Goal: Check status: Check status

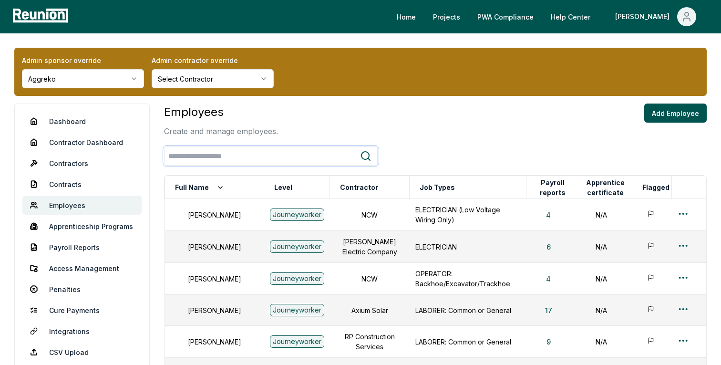
click at [187, 154] on input "search" at bounding box center [261, 156] width 195 height 18
type input "*****"
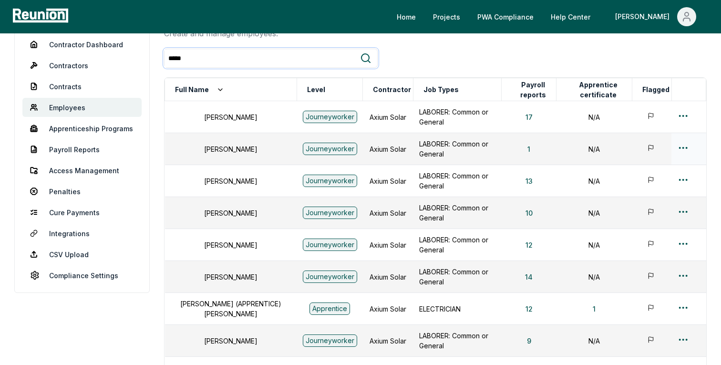
scroll to position [73, 0]
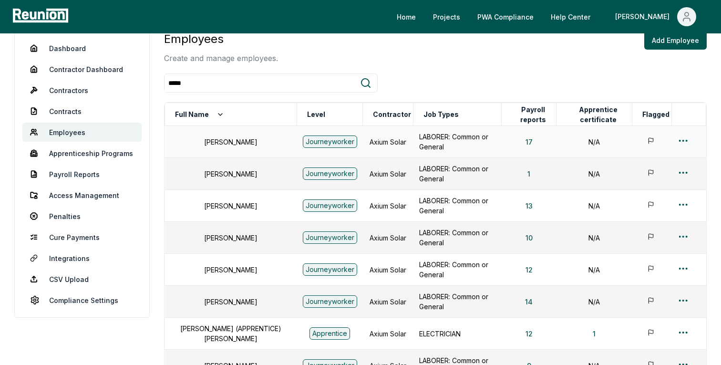
click at [684, 137] on html "Please visit us on your desktop We're working on making our marketplace mobile-…" at bounding box center [360, 245] width 721 height 637
click at [630, 176] on div "Edit" at bounding box center [667, 178] width 91 height 16
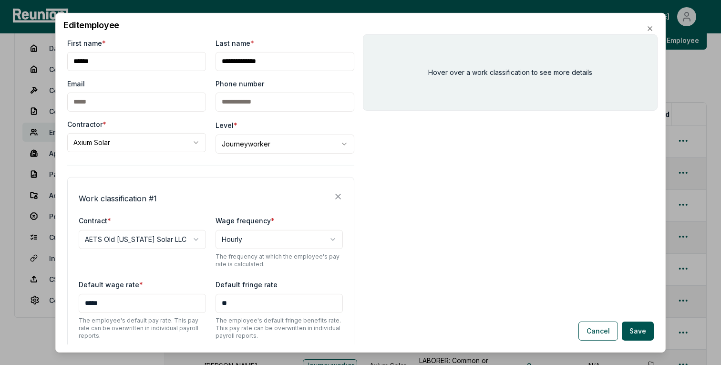
scroll to position [89, 0]
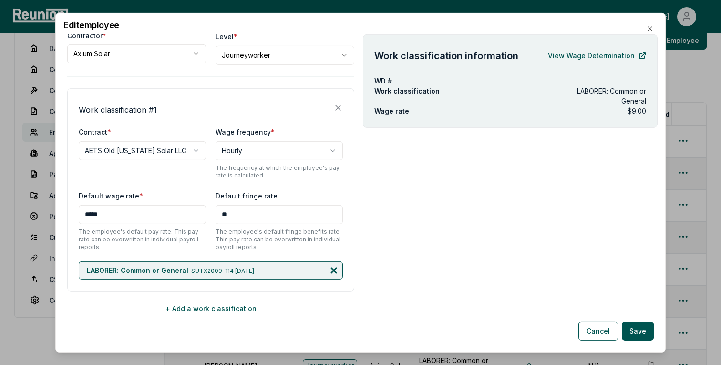
click at [335, 270] on icon at bounding box center [334, 270] width 10 height 10
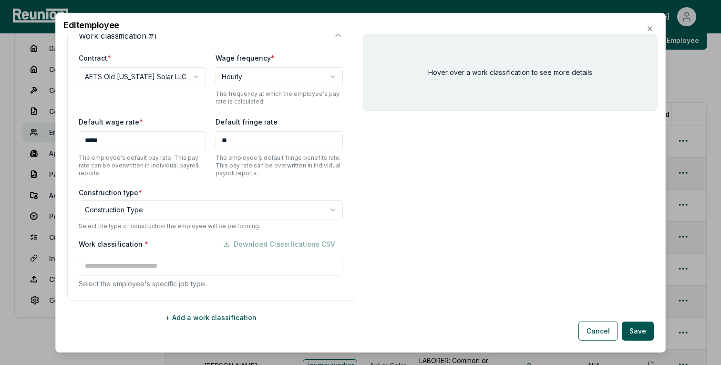
scroll to position [172, 0]
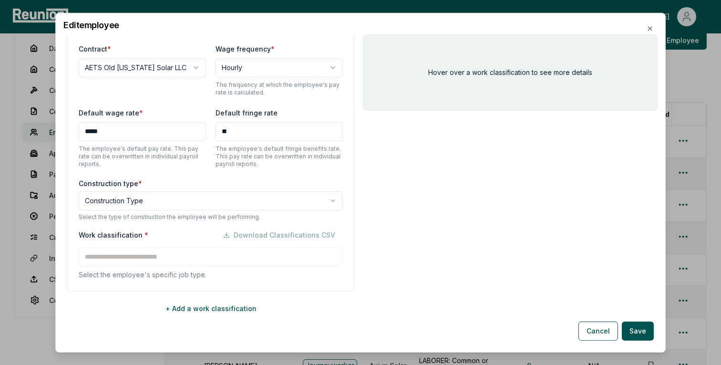
click at [160, 198] on body "Please visit us on your desktop We're working on making our marketplace mobile-…" at bounding box center [360, 245] width 721 height 637
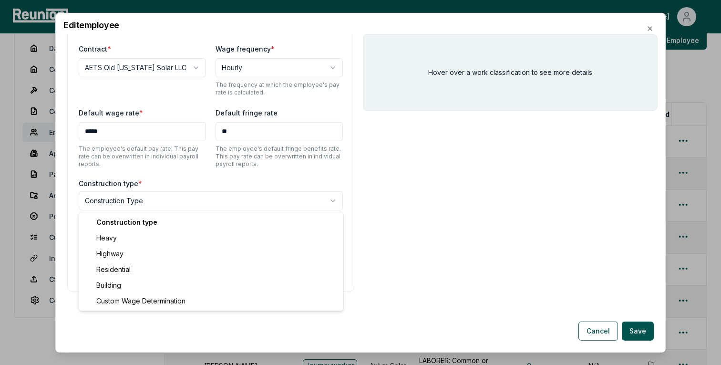
select select "********"
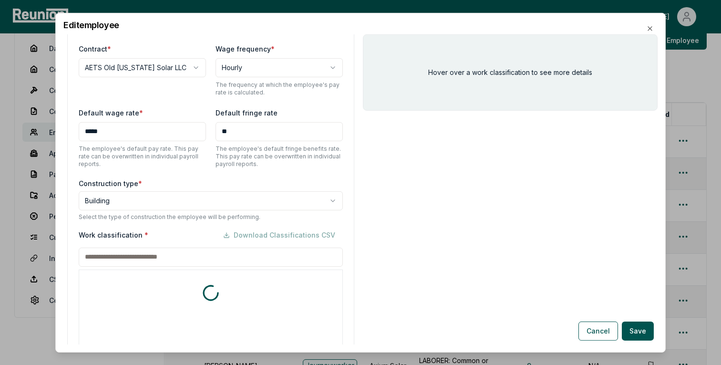
click at [146, 262] on input at bounding box center [211, 256] width 264 height 19
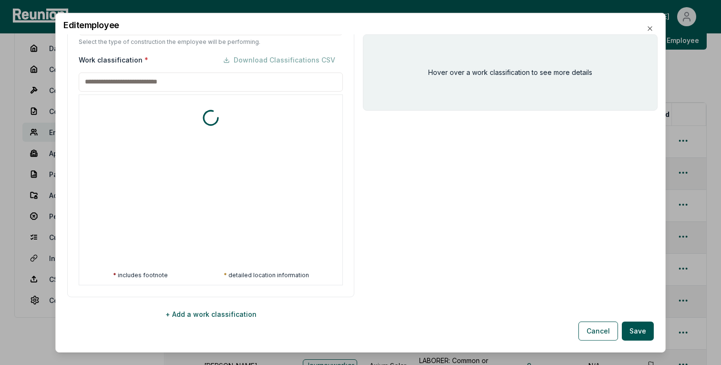
scroll to position [352, 0]
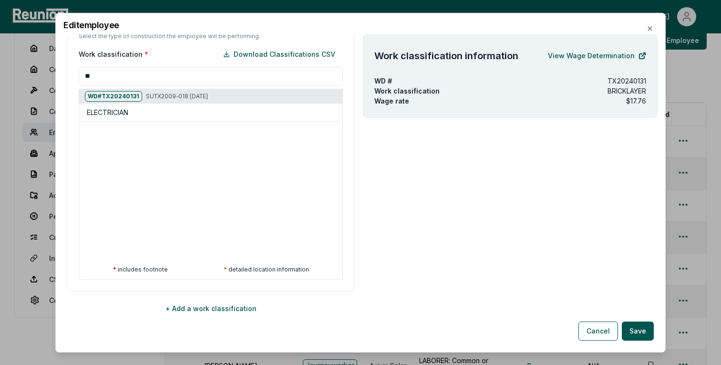
type input "***"
click at [173, 116] on div "ELECTRICIAN" at bounding box center [213, 112] width 252 height 10
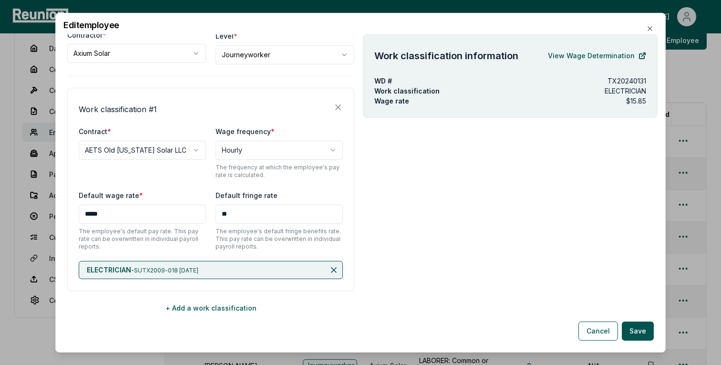
scroll to position [89, 0]
click at [643, 330] on button "Save" at bounding box center [638, 330] width 32 height 19
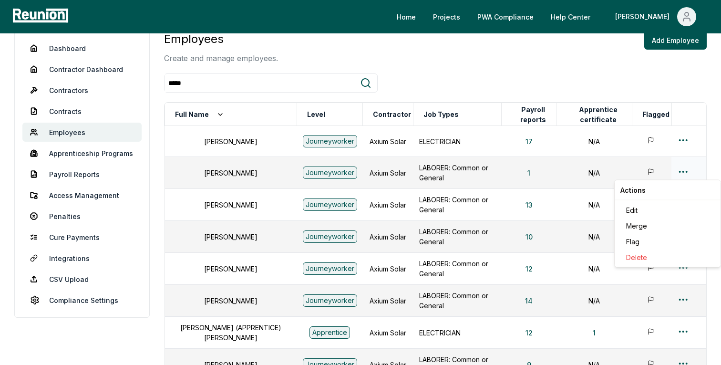
click at [685, 171] on html "Please visit us on your desktop We're working on making our marketplace mobile-…" at bounding box center [360, 245] width 721 height 636
click at [630, 210] on div "Edit" at bounding box center [667, 210] width 91 height 16
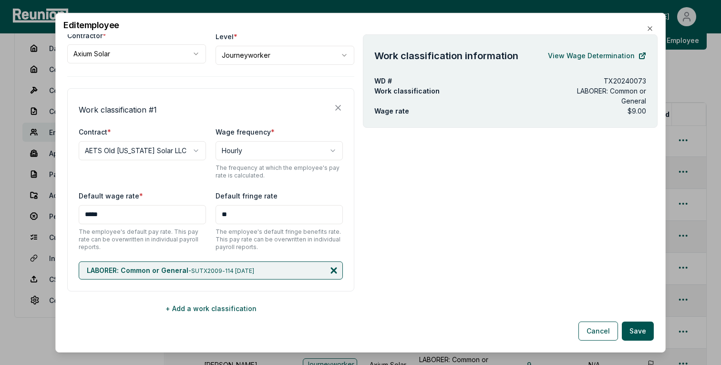
click at [337, 269] on icon at bounding box center [334, 270] width 10 height 10
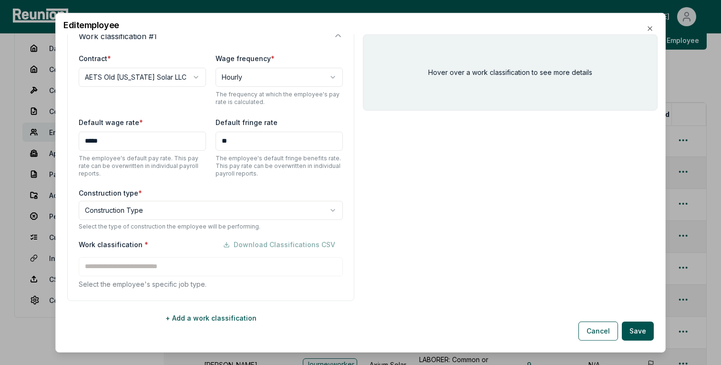
scroll to position [172, 0]
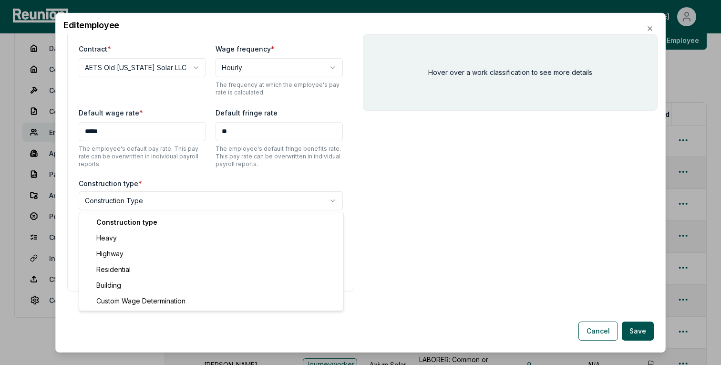
click at [121, 199] on body "Please visit us on your desktop We're working on making our marketplace mobile-…" at bounding box center [360, 245] width 721 height 636
select select "********"
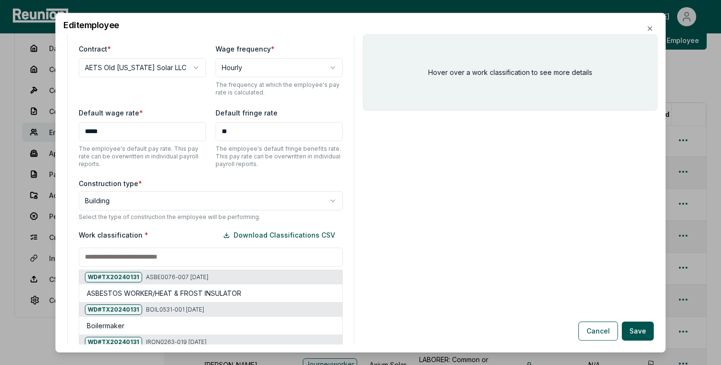
click at [126, 258] on input at bounding box center [211, 256] width 264 height 19
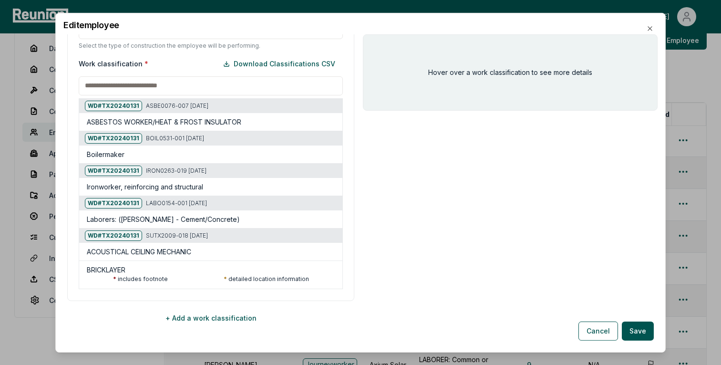
scroll to position [352, 0]
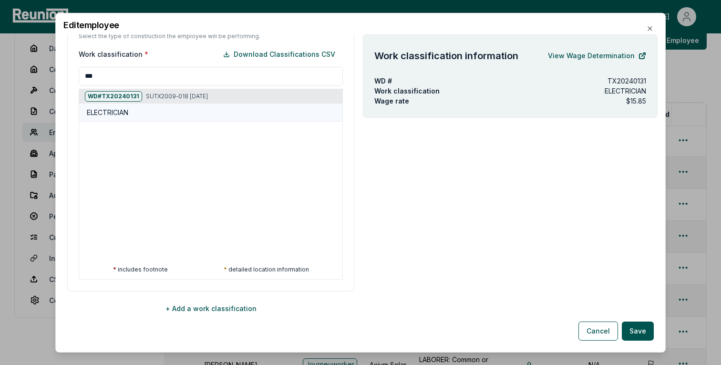
type input "***"
click at [139, 111] on div "ELECTRICIAN" at bounding box center [213, 112] width 252 height 10
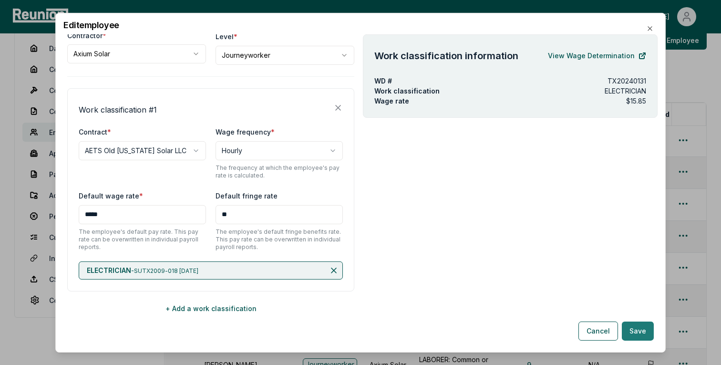
click at [634, 327] on button "Save" at bounding box center [638, 330] width 32 height 19
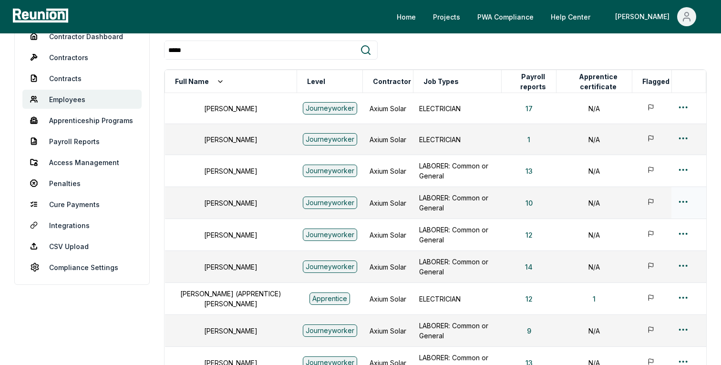
scroll to position [98, 0]
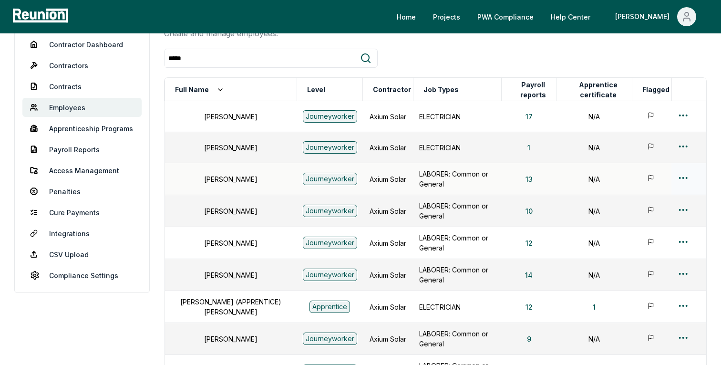
click at [685, 177] on html "Please visit us on your desktop We're working on making our marketplace mobile-…" at bounding box center [360, 220] width 721 height 636
click at [639, 220] on div "Edit" at bounding box center [667, 217] width 91 height 16
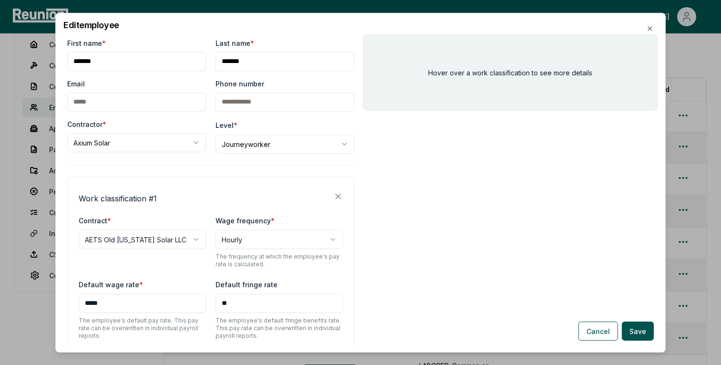
scroll to position [89, 0]
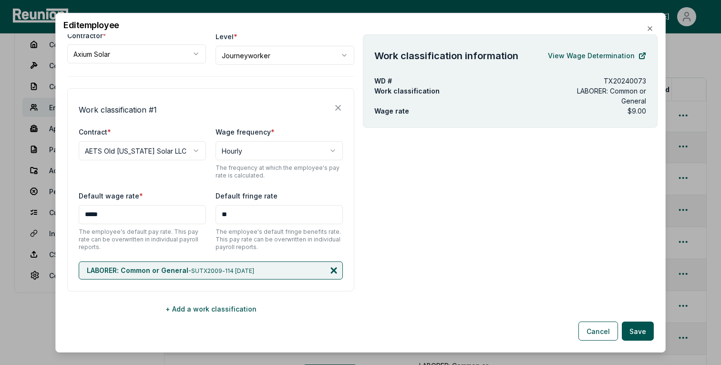
click at [337, 267] on icon at bounding box center [334, 270] width 10 height 10
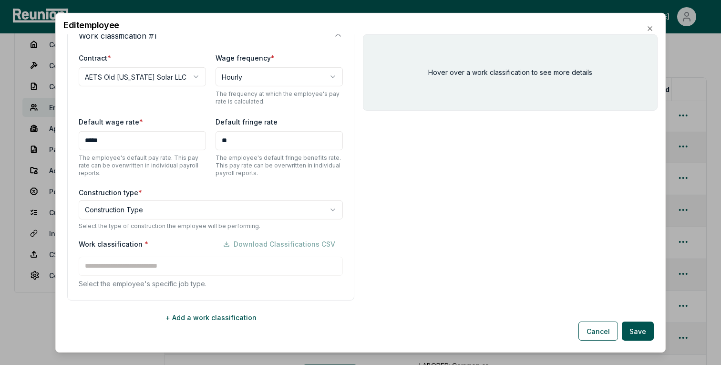
scroll to position [172, 0]
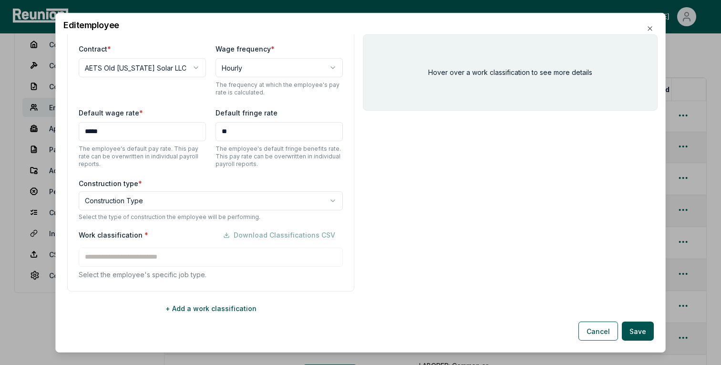
click at [151, 206] on body "Please visit us on your desktop We're working on making our marketplace mobile-…" at bounding box center [360, 220] width 721 height 636
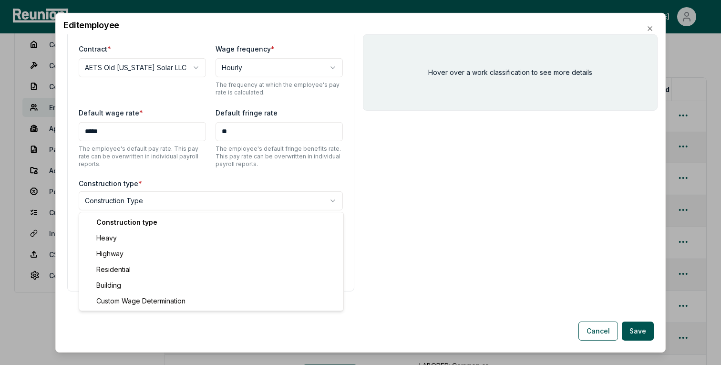
select select "********"
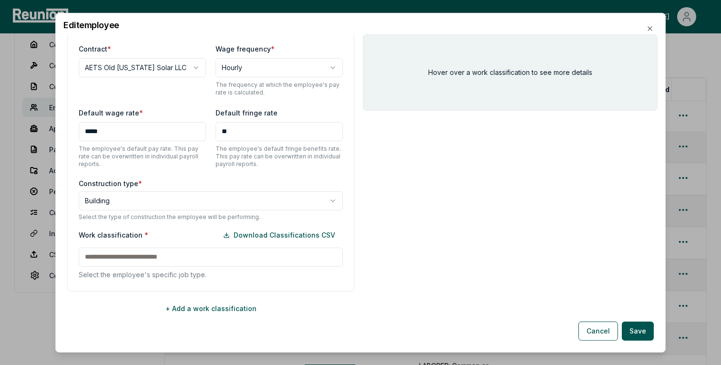
click at [144, 258] on input at bounding box center [211, 256] width 264 height 19
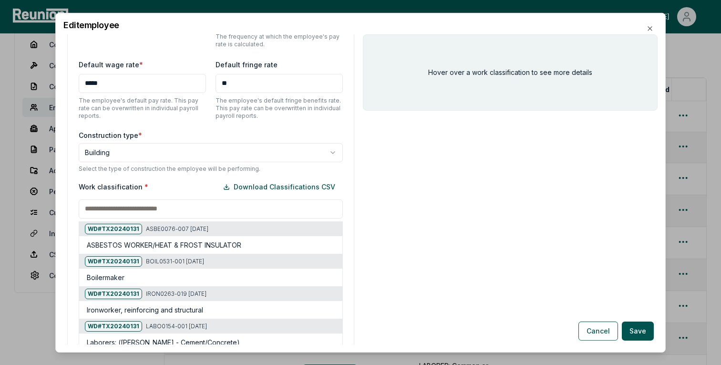
scroll to position [347, 0]
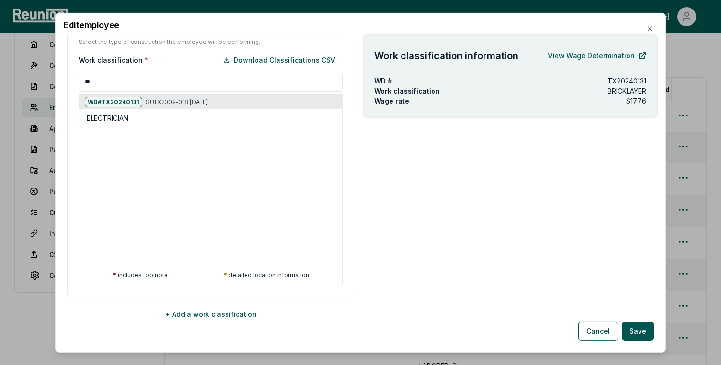
type input "***"
click at [172, 119] on div "ELECTRICIAN" at bounding box center [213, 118] width 252 height 10
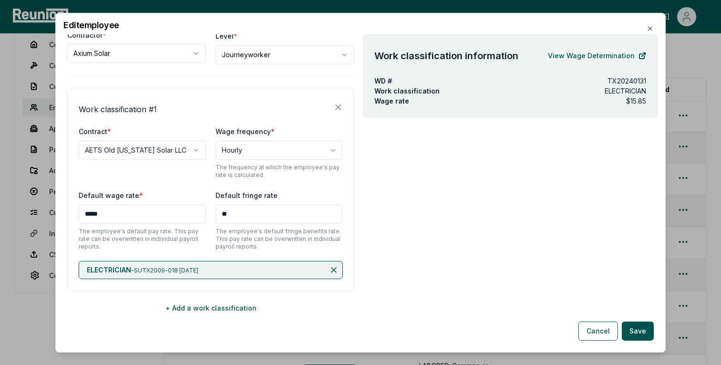
scroll to position [89, 0]
click at [636, 324] on button "Save" at bounding box center [638, 330] width 32 height 19
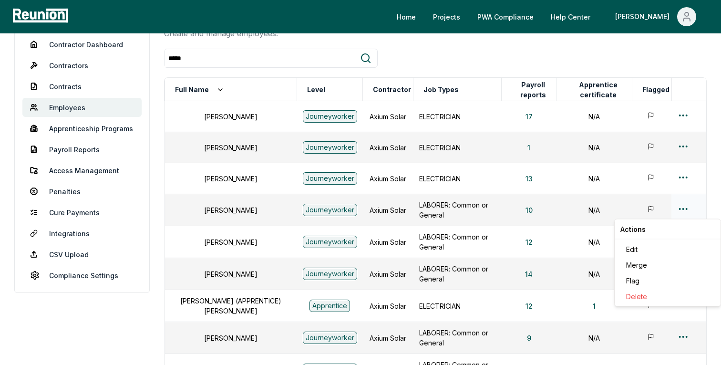
click at [684, 208] on html "Please visit us on your desktop We're working on making our marketplace mobile-…" at bounding box center [360, 219] width 721 height 635
click at [646, 251] on div "Edit" at bounding box center [667, 249] width 91 height 16
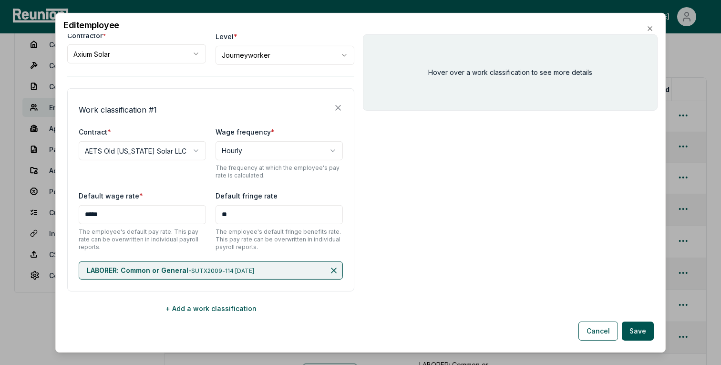
scroll to position [88, 0]
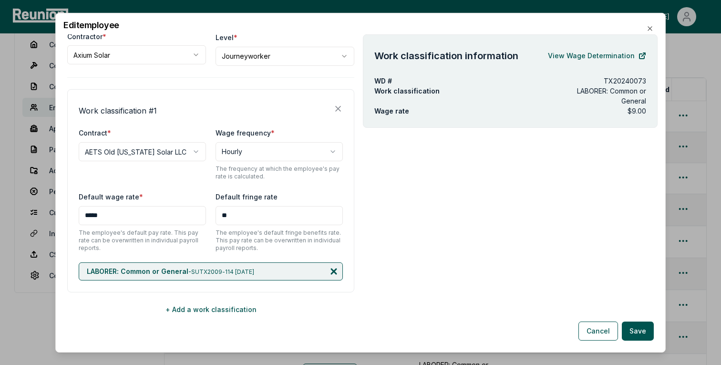
click at [336, 270] on icon at bounding box center [334, 271] width 10 height 10
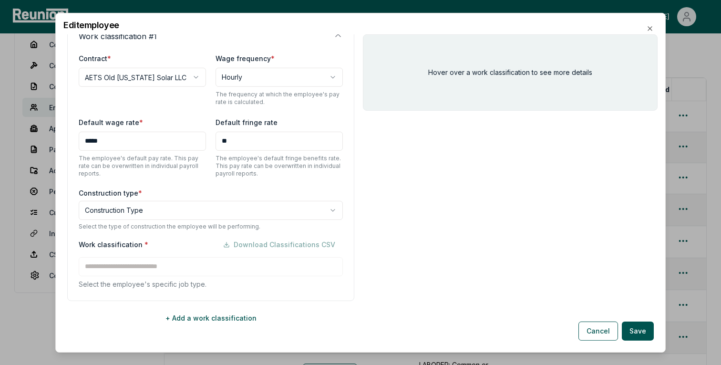
scroll to position [172, 0]
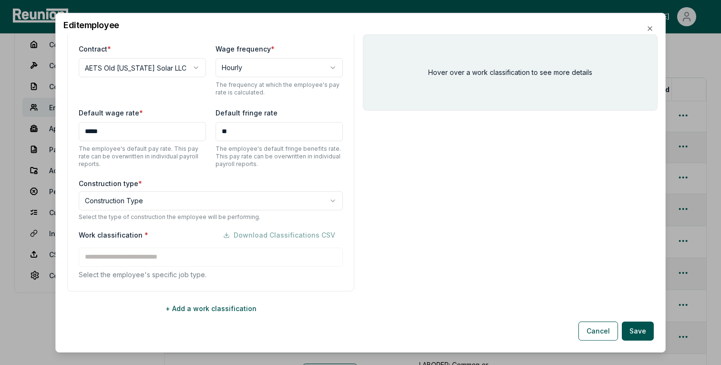
click at [157, 200] on body "Please visit us on your desktop We're working on making our marketplace mobile-…" at bounding box center [360, 219] width 721 height 635
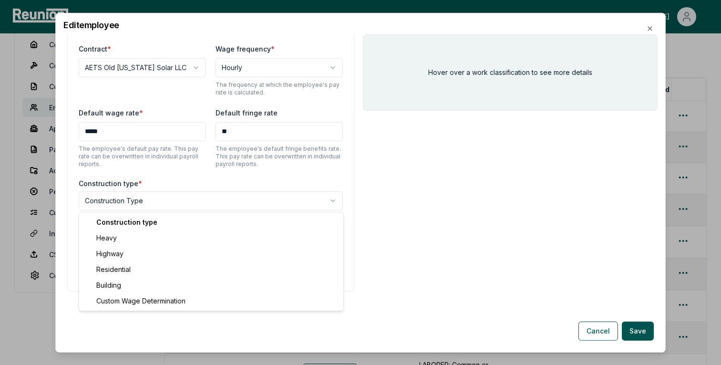
select select "********"
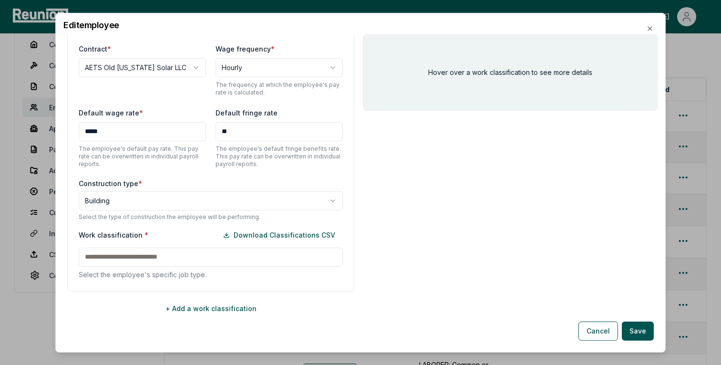
click at [136, 258] on input at bounding box center [211, 256] width 264 height 19
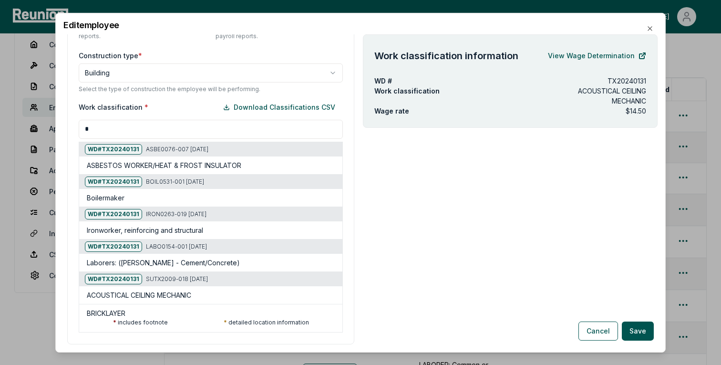
scroll to position [329, 0]
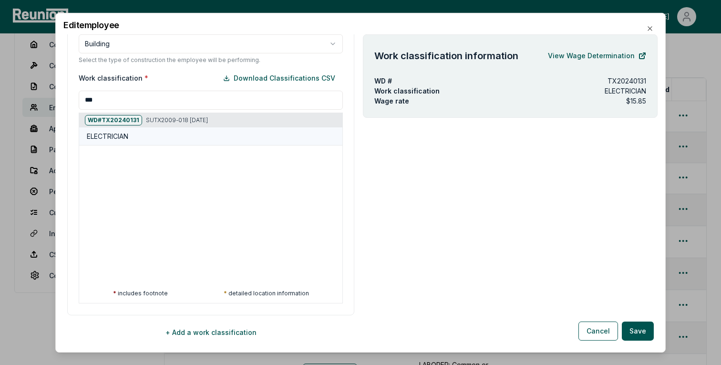
type input "***"
click at [146, 134] on div "ELECTRICIAN" at bounding box center [213, 136] width 252 height 10
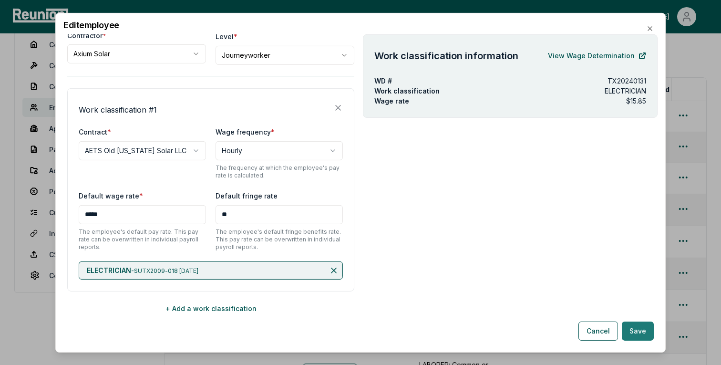
click at [634, 324] on button "Save" at bounding box center [638, 330] width 32 height 19
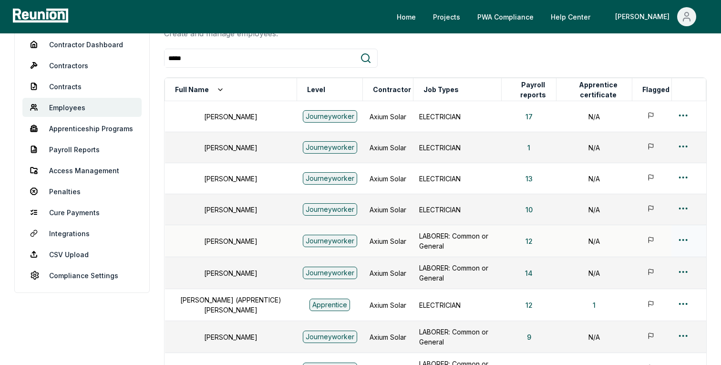
click at [684, 240] on html "Please visit us on your desktop We're working on making our marketplace mobile-…" at bounding box center [360, 219] width 721 height 634
click at [637, 281] on div "Edit" at bounding box center [667, 281] width 91 height 16
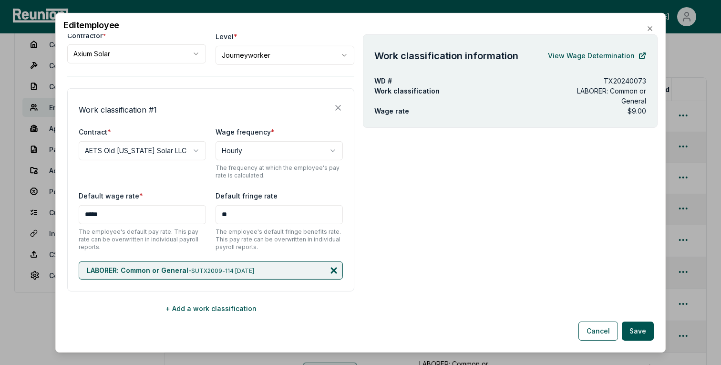
click at [334, 266] on icon at bounding box center [334, 270] width 10 height 10
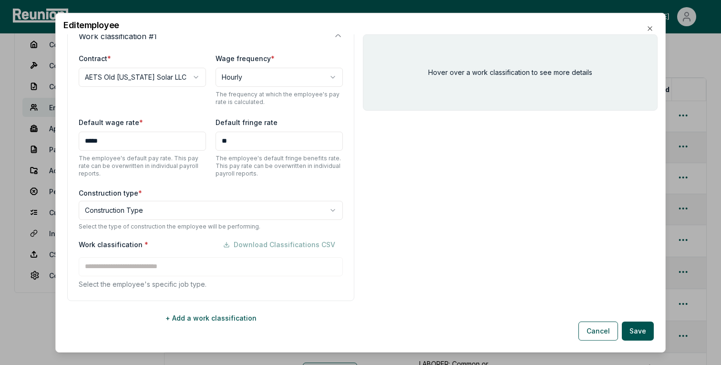
scroll to position [172, 0]
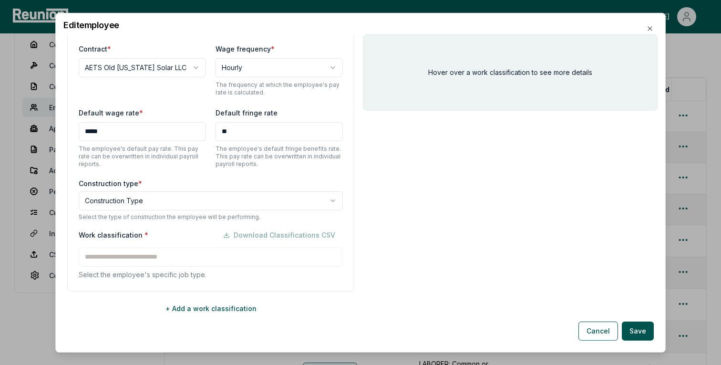
click at [145, 200] on body "Please visit us on your desktop We're working on making our marketplace mobile-…" at bounding box center [360, 219] width 721 height 634
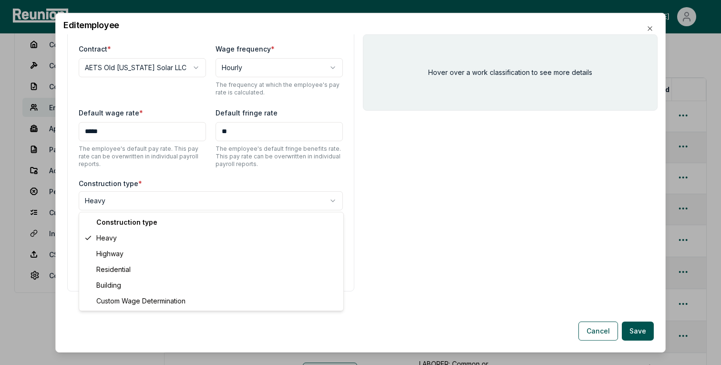
click at [172, 207] on body "Please visit us on your desktop We're working on making our marketplace mobile-…" at bounding box center [360, 219] width 721 height 634
select select "********"
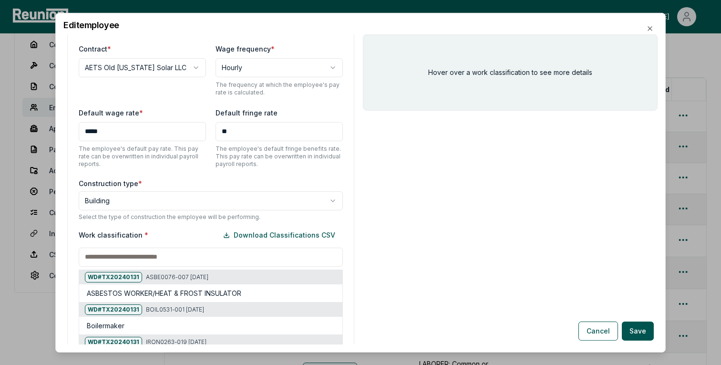
click at [180, 259] on input at bounding box center [211, 256] width 264 height 19
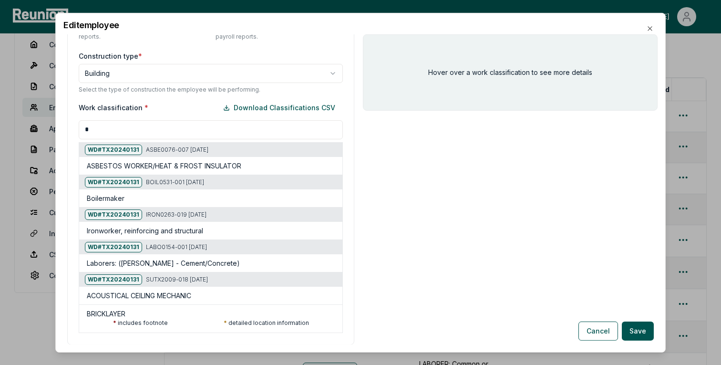
scroll to position [337, 0]
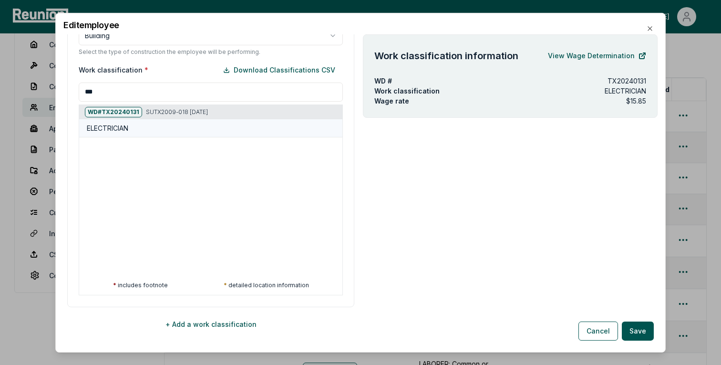
type input "***"
click at [147, 128] on div "ELECTRICIAN" at bounding box center [213, 128] width 252 height 10
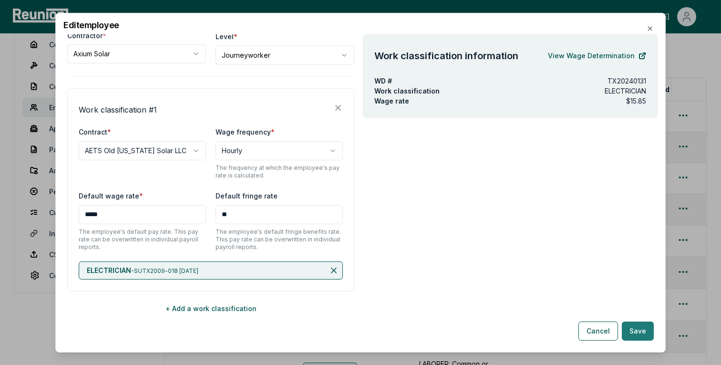
click at [640, 335] on button "Save" at bounding box center [638, 330] width 32 height 19
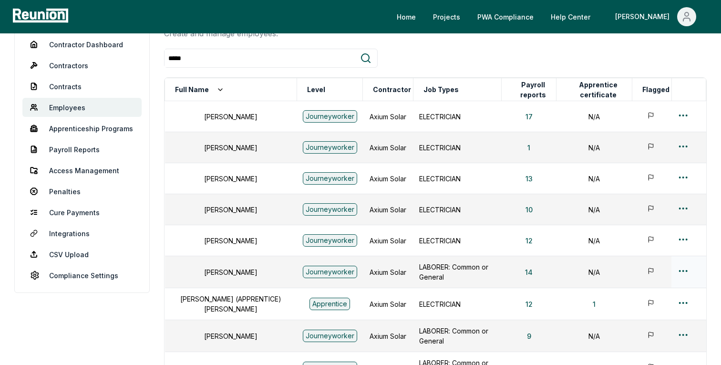
click at [684, 273] on html "Please visit us on your desktop We're working on making our marketplace mobile-…" at bounding box center [360, 218] width 721 height 633
click at [657, 208] on div "Edit" at bounding box center [667, 210] width 91 height 16
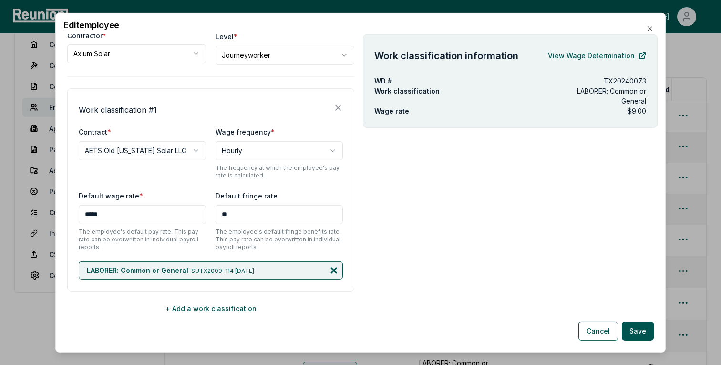
click at [331, 267] on icon at bounding box center [333, 269] width 5 height 5
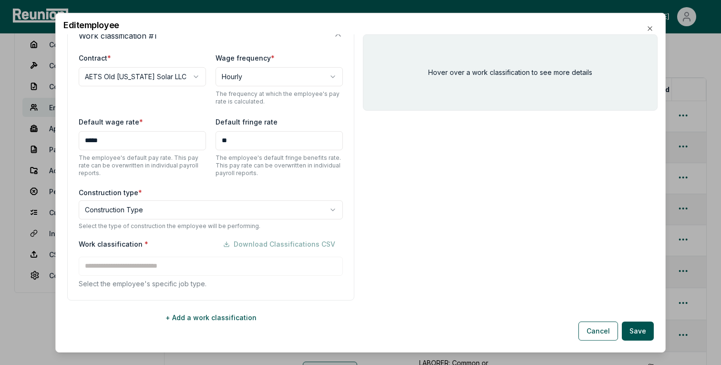
scroll to position [172, 0]
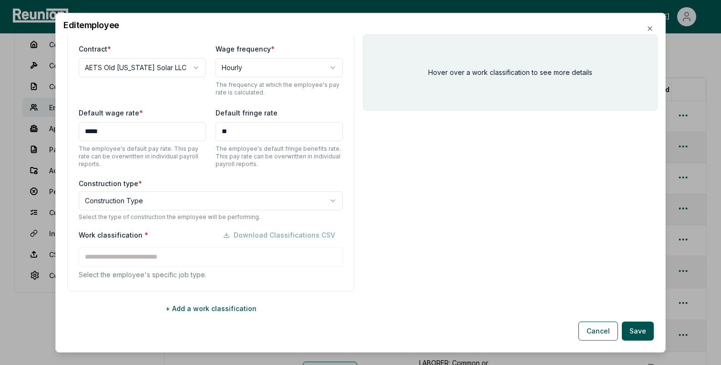
click at [135, 199] on body "Please visit us on your desktop We're working on making our marketplace mobile-…" at bounding box center [360, 218] width 721 height 633
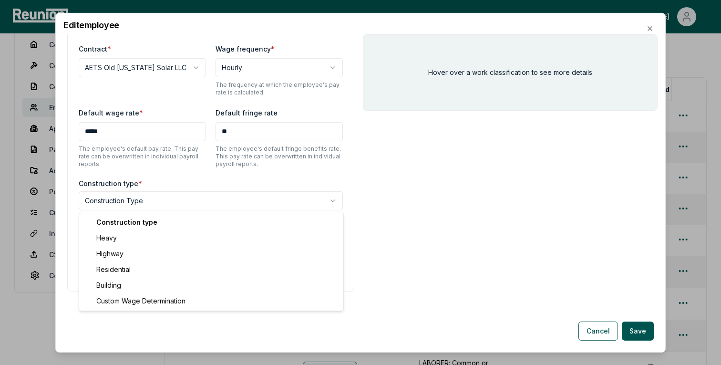
select select "********"
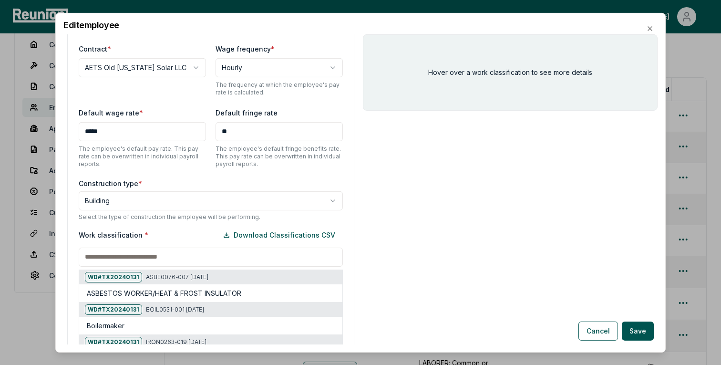
click at [137, 254] on input at bounding box center [211, 256] width 264 height 19
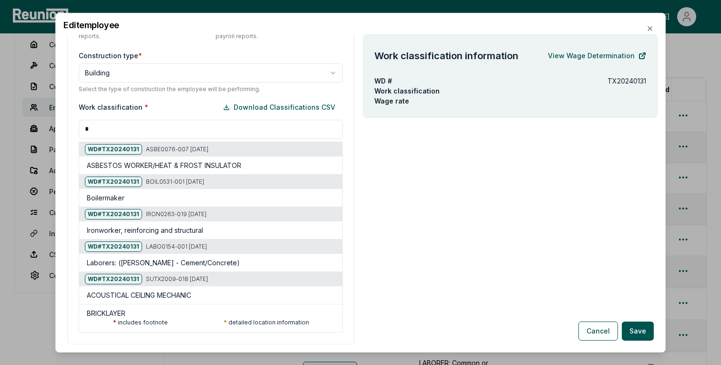
scroll to position [329, 0]
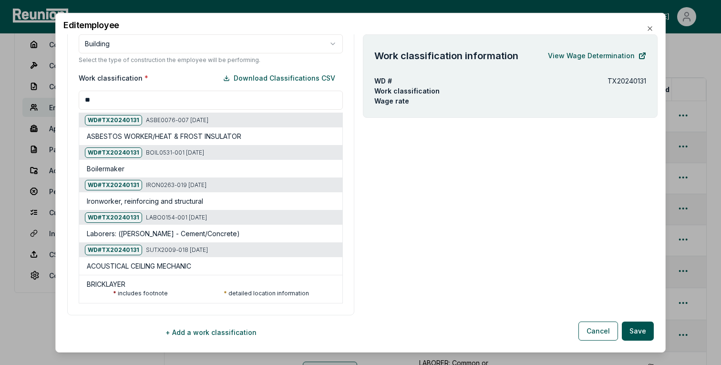
type input "***"
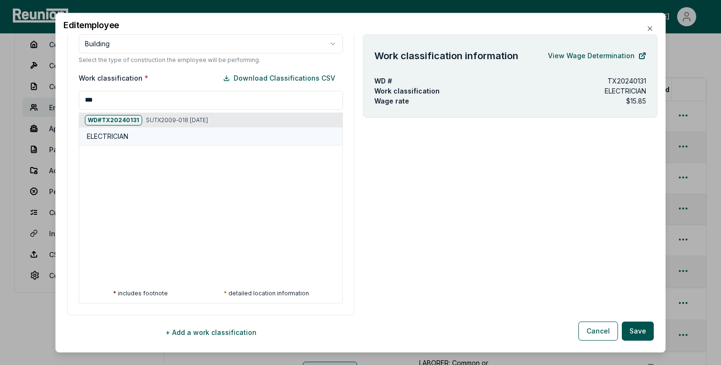
click at [135, 137] on div "ELECTRICIAN" at bounding box center [213, 136] width 252 height 10
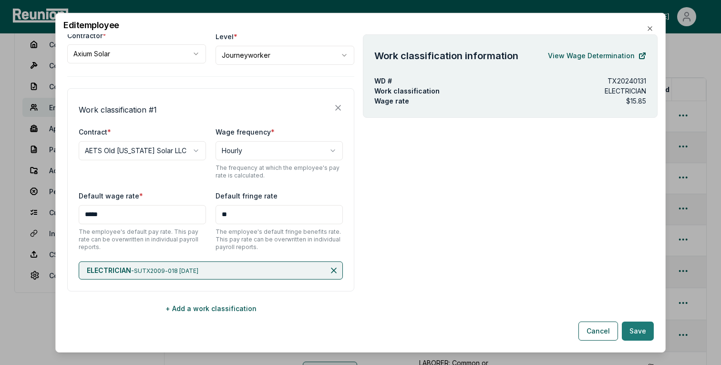
click at [632, 327] on button "Save" at bounding box center [638, 330] width 32 height 19
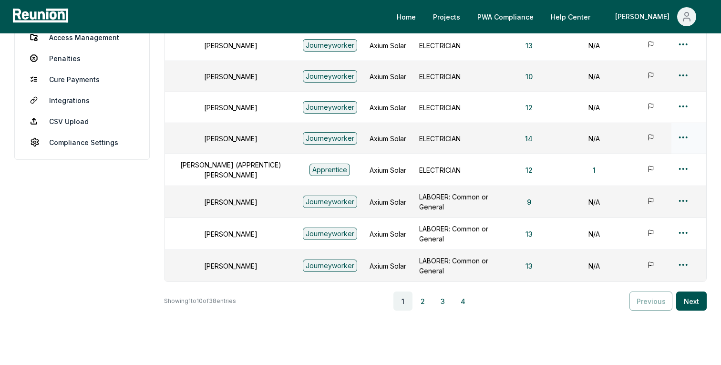
scroll to position [248, 0]
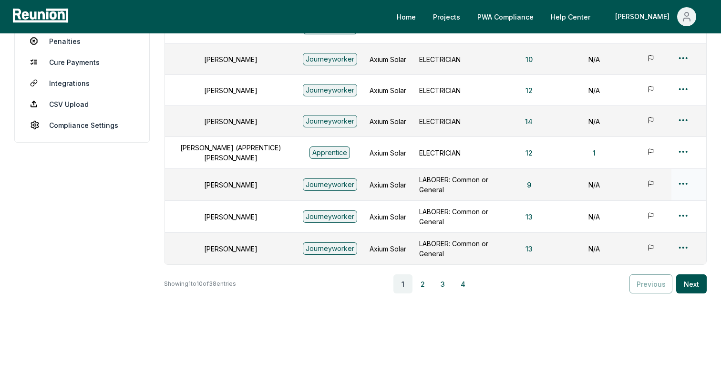
click at [685, 187] on html "Please visit us on your desktop We're working on making our marketplace mobile-…" at bounding box center [360, 68] width 721 height 632
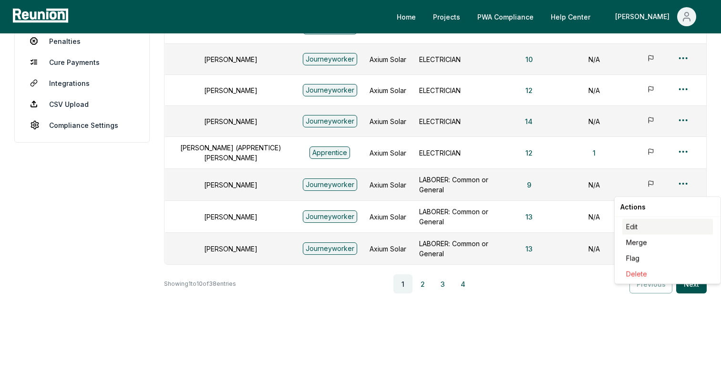
click at [640, 228] on div "Edit" at bounding box center [667, 227] width 91 height 16
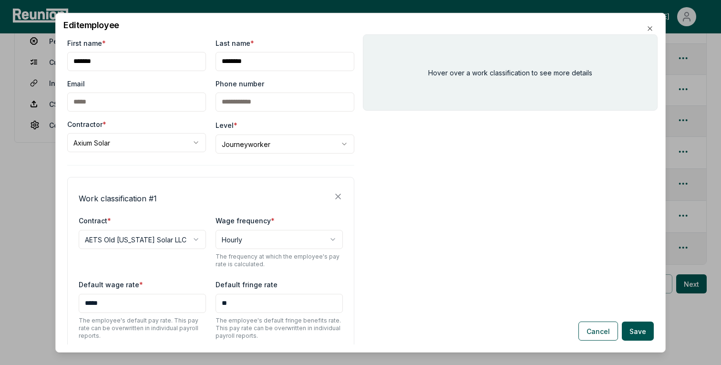
scroll to position [89, 0]
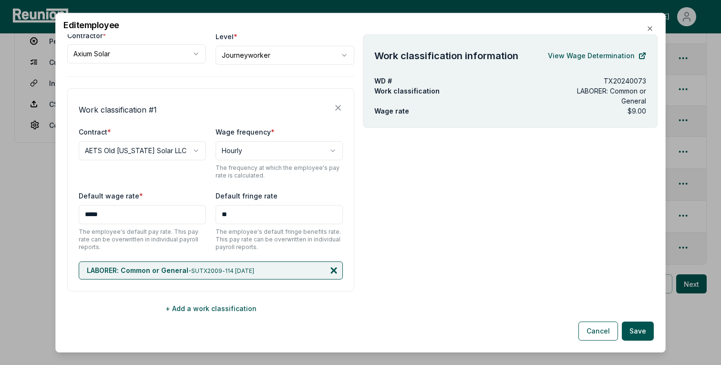
click at [336, 269] on icon at bounding box center [334, 270] width 10 height 10
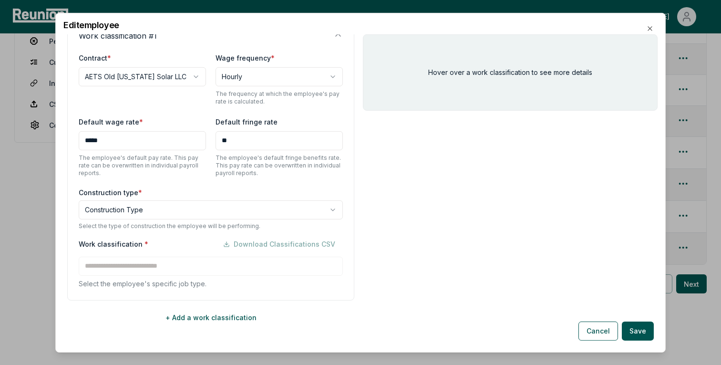
scroll to position [172, 0]
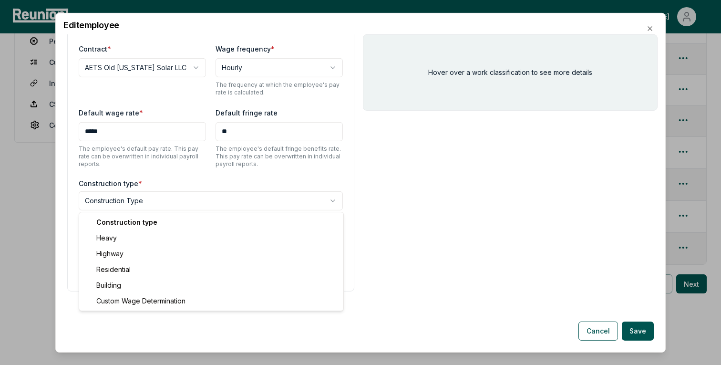
click at [116, 197] on body "Please visit us on your desktop We're working on making our marketplace mobile-…" at bounding box center [360, 68] width 721 height 632
select select "********"
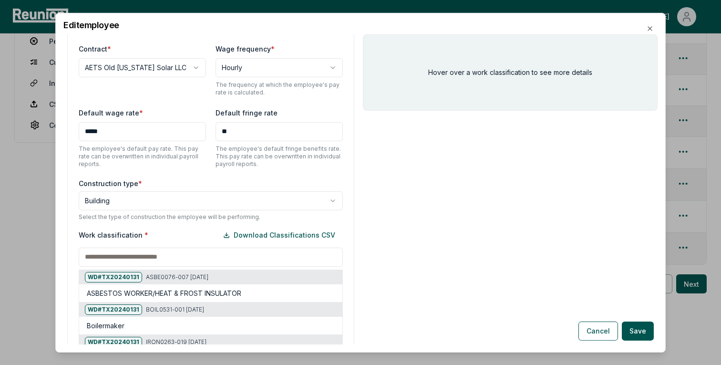
click at [148, 262] on input at bounding box center [211, 256] width 264 height 19
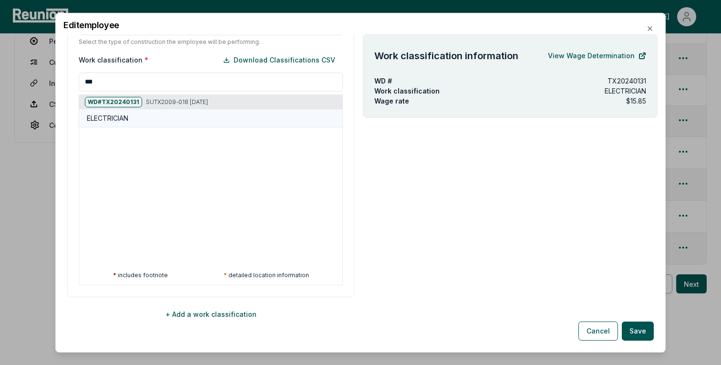
type input "***"
click at [160, 114] on div "ELECTRICIAN" at bounding box center [213, 118] width 252 height 10
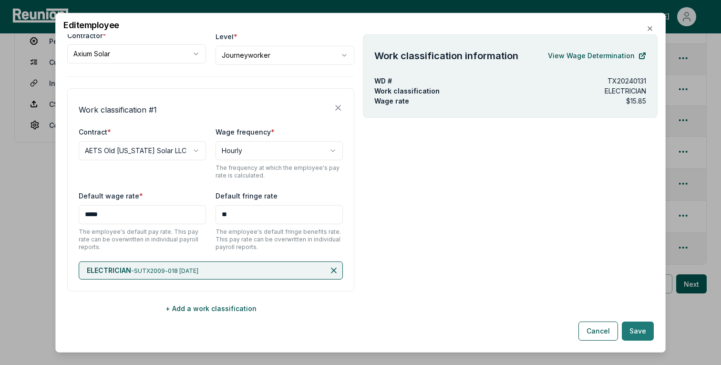
click at [637, 334] on button "Save" at bounding box center [638, 330] width 32 height 19
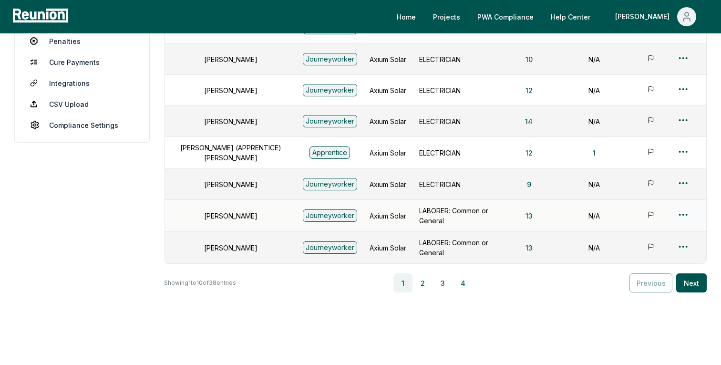
click at [681, 217] on html "Please visit us on your desktop We're working on making our marketplace mobile-…" at bounding box center [360, 67] width 721 height 631
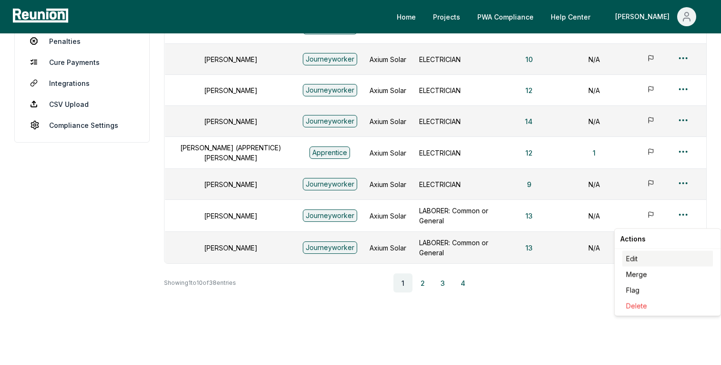
click at [638, 255] on div "Edit" at bounding box center [667, 259] width 91 height 16
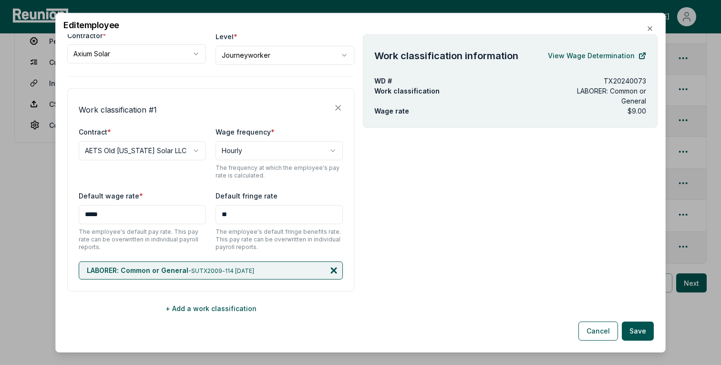
click at [335, 273] on icon at bounding box center [334, 270] width 10 height 10
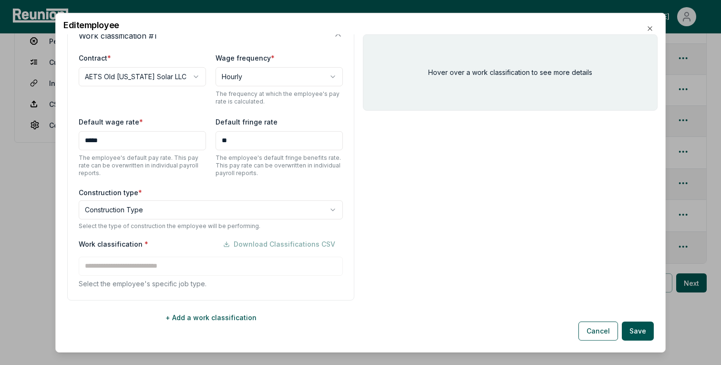
scroll to position [172, 0]
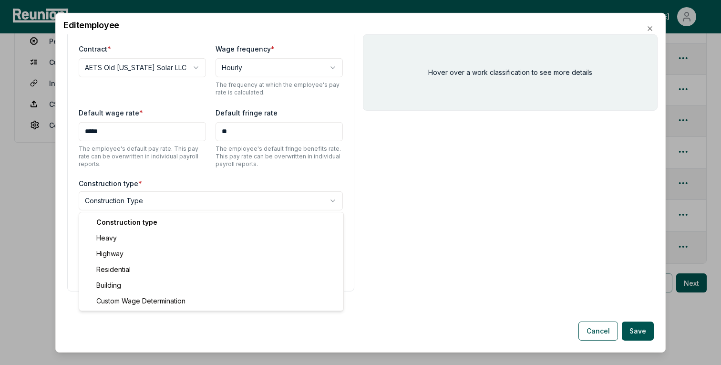
click at [149, 198] on body "Please visit us on your desktop We're working on making our marketplace mobile-…" at bounding box center [360, 67] width 721 height 631
select select "********"
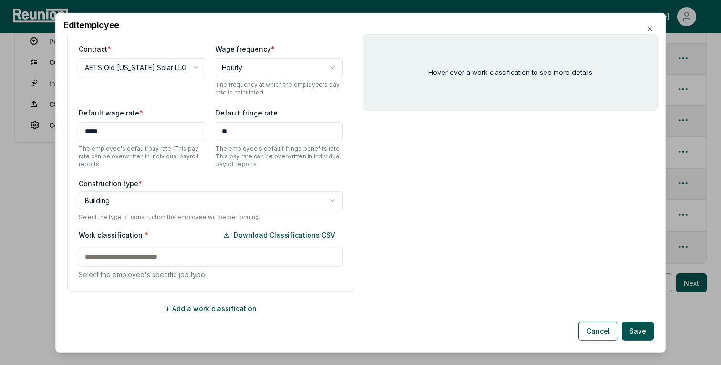
click at [178, 248] on input at bounding box center [211, 256] width 264 height 19
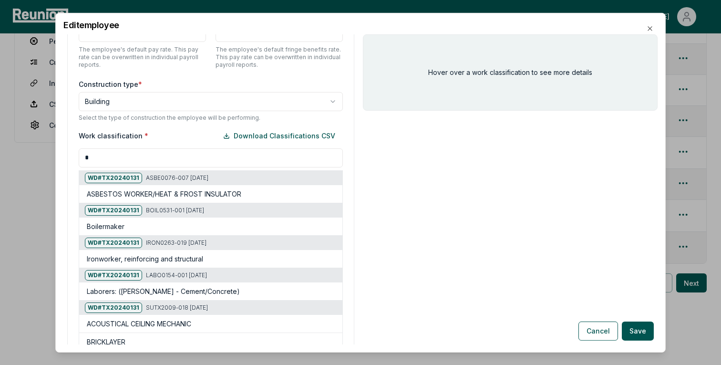
scroll to position [337, 0]
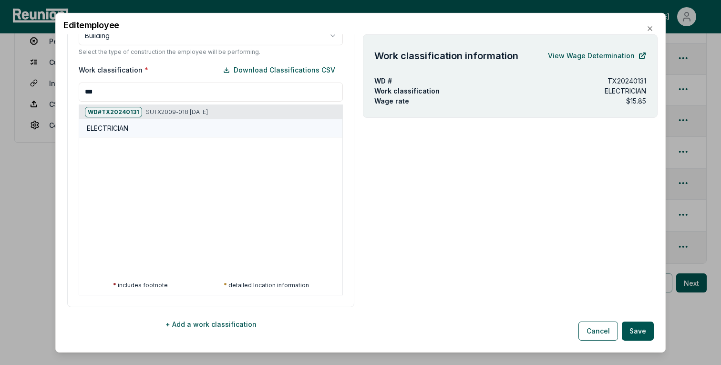
type input "***"
click at [125, 133] on div "ELECTRICIAN" at bounding box center [210, 128] width 263 height 18
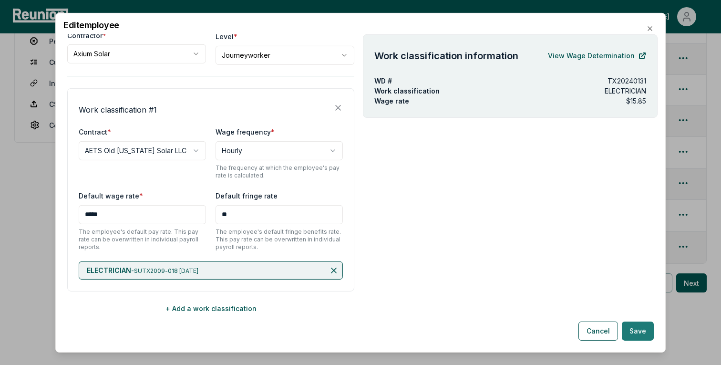
click at [642, 328] on button "Save" at bounding box center [638, 330] width 32 height 19
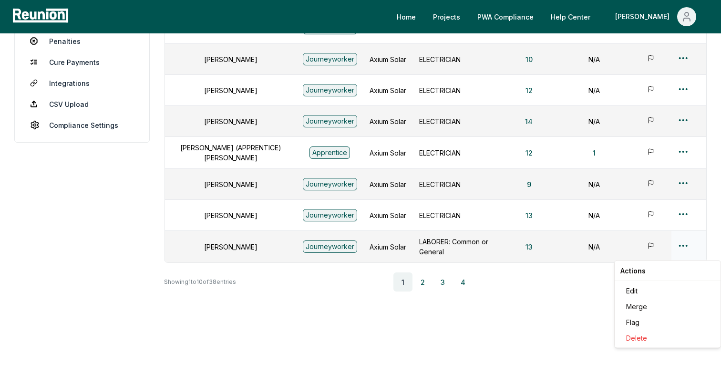
click at [682, 252] on html "Please visit us on your desktop We're working on making our marketplace mobile-…" at bounding box center [360, 67] width 721 height 630
click at [635, 292] on div "Edit" at bounding box center [667, 291] width 91 height 16
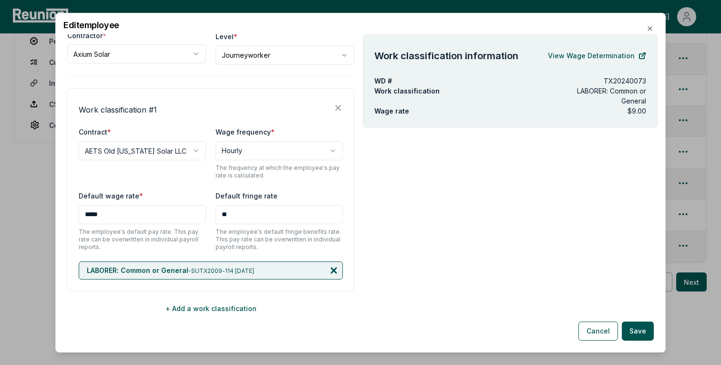
click at [330, 274] on icon at bounding box center [334, 270] width 10 height 10
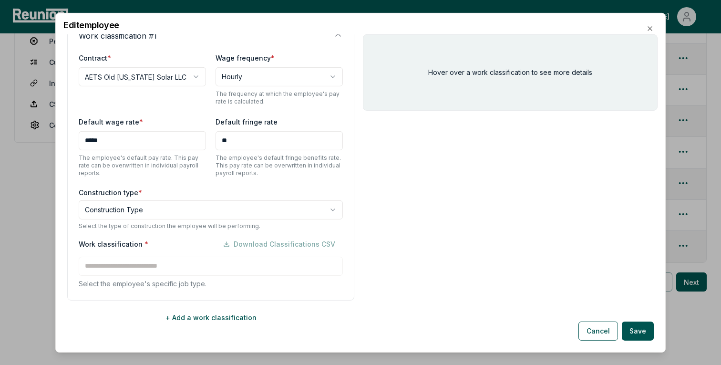
scroll to position [172, 0]
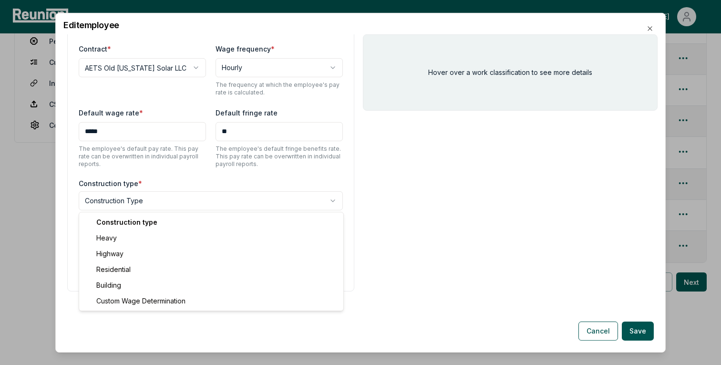
click at [165, 204] on body "Please visit us on your desktop We're working on making our marketplace mobile-…" at bounding box center [360, 67] width 721 height 630
select select "********"
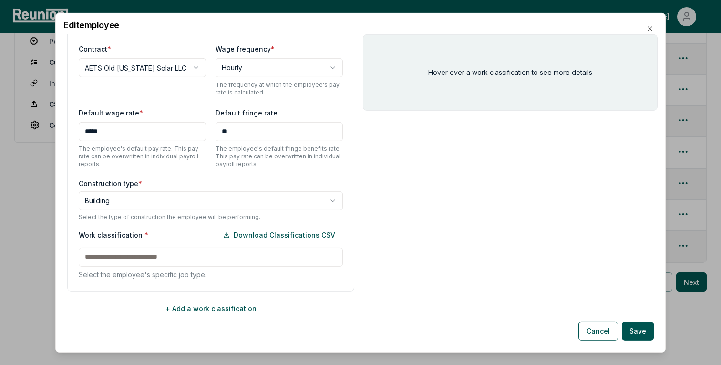
click at [138, 244] on div "Work classification * Download Classifications CSV Select the employee's specif…" at bounding box center [211, 252] width 264 height 54
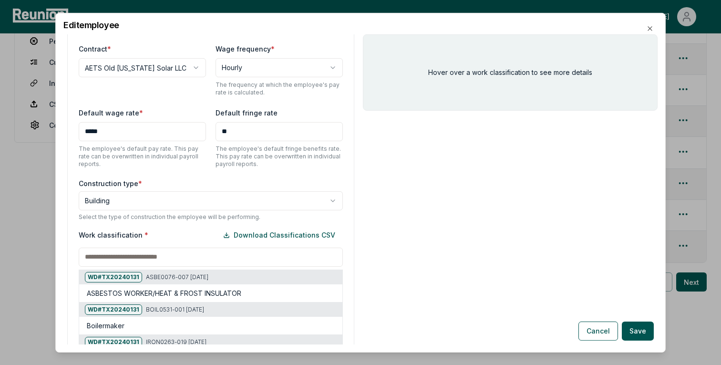
click at [138, 250] on input at bounding box center [211, 256] width 264 height 19
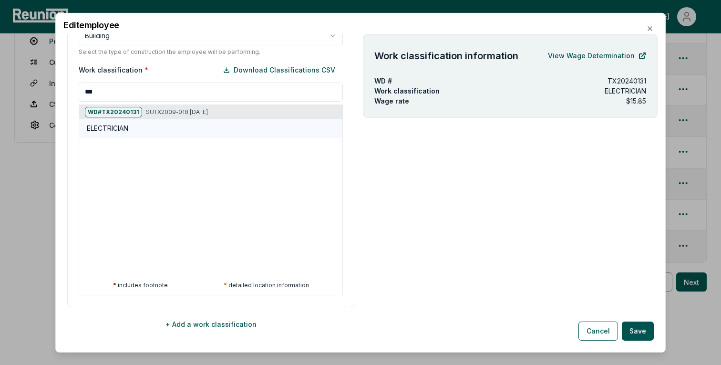
type input "***"
click at [158, 133] on div "ELECTRICIAN" at bounding box center [210, 128] width 263 height 18
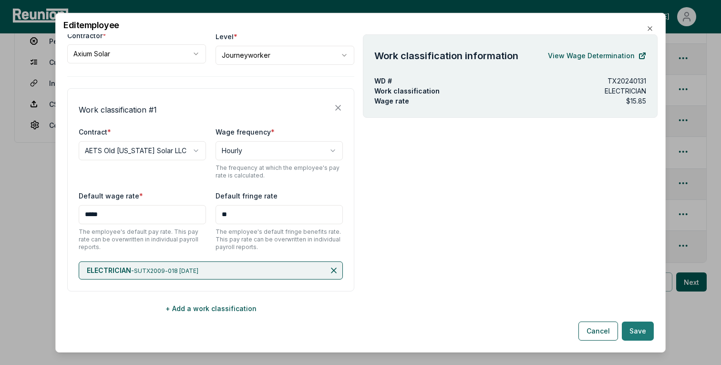
click at [650, 334] on button "Save" at bounding box center [638, 330] width 32 height 19
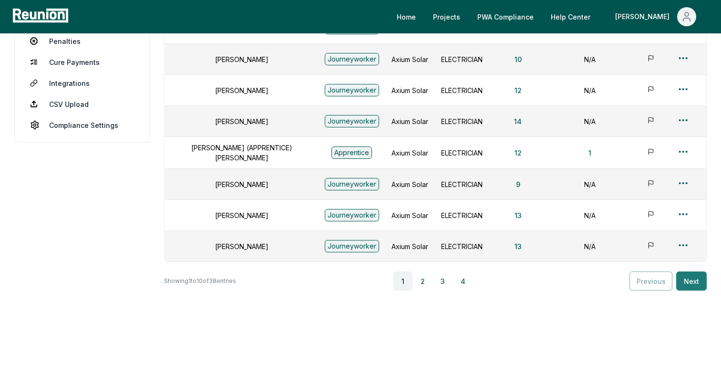
click at [694, 271] on button "Next" at bounding box center [691, 280] width 31 height 19
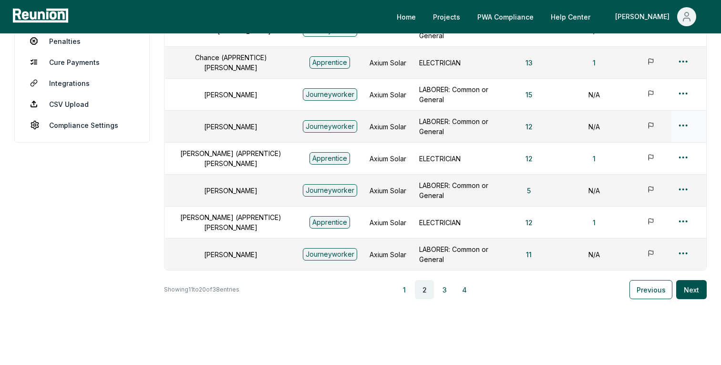
scroll to position [0, 0]
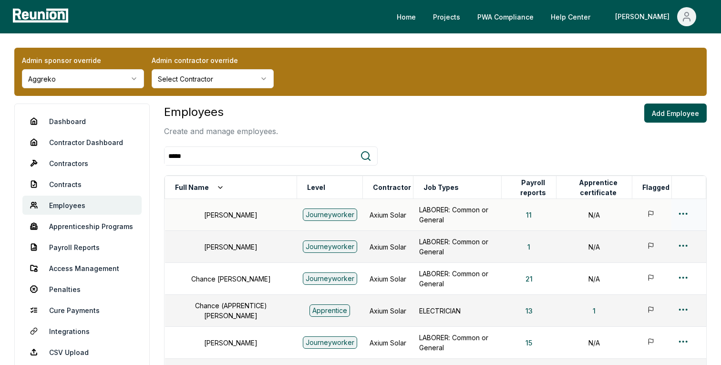
click at [682, 212] on html "Please visit us on your desktop We're working on making our marketplace mobile-…" at bounding box center [360, 318] width 721 height 637
click at [638, 250] on div "Edit" at bounding box center [667, 251] width 91 height 16
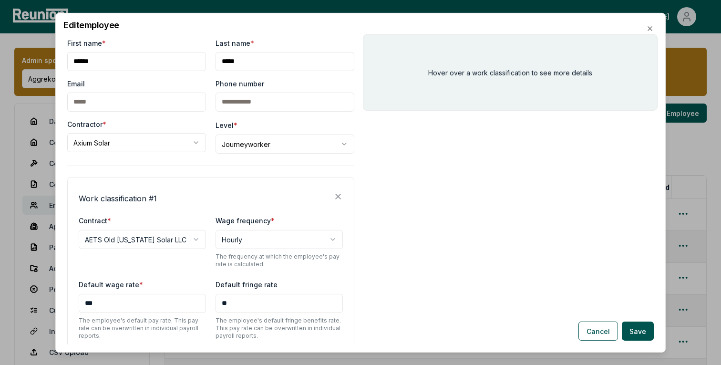
scroll to position [89, 0]
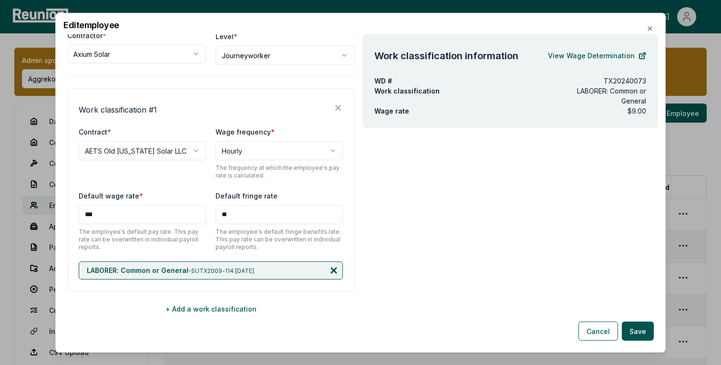
click at [332, 267] on icon at bounding box center [334, 270] width 10 height 10
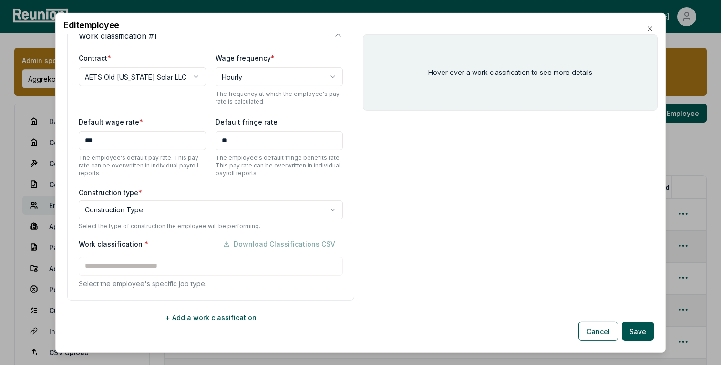
scroll to position [172, 0]
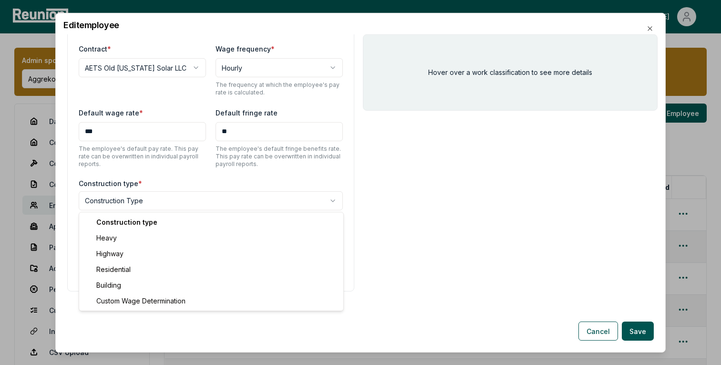
click at [132, 199] on body "Please visit us on your desktop We're working on making our marketplace mobile-…" at bounding box center [360, 318] width 721 height 637
select select "********"
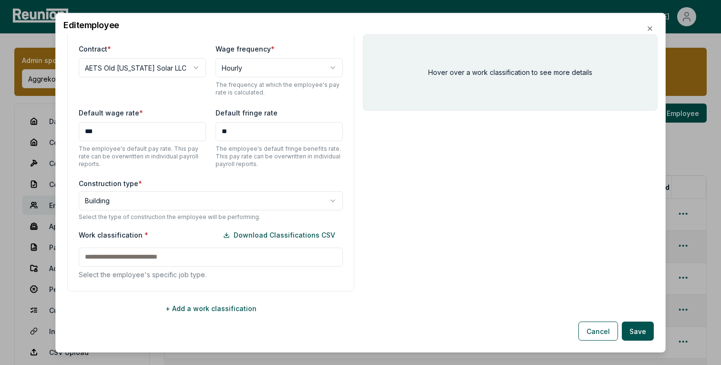
click at [258, 256] on input at bounding box center [211, 256] width 264 height 19
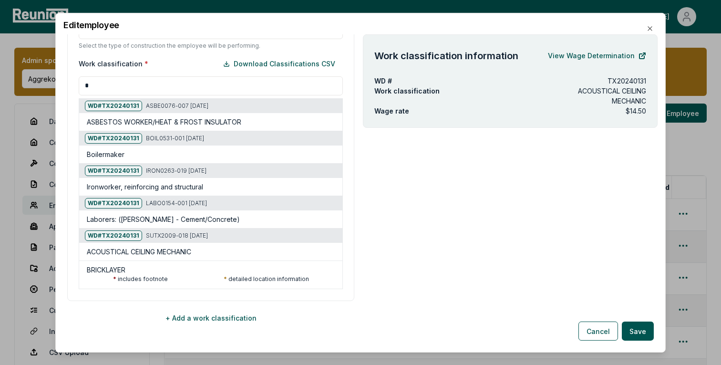
scroll to position [347, 0]
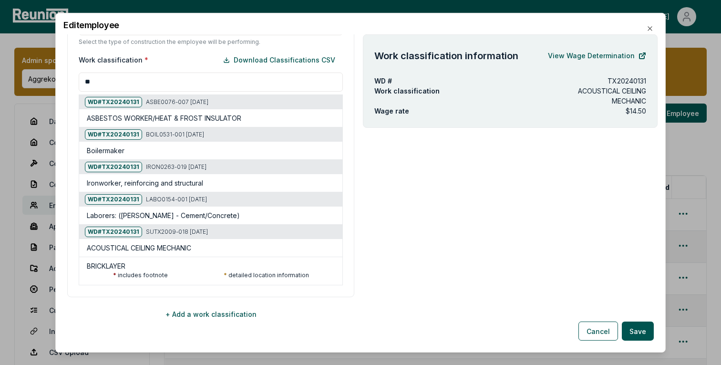
type input "***"
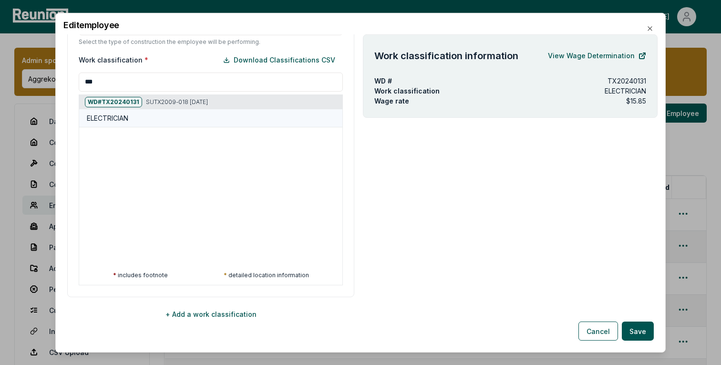
click at [117, 115] on h5 "ELECTRICIAN" at bounding box center [107, 118] width 41 height 10
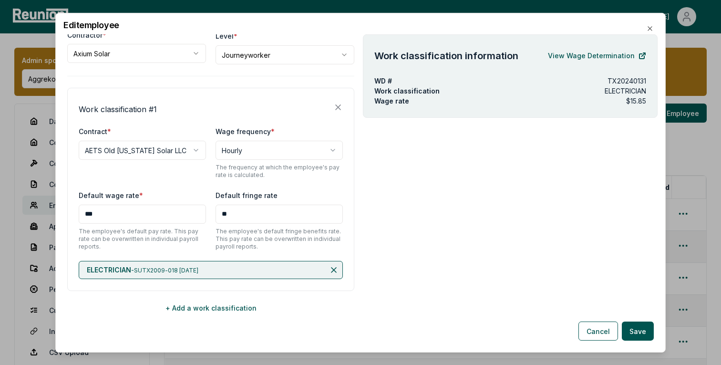
scroll to position [89, 0]
click at [636, 328] on button "Save" at bounding box center [638, 330] width 32 height 19
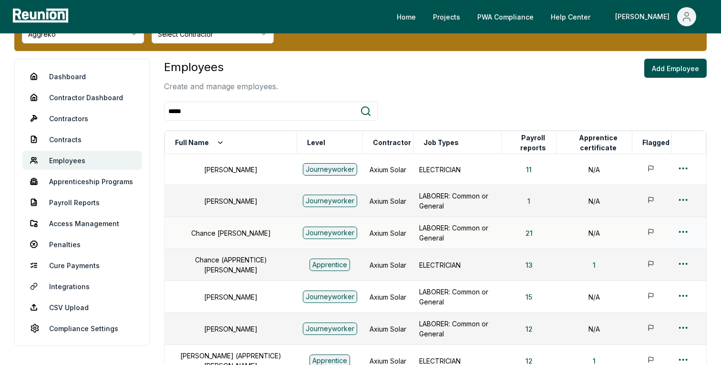
scroll to position [52, 0]
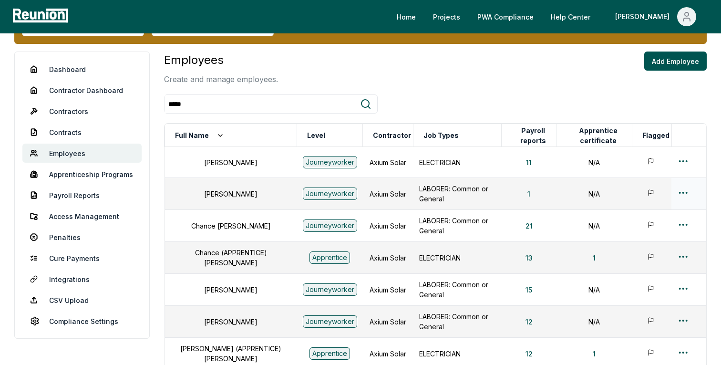
click at [683, 195] on html "Please visit us on your desktop We're working on making our marketplace mobile-…" at bounding box center [360, 266] width 721 height 636
click at [640, 231] on div "Edit" at bounding box center [667, 231] width 91 height 16
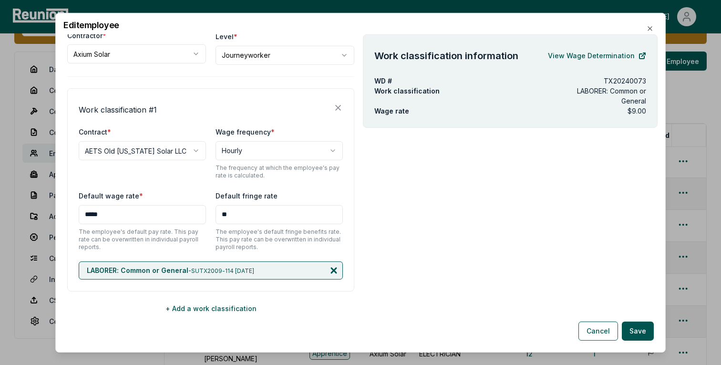
click at [330, 271] on icon at bounding box center [334, 270] width 10 height 10
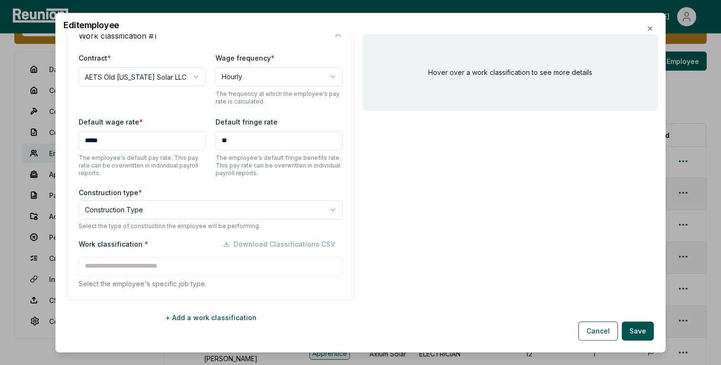
scroll to position [172, 0]
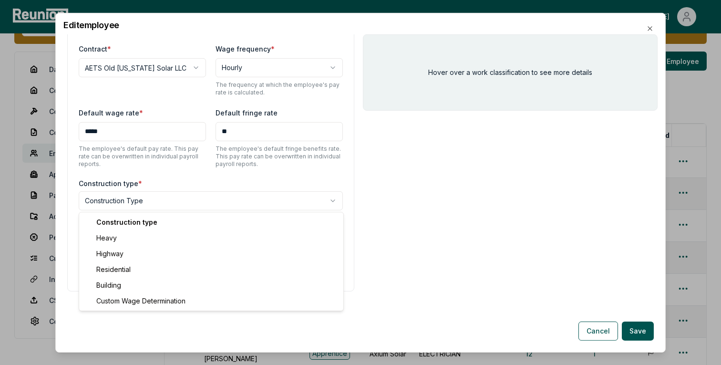
click at [155, 202] on body "Please visit us on your desktop We're working on making our marketplace mobile-…" at bounding box center [360, 266] width 721 height 636
select select "********"
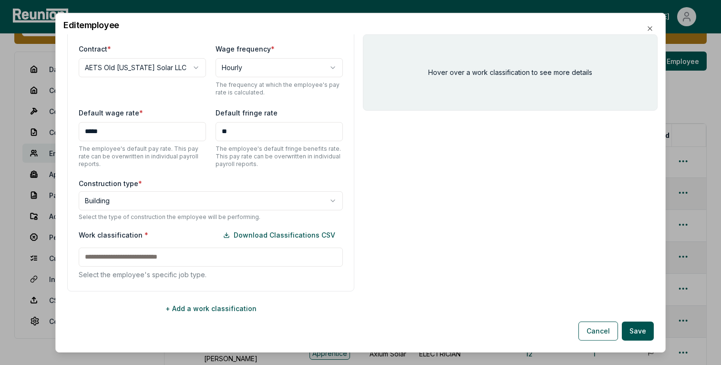
click at [133, 270] on p "Select the employee's specific job type." at bounding box center [211, 274] width 264 height 10
click at [136, 248] on input at bounding box center [211, 256] width 264 height 19
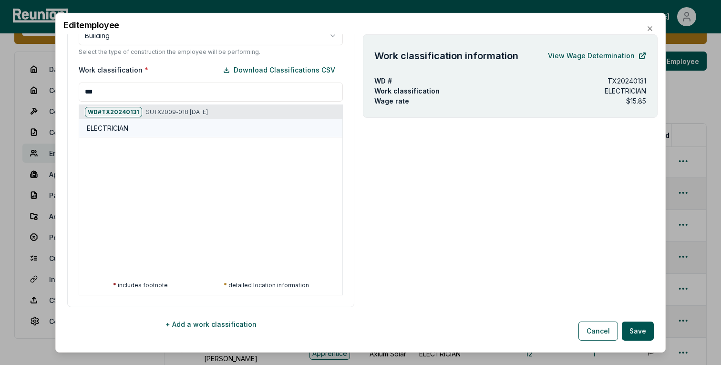
type input "***"
click at [131, 132] on div "ELECTRICIAN" at bounding box center [213, 128] width 252 height 10
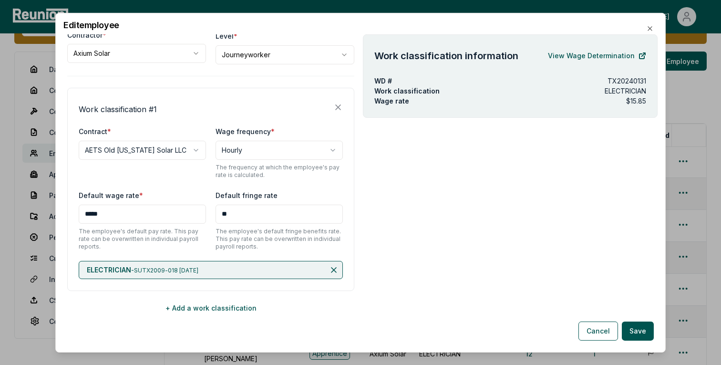
scroll to position [89, 0]
click at [637, 335] on button "Save" at bounding box center [638, 330] width 32 height 19
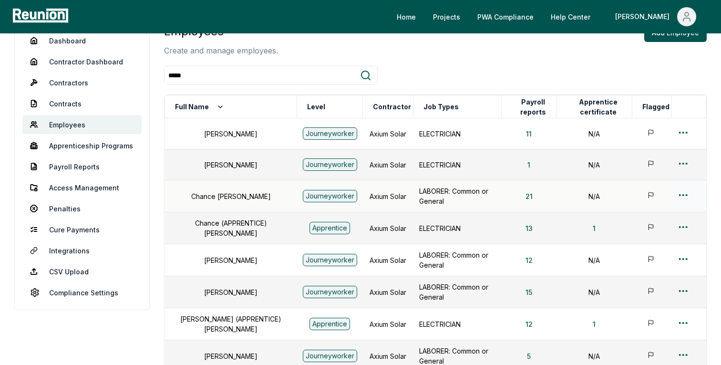
scroll to position [82, 0]
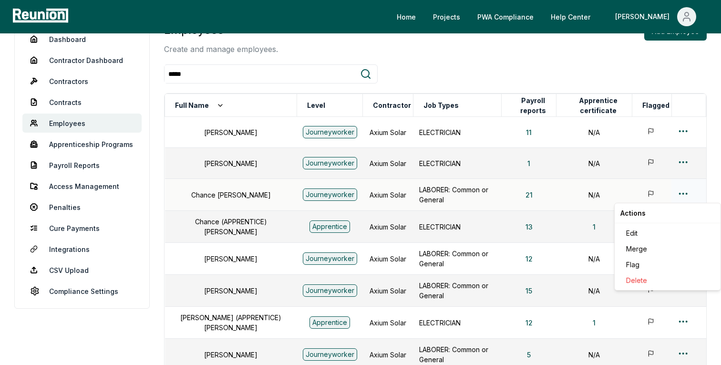
click at [684, 194] on html "Please visit us on your desktop We're working on making our marketplace mobile-…" at bounding box center [360, 236] width 721 height 636
click at [646, 235] on div "Edit" at bounding box center [667, 233] width 91 height 16
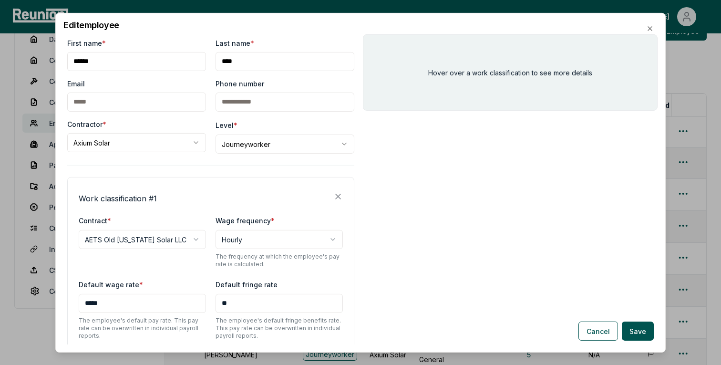
scroll to position [89, 0]
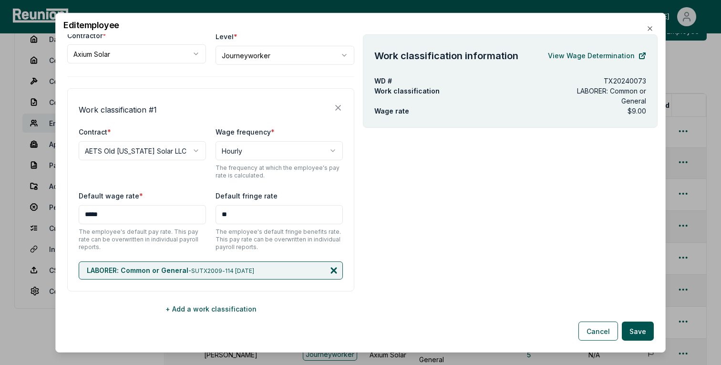
click at [336, 268] on icon at bounding box center [334, 270] width 10 height 10
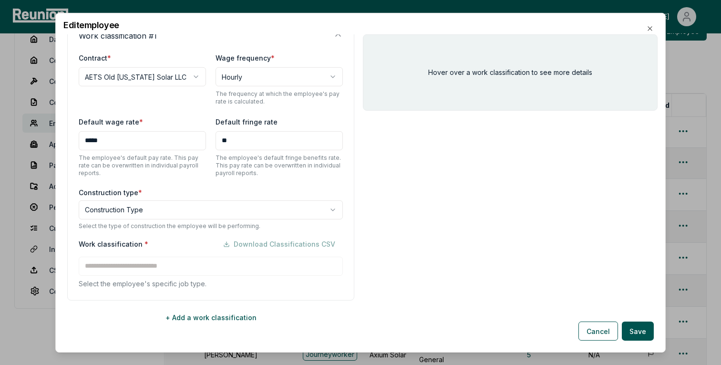
scroll to position [172, 0]
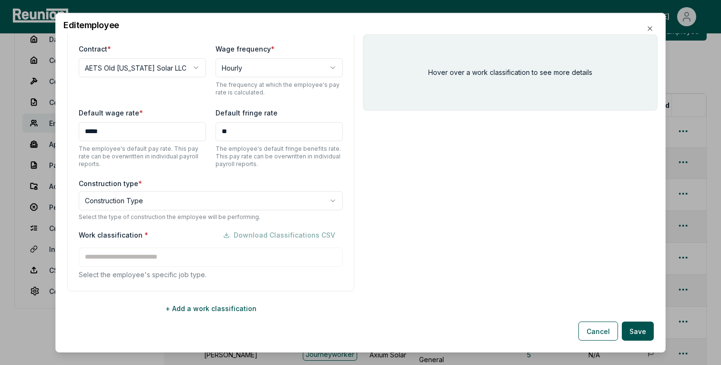
click at [119, 200] on body "Please visit us on your desktop We're working on making our marketplace mobile-…" at bounding box center [360, 236] width 721 height 636
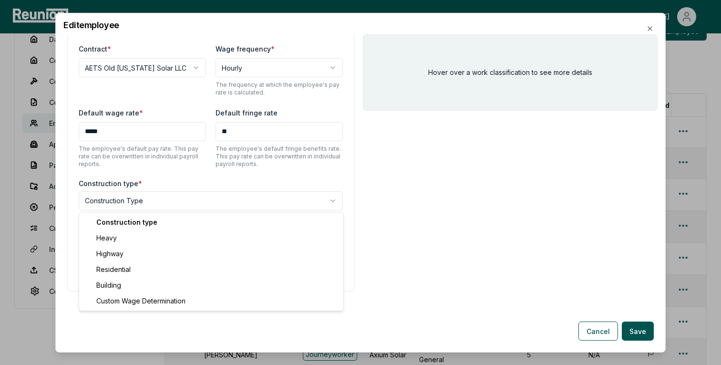
select select "********"
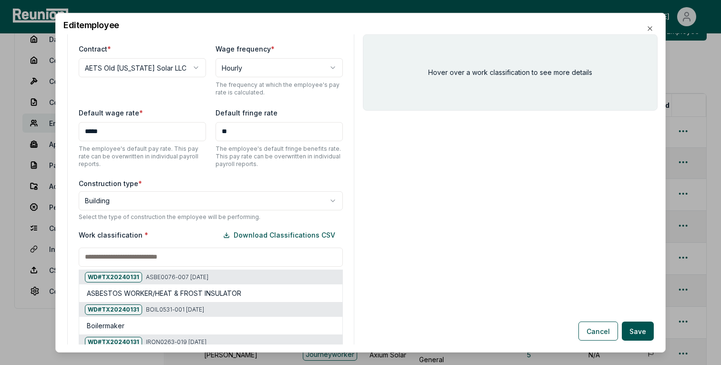
click at [111, 259] on input at bounding box center [211, 256] width 264 height 19
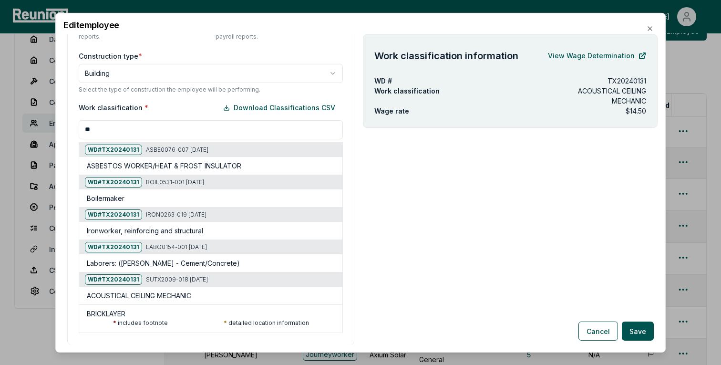
scroll to position [337, 0]
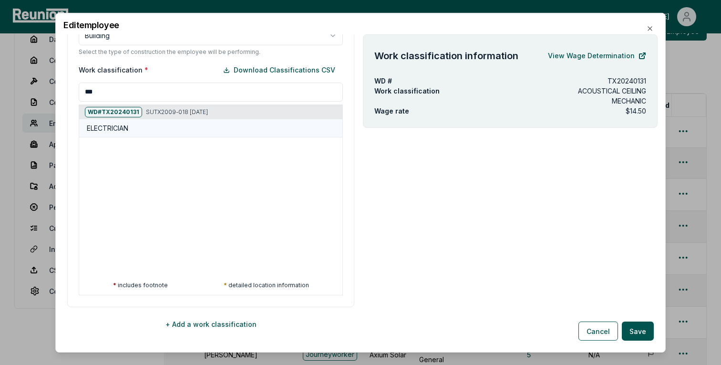
type input "***"
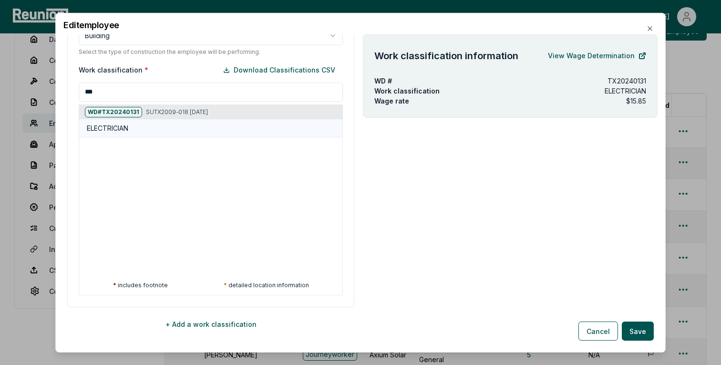
click at [144, 133] on div "ELECTRICIAN" at bounding box center [210, 128] width 263 height 18
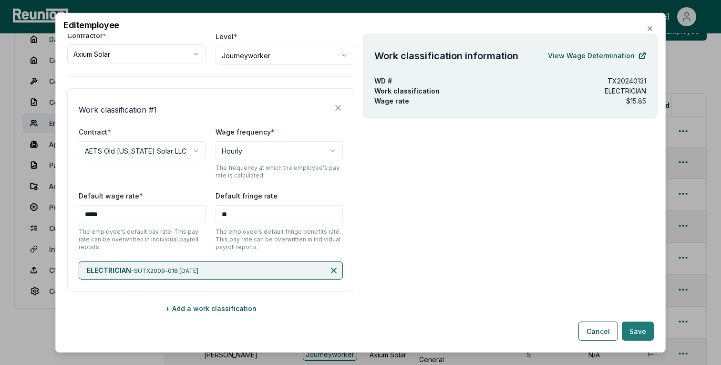
click at [648, 333] on button "Save" at bounding box center [638, 330] width 32 height 19
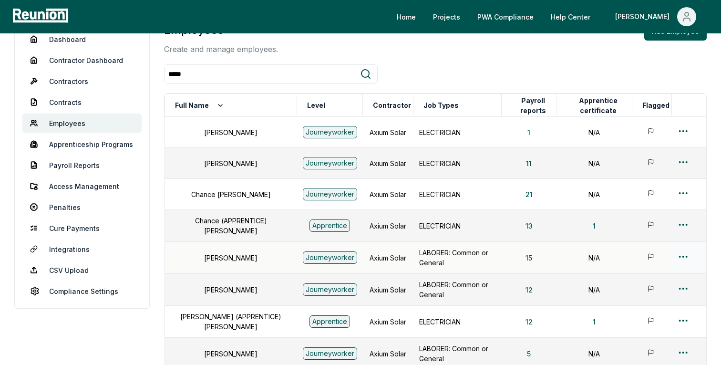
click at [686, 260] on html "Please visit us on your desktop We're working on making our marketplace mobile-…" at bounding box center [360, 235] width 721 height 635
click at [648, 296] on div "Edit" at bounding box center [667, 297] width 91 height 16
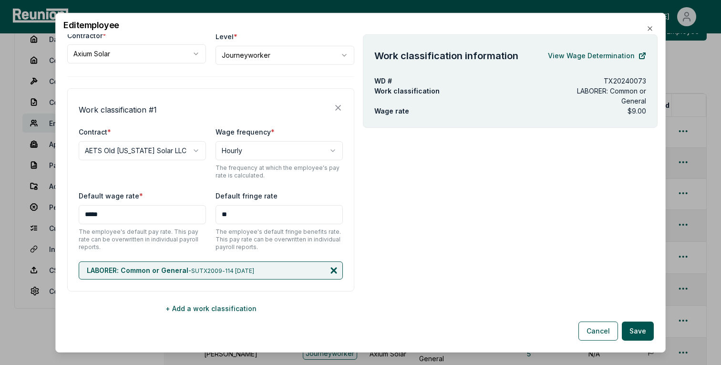
click at [335, 266] on icon at bounding box center [334, 270] width 10 height 10
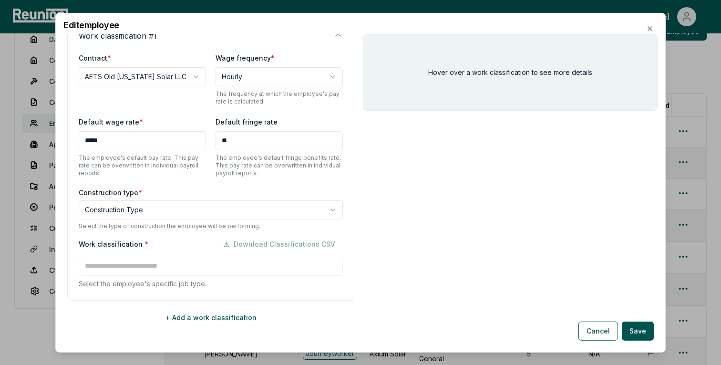
scroll to position [172, 0]
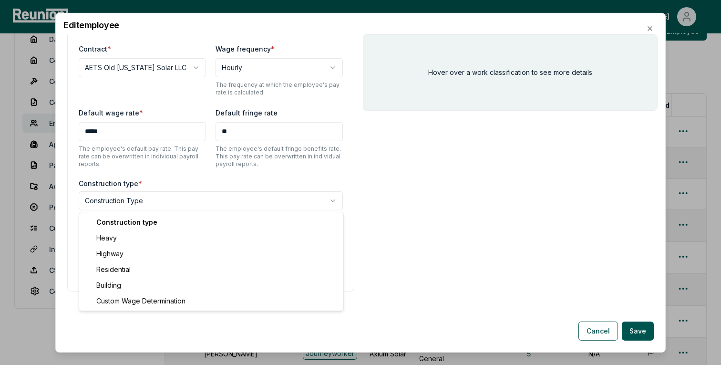
click at [156, 205] on body "Please visit us on your desktop We're working on making our marketplace mobile-…" at bounding box center [360, 235] width 721 height 635
select select "********"
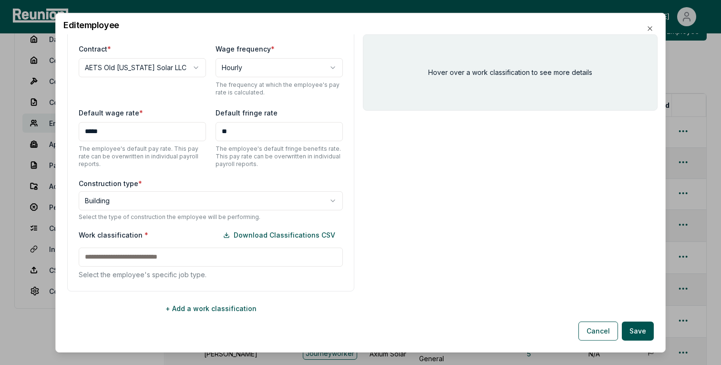
click at [146, 255] on input at bounding box center [211, 256] width 264 height 19
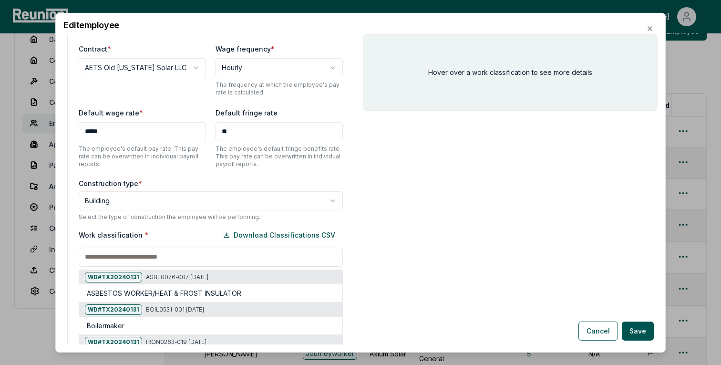
scroll to position [317, 0]
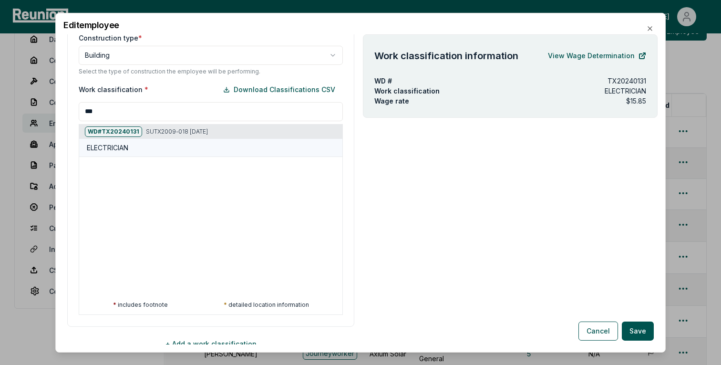
type input "***"
click at [129, 141] on div "ELECTRICIAN" at bounding box center [210, 148] width 263 height 18
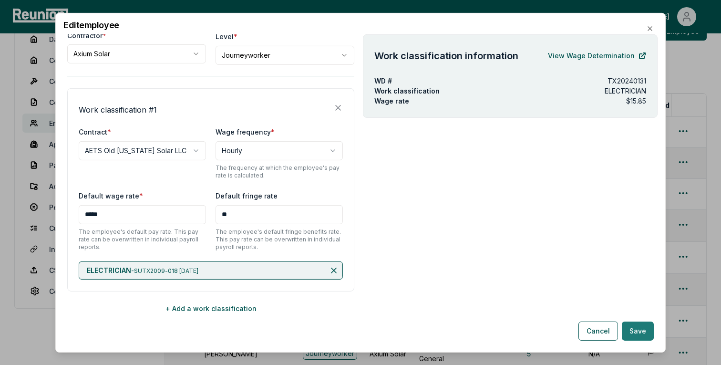
click at [630, 324] on button "Save" at bounding box center [638, 330] width 32 height 19
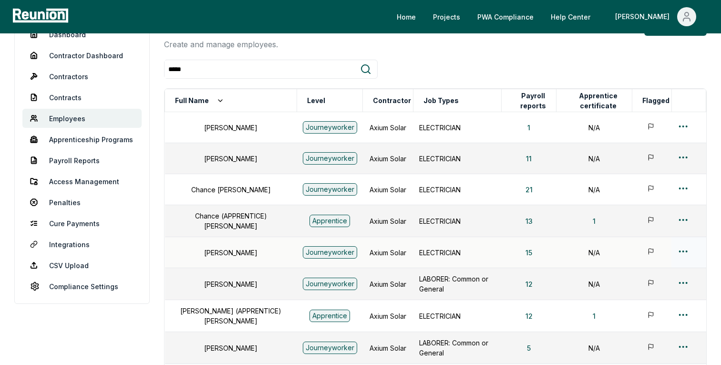
scroll to position [100, 0]
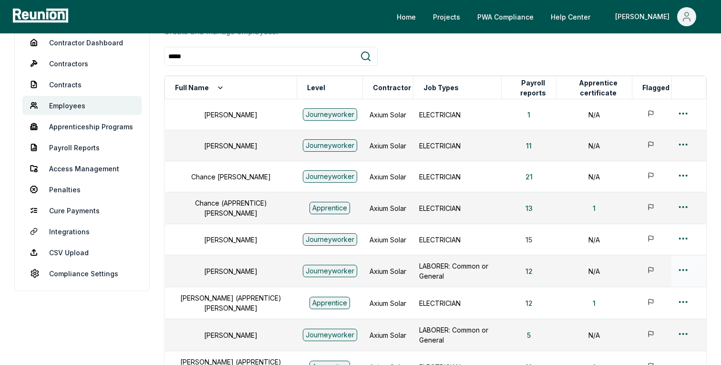
click at [684, 270] on html "Please visit us on your desktop We're working on making our marketplace mobile-…" at bounding box center [360, 217] width 721 height 634
click at [651, 209] on div "Edit" at bounding box center [667, 208] width 91 height 16
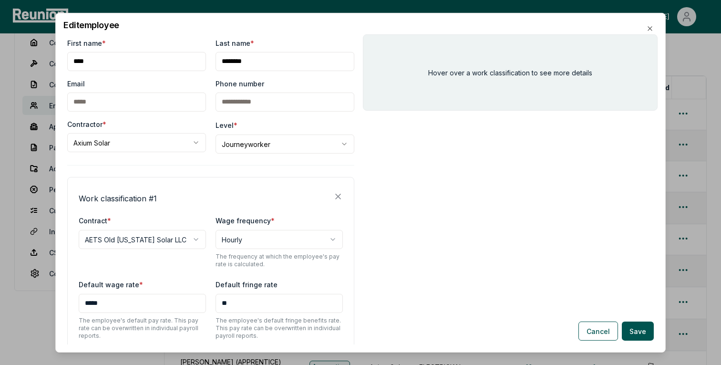
scroll to position [89, 0]
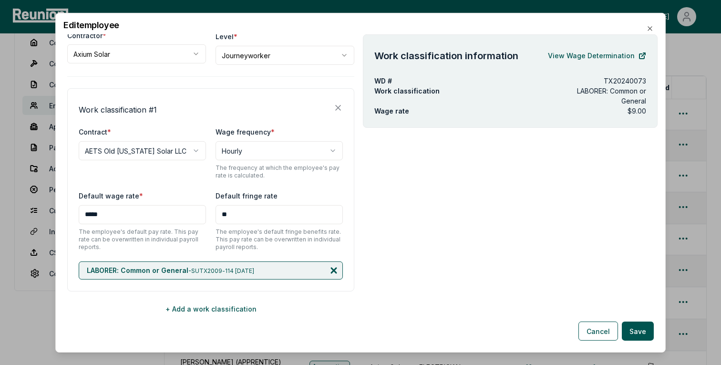
click at [331, 269] on icon at bounding box center [334, 270] width 10 height 10
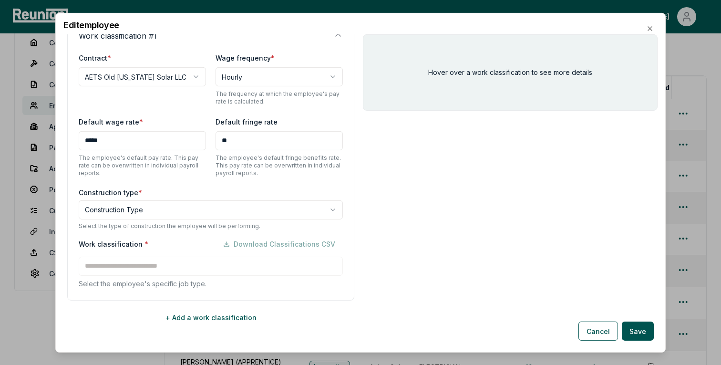
scroll to position [172, 0]
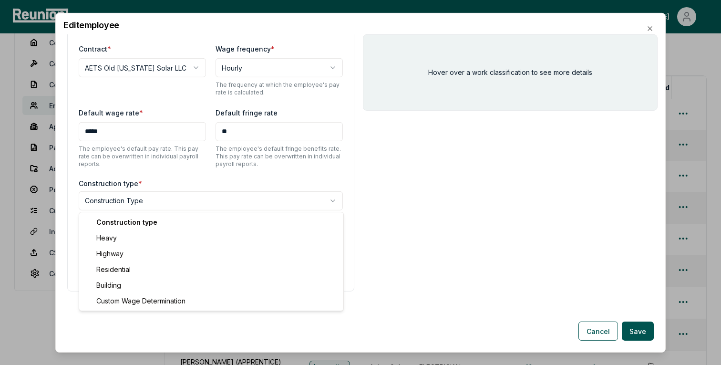
click at [138, 205] on body "Please visit us on your desktop We're working on making our marketplace mobile-…" at bounding box center [360, 217] width 721 height 634
select select "********"
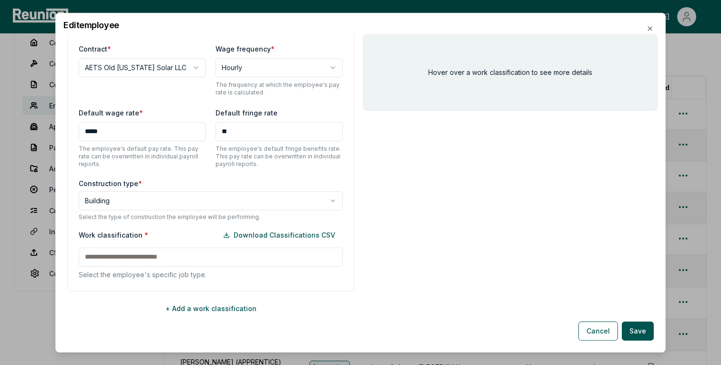
click at [140, 261] on input at bounding box center [211, 256] width 264 height 19
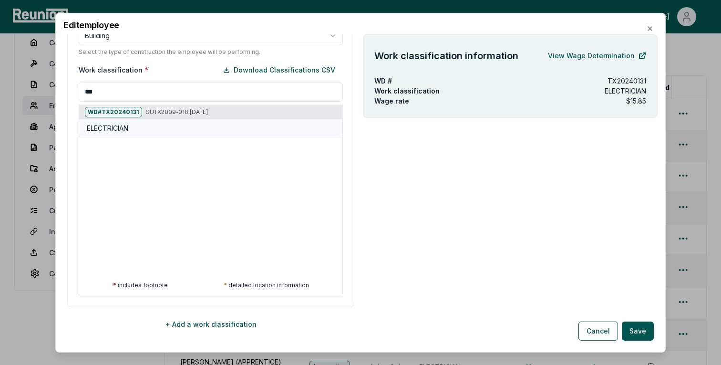
type input "***"
click at [160, 131] on div "ELECTRICIAN" at bounding box center [213, 128] width 252 height 10
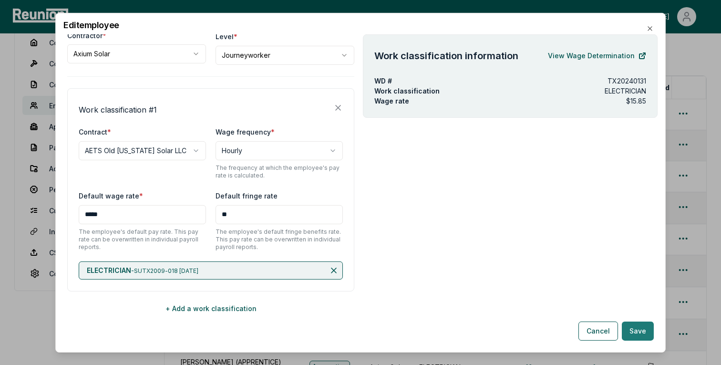
click at [639, 336] on button "Save" at bounding box center [638, 330] width 32 height 19
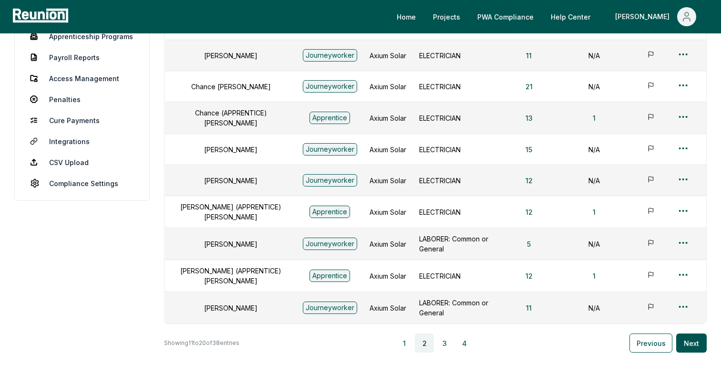
scroll to position [190, 0]
click at [685, 239] on td at bounding box center [688, 243] width 34 height 32
click at [680, 240] on html "Please visit us on your desktop We're working on making our marketplace mobile-…" at bounding box center [360, 126] width 721 height 633
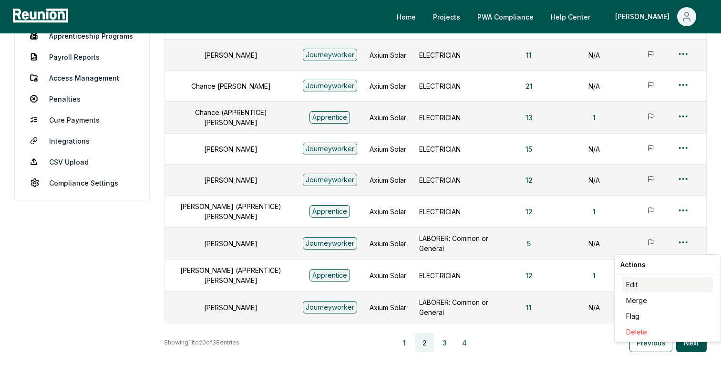
click at [636, 285] on div "Edit" at bounding box center [667, 285] width 91 height 16
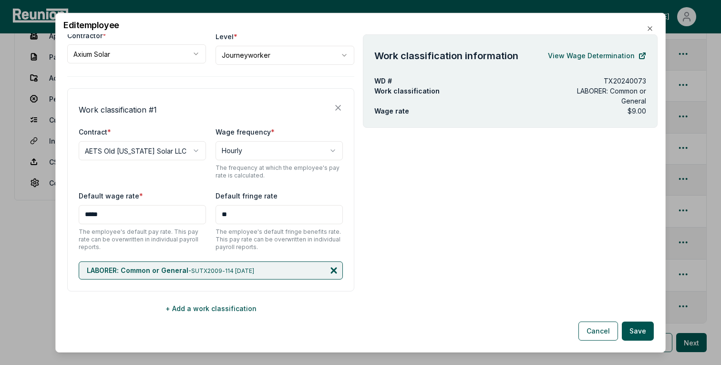
click at [334, 268] on icon at bounding box center [333, 269] width 5 height 5
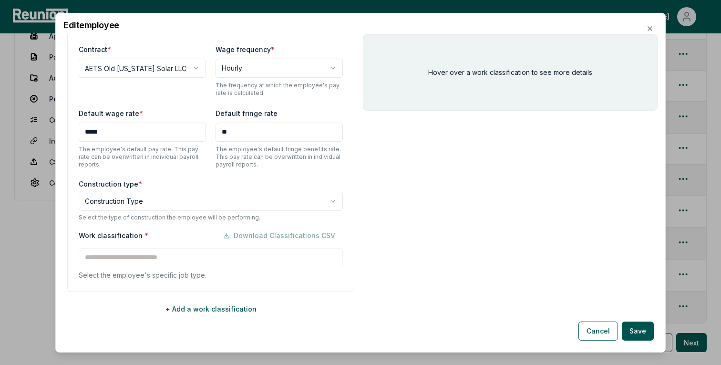
scroll to position [172, 0]
click at [108, 200] on body "Please visit us on your desktop We're working on making our marketplace mobile-…" at bounding box center [360, 126] width 721 height 633
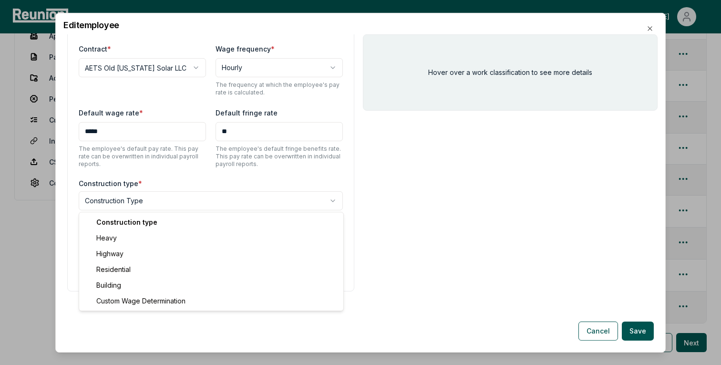
select select "********"
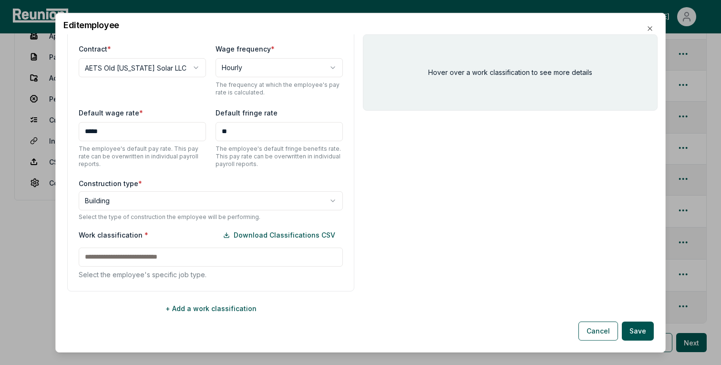
click at [130, 254] on input at bounding box center [211, 256] width 264 height 19
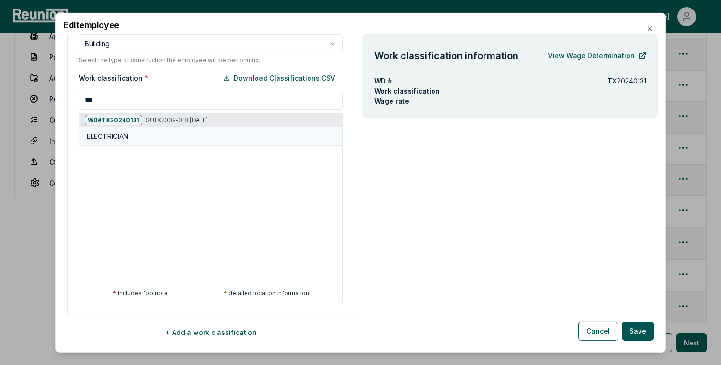
type input "***"
click at [146, 139] on div "ELECTRICIAN" at bounding box center [213, 136] width 252 height 10
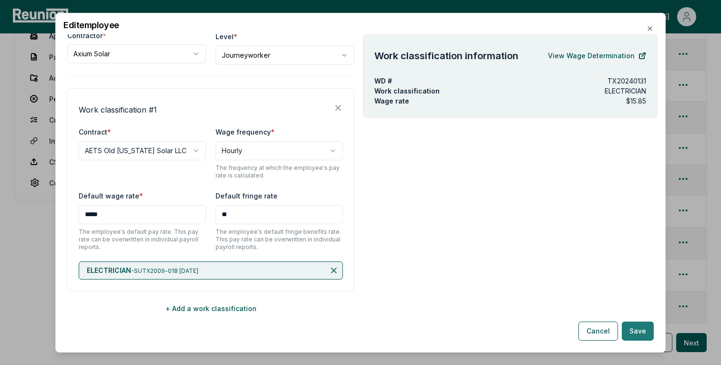
click at [652, 339] on button "Save" at bounding box center [638, 330] width 32 height 19
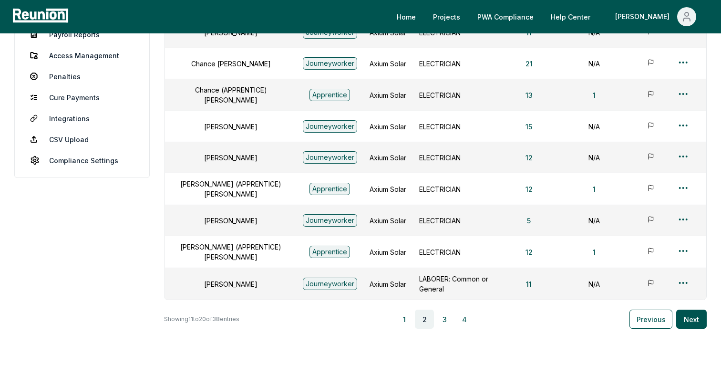
scroll to position [214, 0]
click at [681, 288] on html "Please visit us on your desktop We're working on making our marketplace mobile-…" at bounding box center [360, 102] width 721 height 632
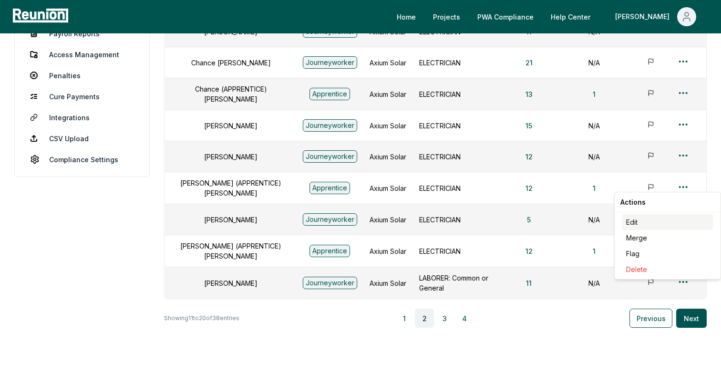
click at [646, 226] on div "Edit" at bounding box center [667, 222] width 91 height 16
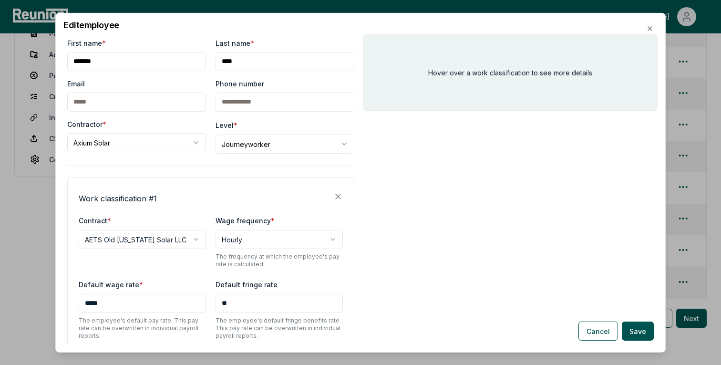
scroll to position [89, 0]
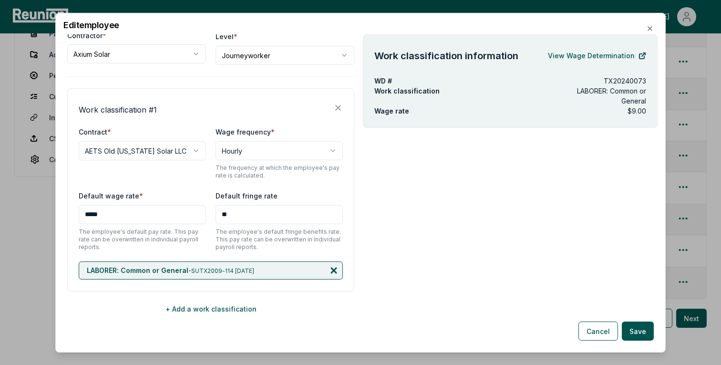
click at [335, 270] on icon at bounding box center [334, 270] width 10 height 10
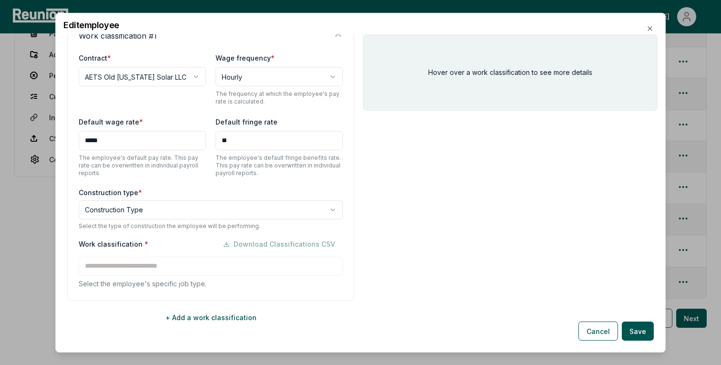
scroll to position [172, 0]
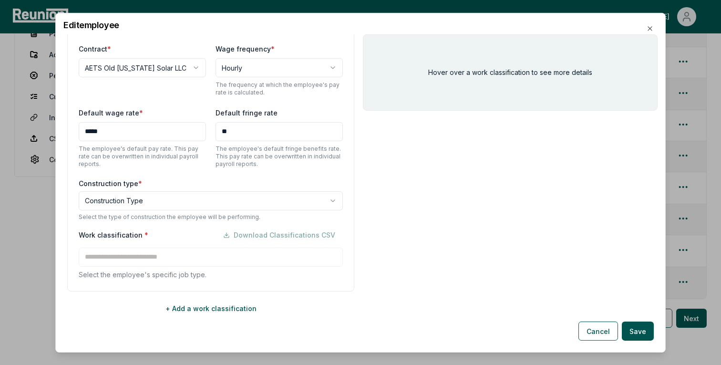
click at [141, 199] on body "Please visit us on your desktop We're working on making our marketplace mobile-…" at bounding box center [360, 102] width 721 height 632
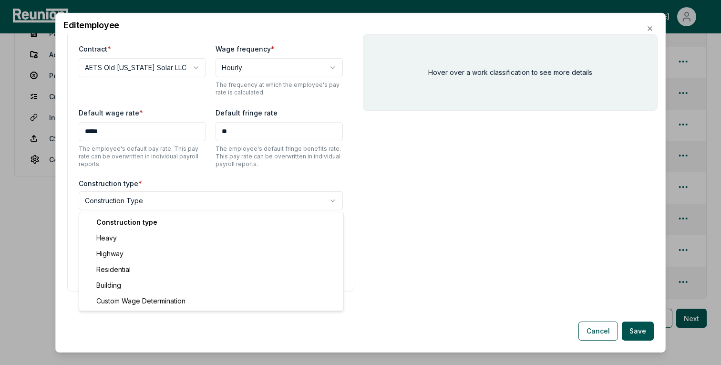
select select "********"
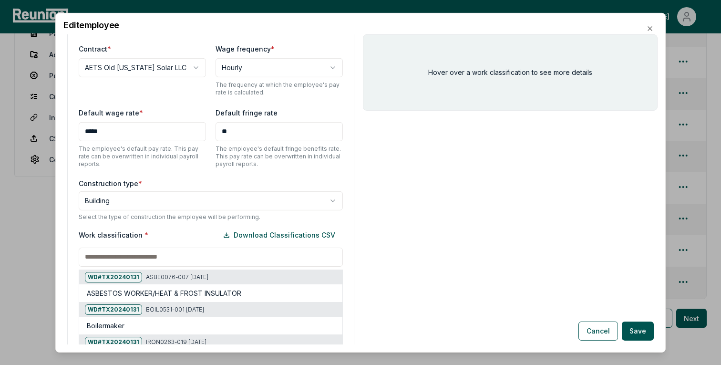
click at [140, 257] on input at bounding box center [211, 256] width 264 height 19
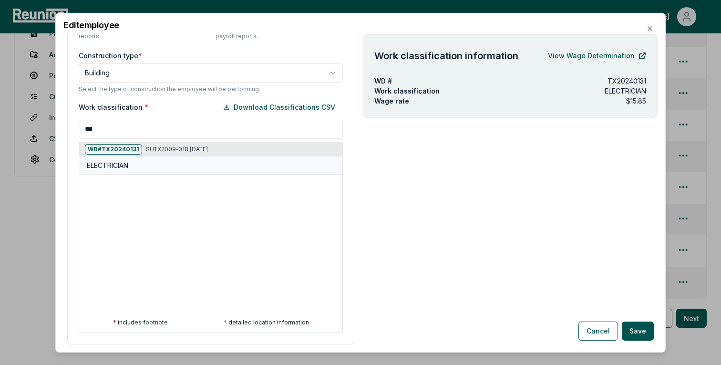
type input "***"
click at [142, 160] on div "ELECTRICIAN" at bounding box center [213, 165] width 252 height 10
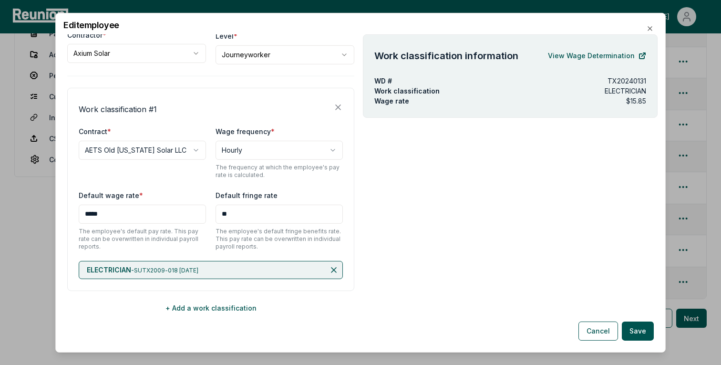
scroll to position [89, 0]
click at [640, 324] on button "Save" at bounding box center [638, 330] width 32 height 19
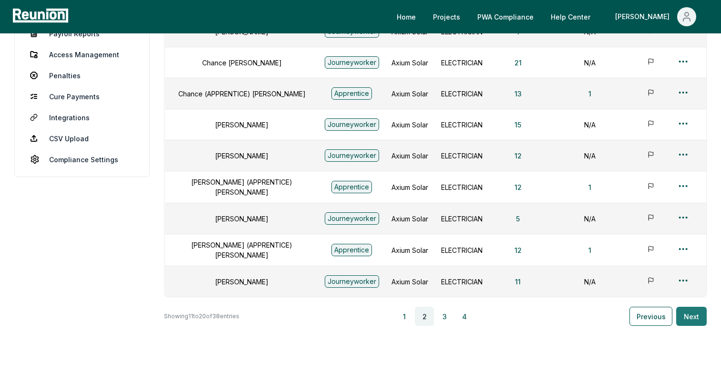
click at [697, 311] on button "Next" at bounding box center [691, 316] width 31 height 19
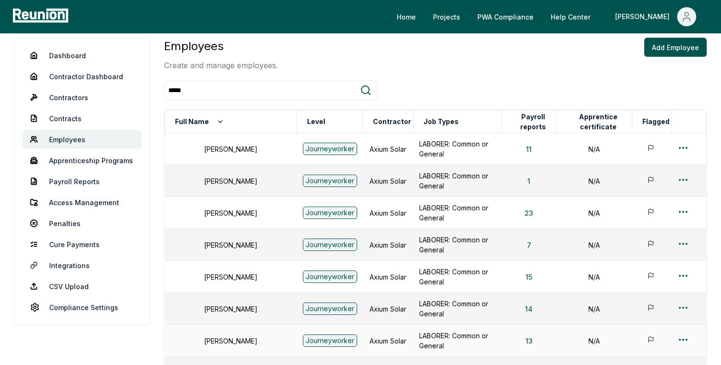
scroll to position [0, 0]
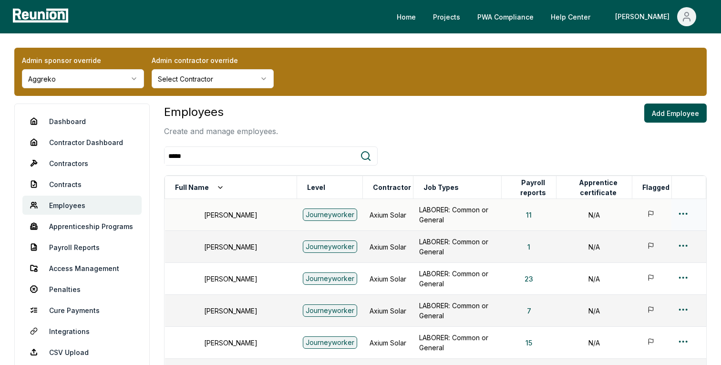
click at [684, 205] on td at bounding box center [688, 215] width 34 height 32
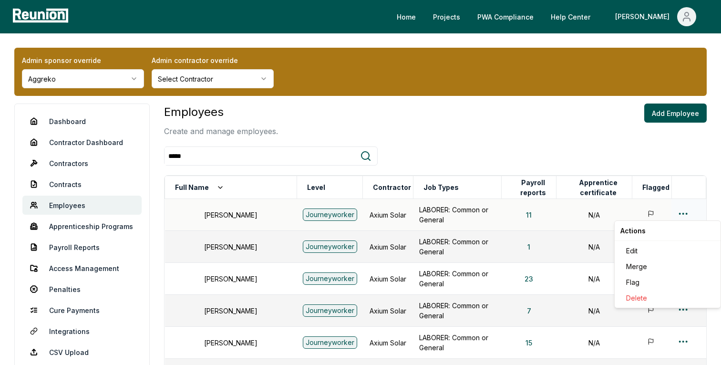
click at [681, 213] on html "Please visit us on your desktop We're working on making our marketplace mobile-…" at bounding box center [360, 318] width 721 height 637
click at [638, 249] on div "Edit" at bounding box center [667, 251] width 91 height 16
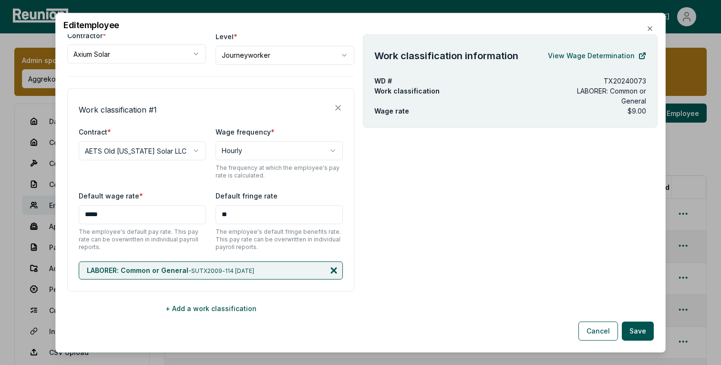
click at [335, 267] on icon at bounding box center [334, 270] width 10 height 10
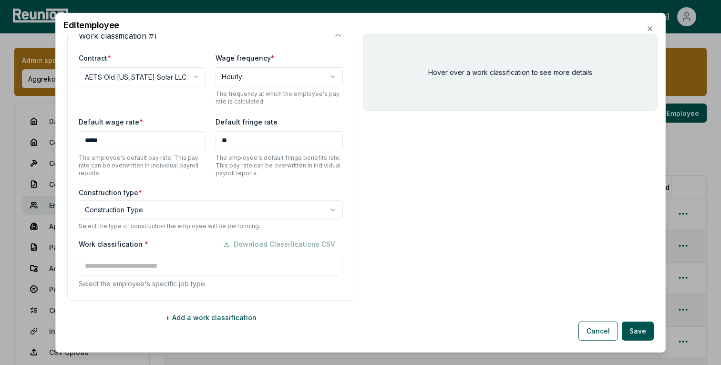
scroll to position [172, 0]
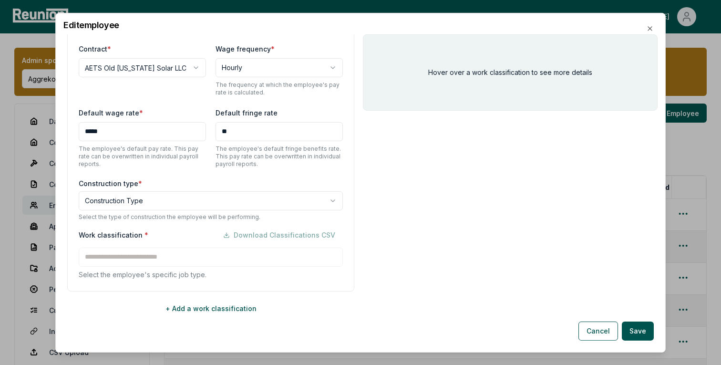
click at [125, 199] on body "Please visit us on your desktop We're working on making our marketplace mobile-…" at bounding box center [360, 318] width 721 height 637
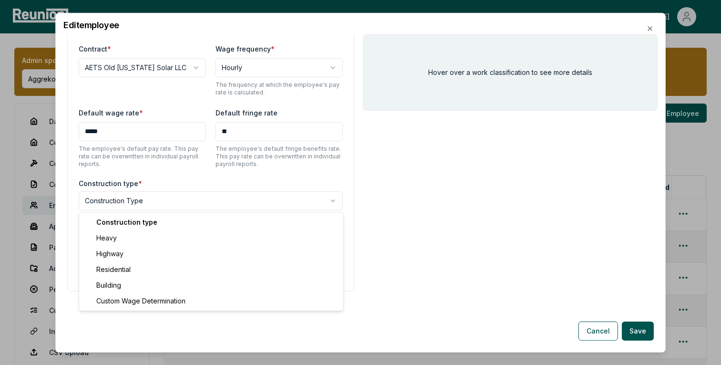
select select "********"
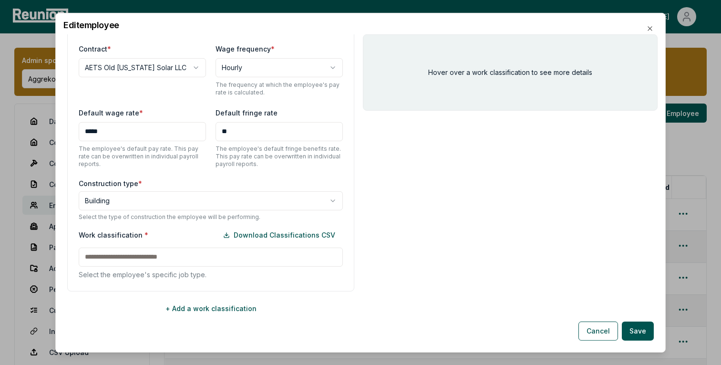
click at [135, 257] on input at bounding box center [211, 256] width 264 height 19
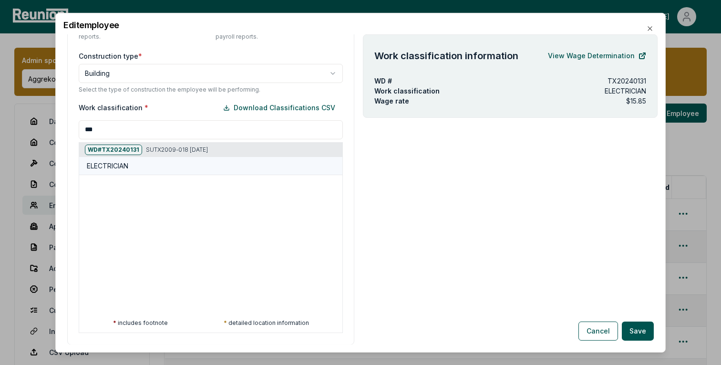
type input "***"
click at [142, 169] on div "ELECTRICIAN" at bounding box center [213, 166] width 252 height 10
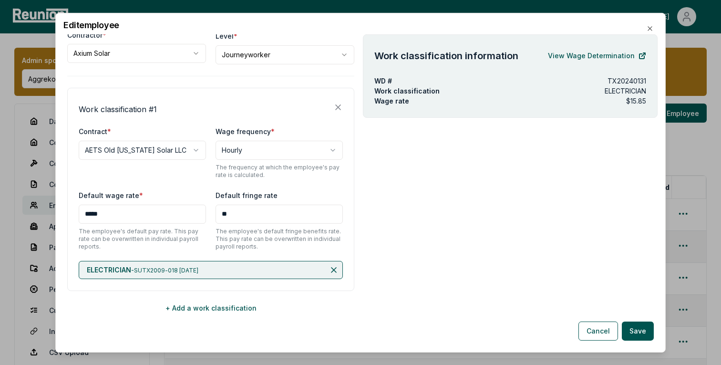
scroll to position [89, 0]
click at [639, 329] on button "Save" at bounding box center [638, 330] width 32 height 19
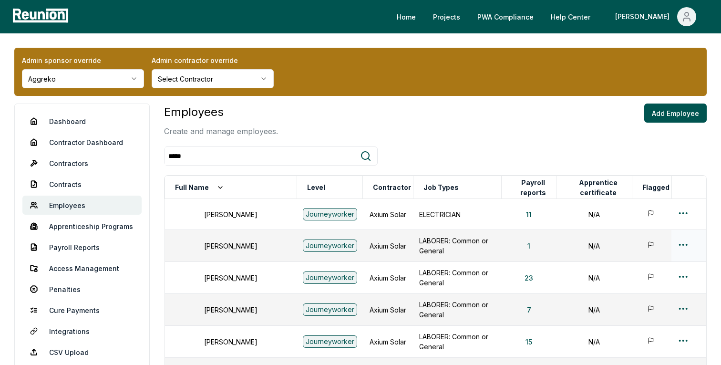
click at [686, 245] on html "Please visit us on your desktop We're working on making our marketplace mobile-…" at bounding box center [360, 318] width 721 height 636
click at [642, 282] on div "Edit" at bounding box center [667, 282] width 91 height 16
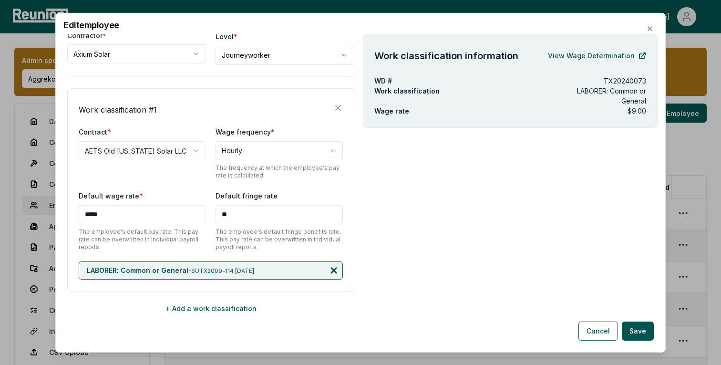
click at [332, 270] on icon at bounding box center [333, 269] width 5 height 5
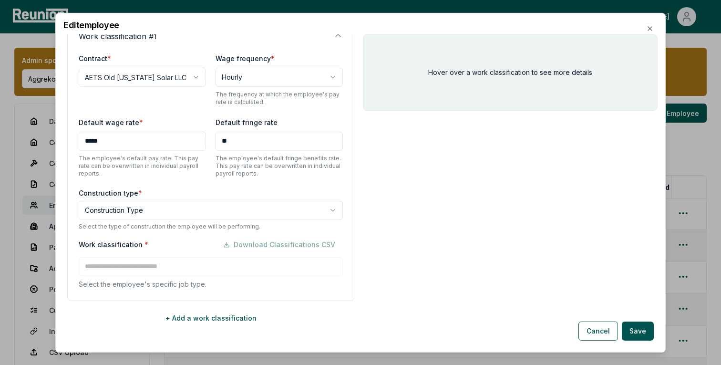
scroll to position [172, 0]
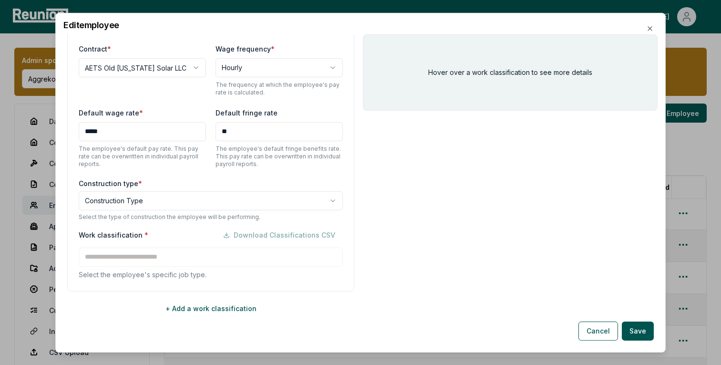
click at [106, 196] on body "Please visit us on your desktop We're working on making our marketplace mobile-…" at bounding box center [360, 318] width 721 height 636
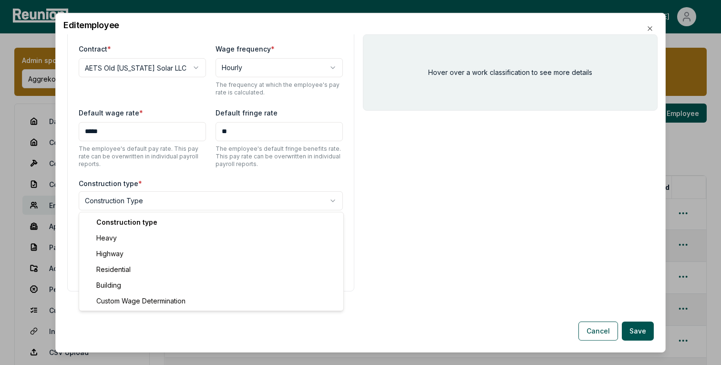
select select "********"
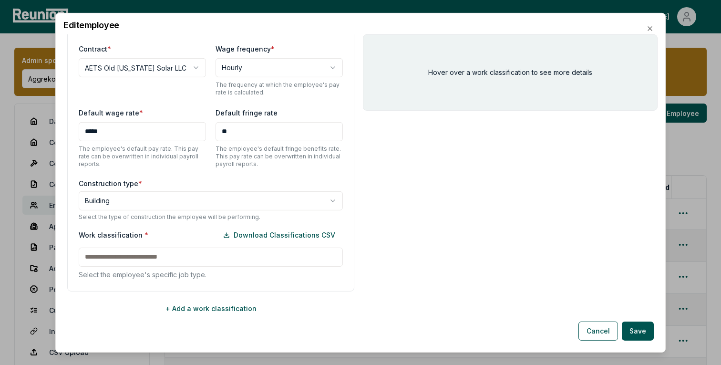
click at [144, 260] on input at bounding box center [211, 256] width 264 height 19
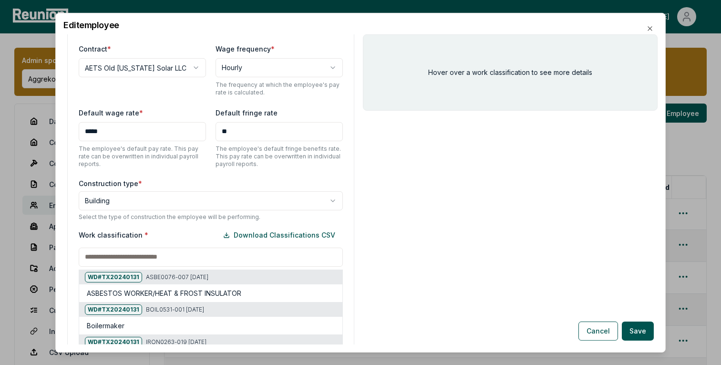
scroll to position [329, 0]
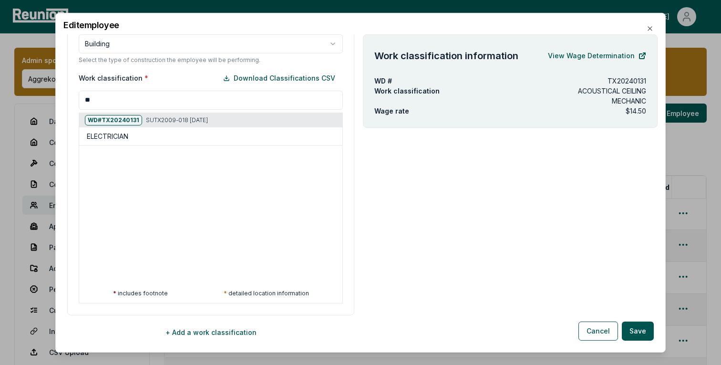
type input "***"
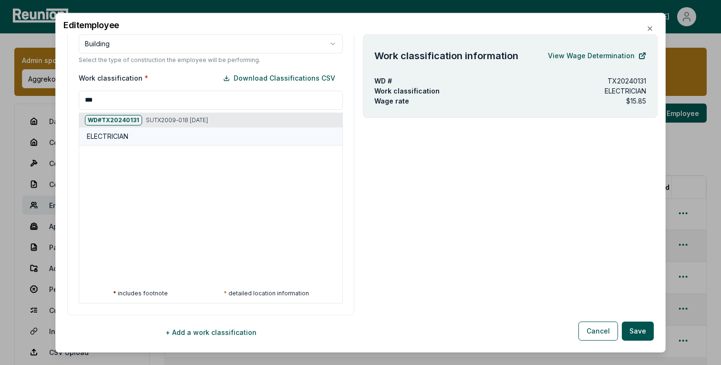
click at [184, 134] on div "ELECTRICIAN" at bounding box center [213, 136] width 252 height 10
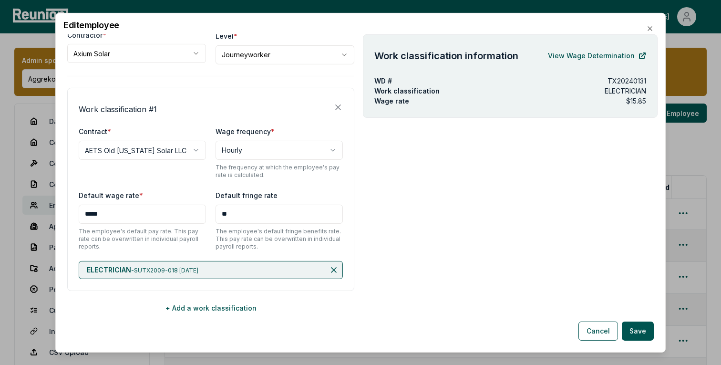
scroll to position [89, 0]
click at [635, 328] on button "Save" at bounding box center [638, 330] width 32 height 19
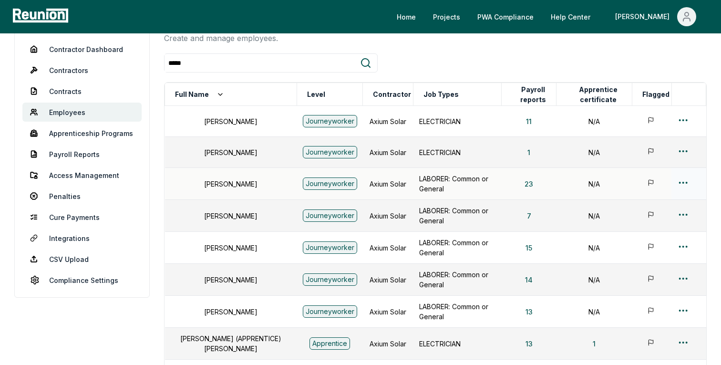
scroll to position [96, 0]
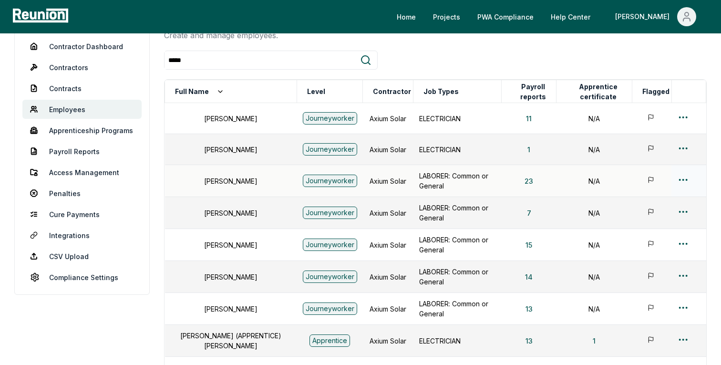
click at [684, 178] on html "Please visit us on your desktop We're working on making our marketplace mobile-…" at bounding box center [360, 222] width 721 height 636
click at [641, 218] on div "Edit" at bounding box center [667, 217] width 91 height 16
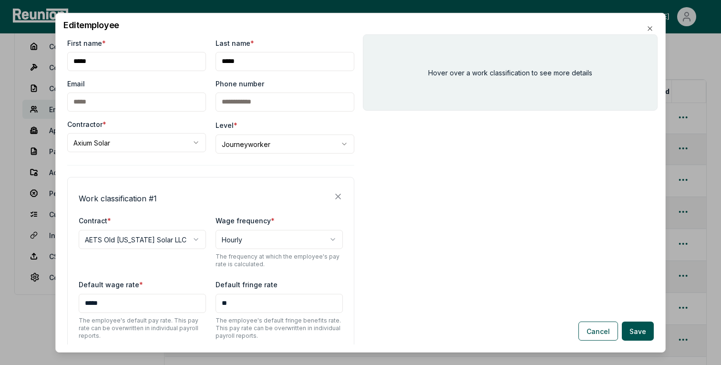
scroll to position [89, 0]
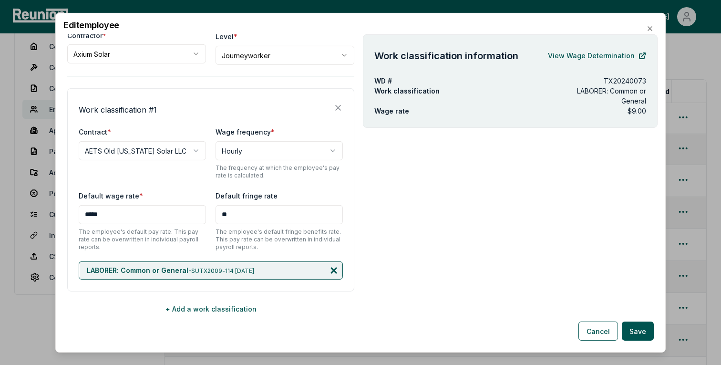
click at [331, 269] on icon at bounding box center [334, 270] width 10 height 10
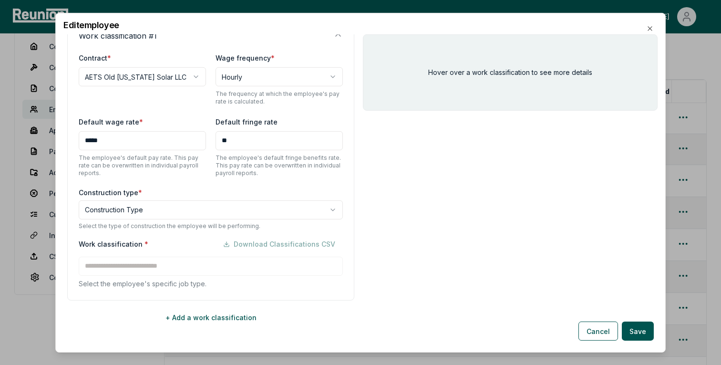
scroll to position [172, 0]
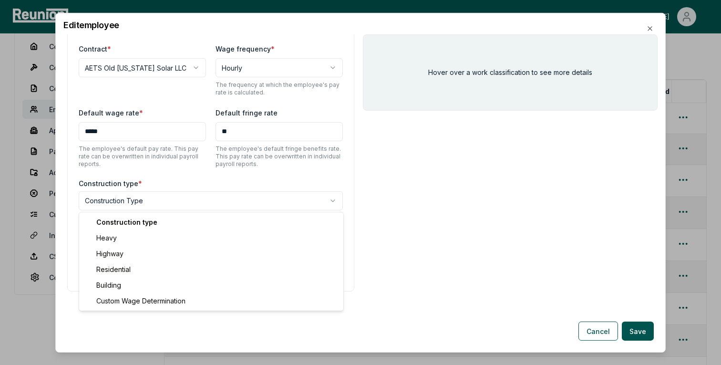
click at [133, 196] on body "Please visit us on your desktop We're working on making our marketplace mobile-…" at bounding box center [360, 222] width 721 height 636
select select "********"
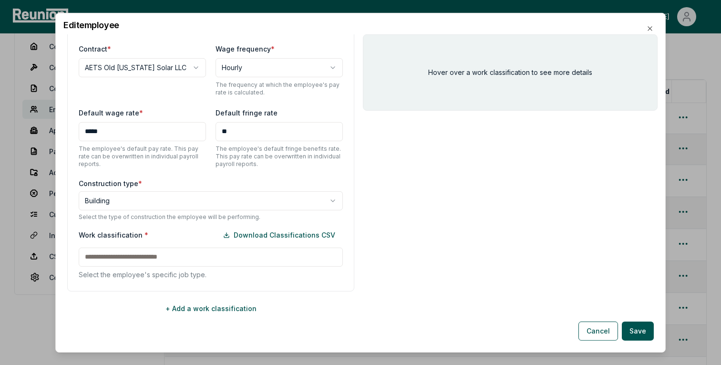
click at [180, 267] on div "Work classification * Download Classifications CSV Select the employee's specif…" at bounding box center [211, 252] width 264 height 54
click at [163, 247] on input at bounding box center [211, 256] width 264 height 19
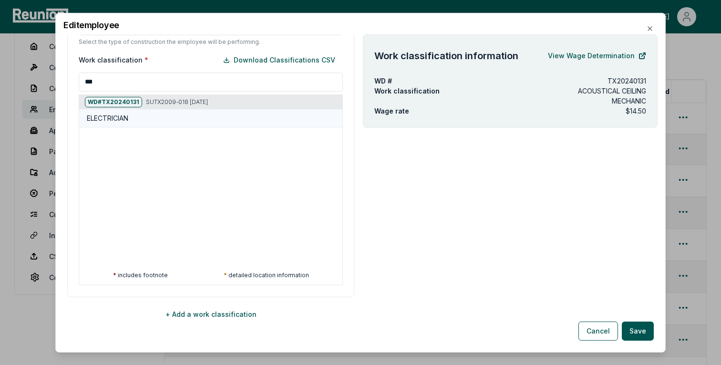
type input "***"
click at [153, 125] on div "ELECTRICIAN" at bounding box center [210, 118] width 263 height 18
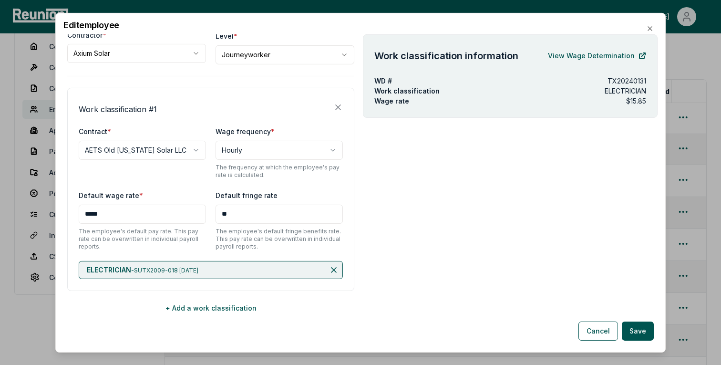
scroll to position [89, 0]
click at [633, 336] on button "Save" at bounding box center [638, 330] width 32 height 19
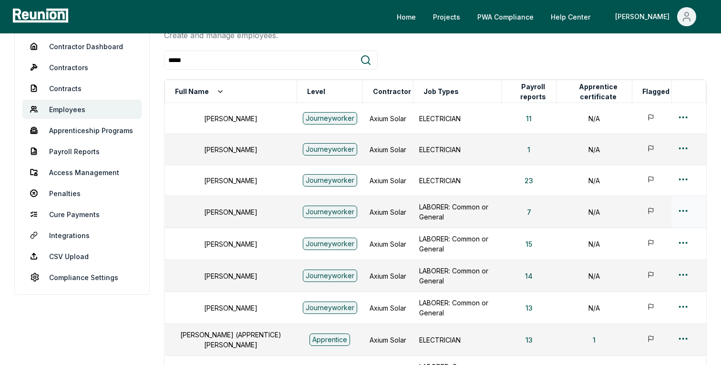
click at [685, 211] on html "Please visit us on your desktop We're working on making our marketplace mobile-…" at bounding box center [360, 221] width 721 height 635
click at [631, 247] on div "Edit" at bounding box center [667, 248] width 91 height 16
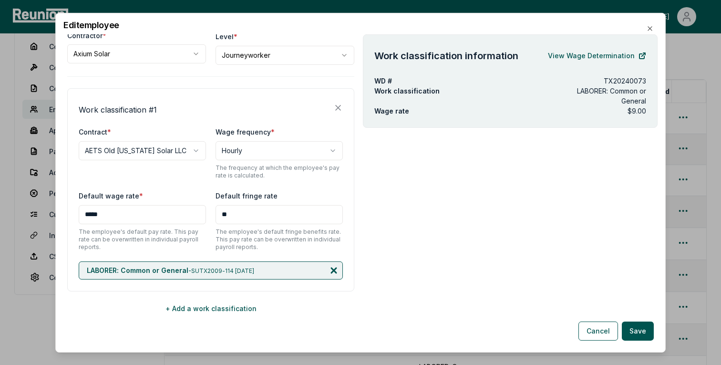
click at [338, 271] on icon at bounding box center [334, 270] width 10 height 10
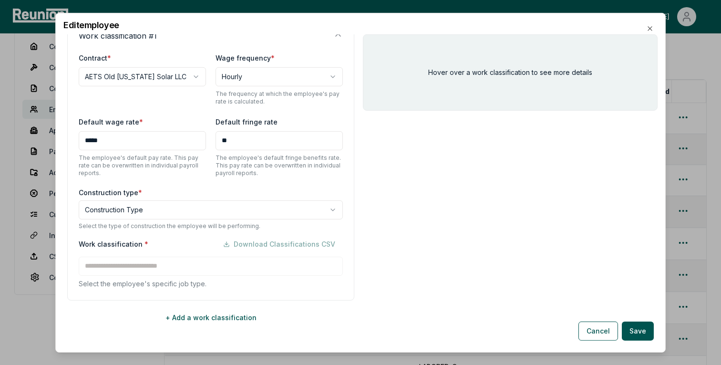
scroll to position [172, 0]
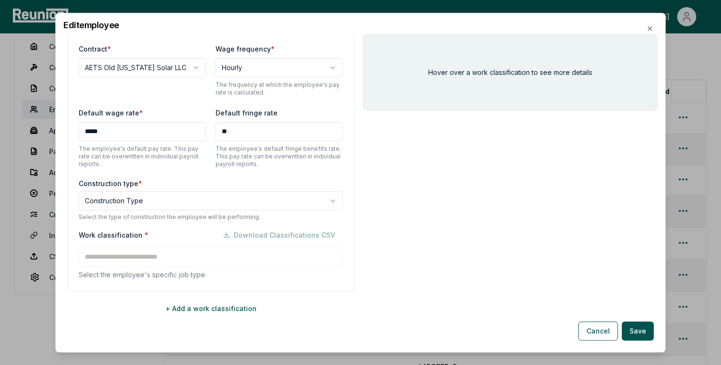
click at [200, 203] on body "Please visit us on your desktop We're working on making our marketplace mobile-…" at bounding box center [360, 221] width 721 height 635
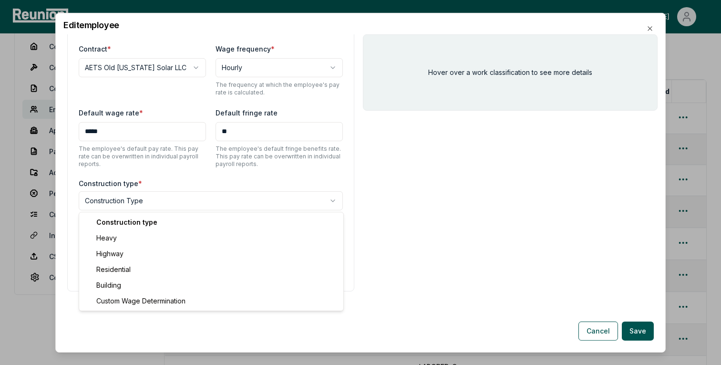
select select "********"
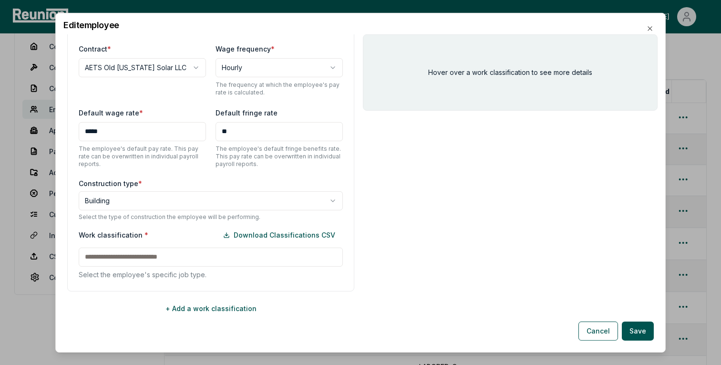
click at [153, 254] on input at bounding box center [211, 256] width 264 height 19
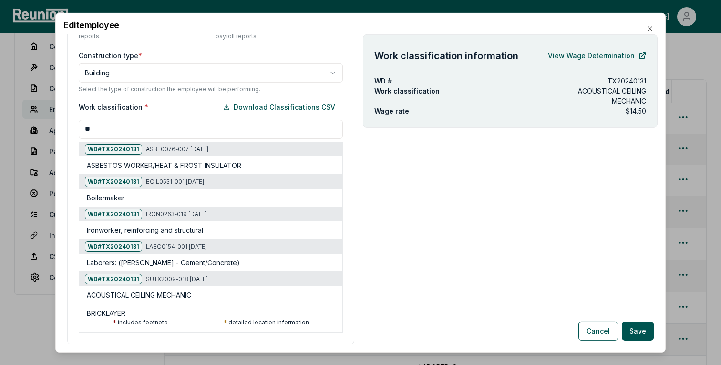
scroll to position [337, 0]
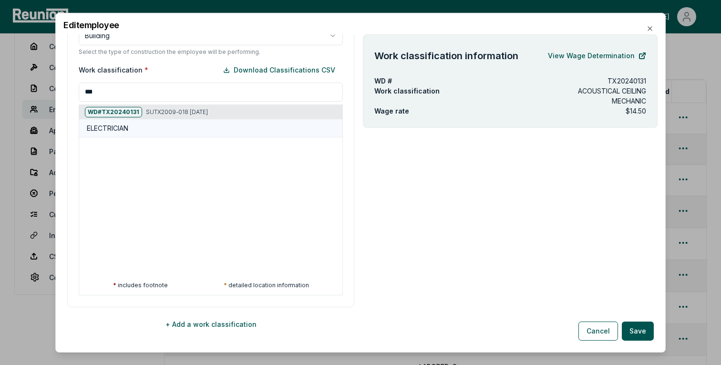
type input "***"
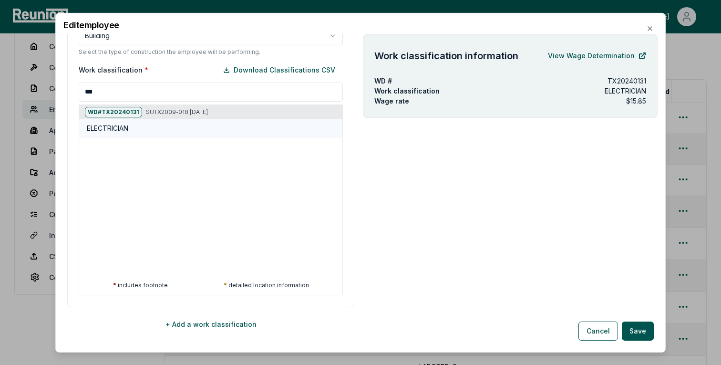
click at [162, 124] on div "ELECTRICIAN" at bounding box center [213, 128] width 252 height 10
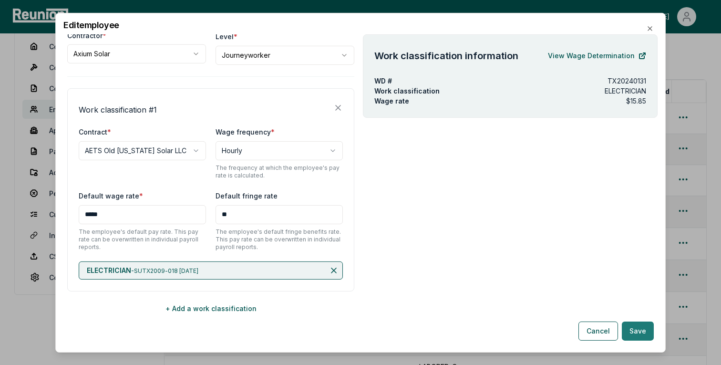
click at [636, 330] on button "Save" at bounding box center [638, 330] width 32 height 19
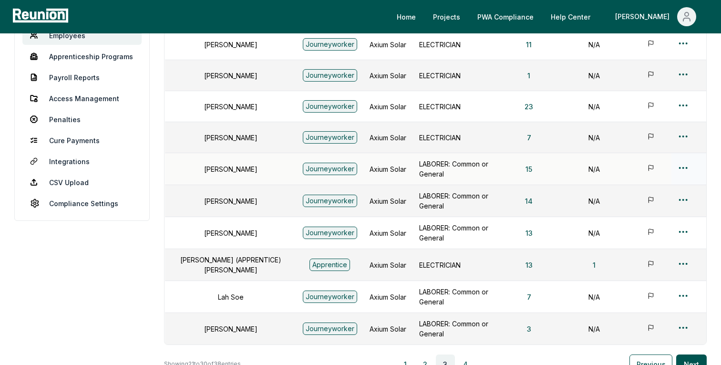
scroll to position [170, 0]
click at [678, 169] on html "Please visit us on your desktop We're working on making our marketplace mobile-…" at bounding box center [360, 147] width 721 height 634
click at [632, 201] on div "Edit" at bounding box center [667, 204] width 91 height 16
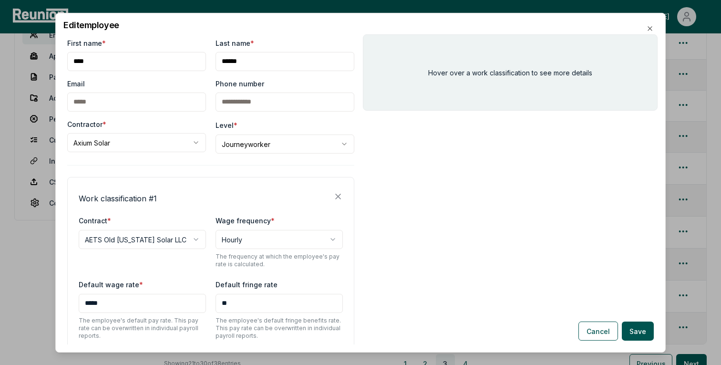
scroll to position [89, 0]
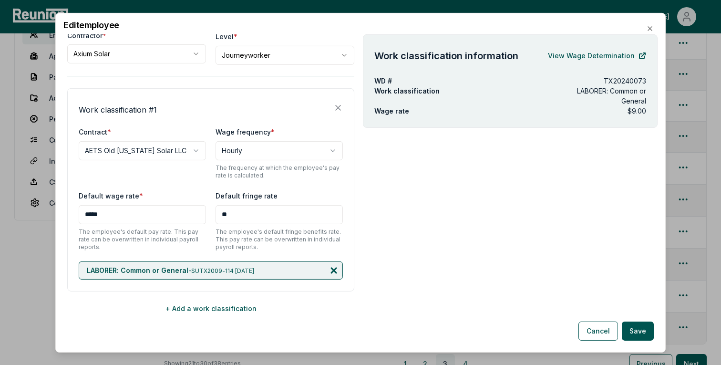
click at [336, 266] on icon at bounding box center [334, 270] width 10 height 10
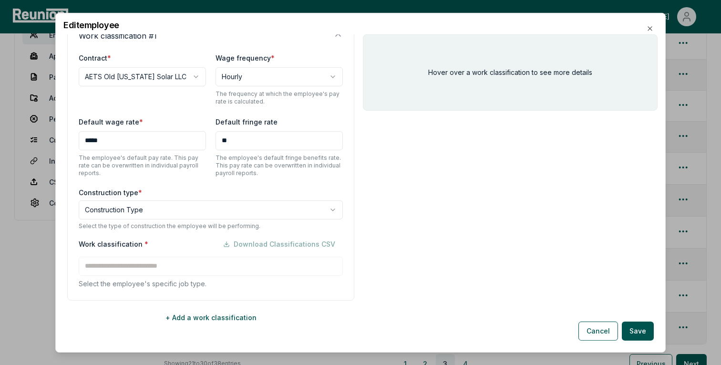
scroll to position [172, 0]
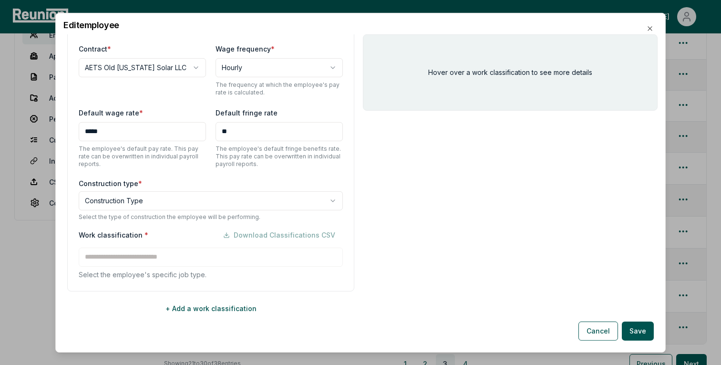
click at [167, 200] on body "Please visit us on your desktop We're working on making our marketplace mobile-…" at bounding box center [360, 147] width 721 height 634
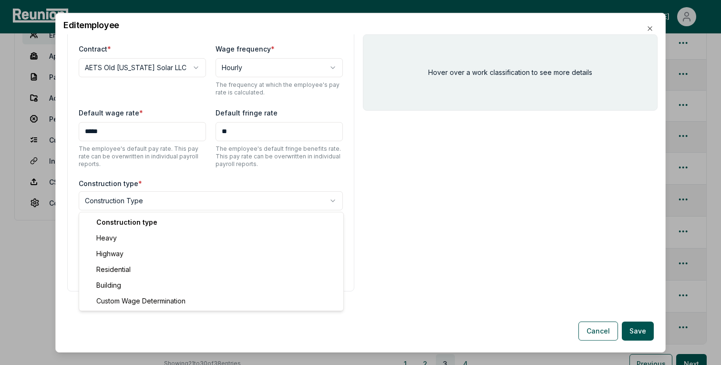
select select "********"
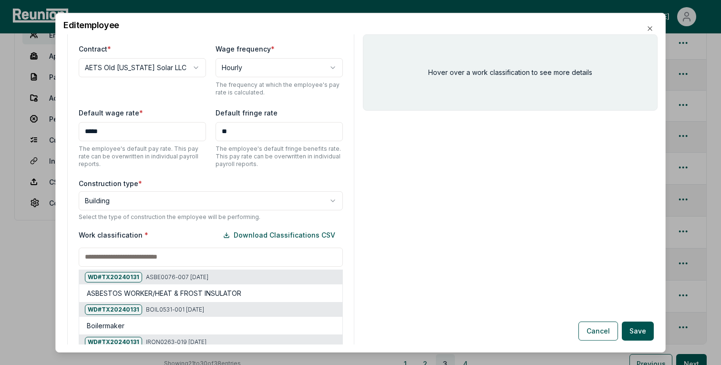
click at [163, 253] on input at bounding box center [211, 256] width 264 height 19
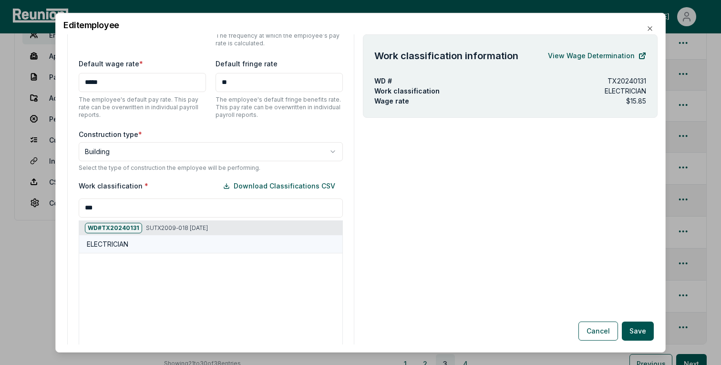
type input "***"
click at [162, 248] on div "ELECTRICIAN" at bounding box center [213, 244] width 252 height 10
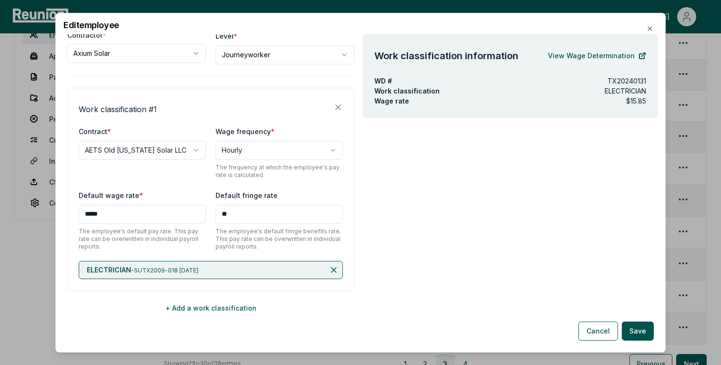
scroll to position [89, 0]
click at [634, 327] on button "Save" at bounding box center [638, 330] width 32 height 19
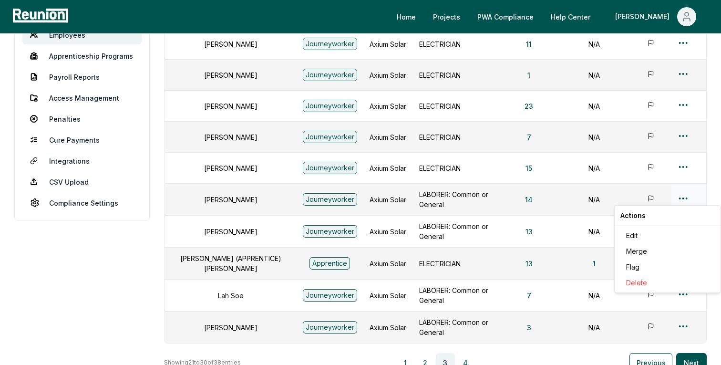
click at [683, 198] on html "Please visit us on your desktop We're working on making our marketplace mobile-…" at bounding box center [360, 146] width 721 height 633
click at [633, 236] on div "Edit" at bounding box center [667, 235] width 91 height 16
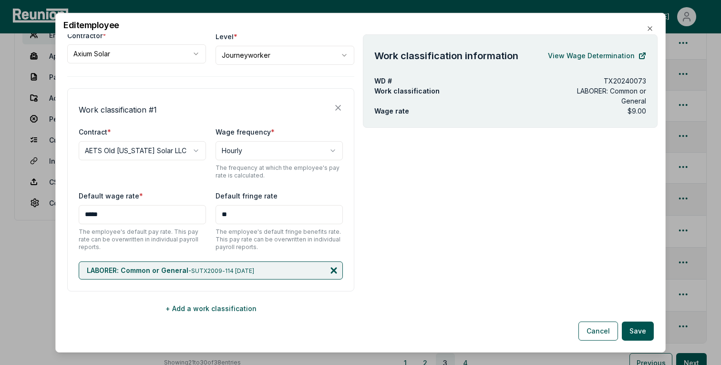
click at [336, 271] on icon at bounding box center [334, 270] width 10 height 10
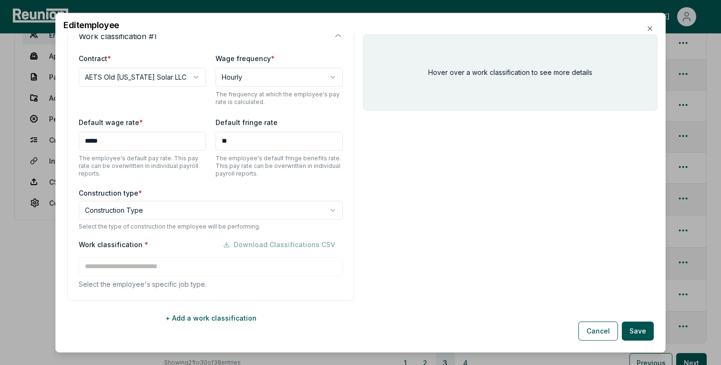
scroll to position [172, 0]
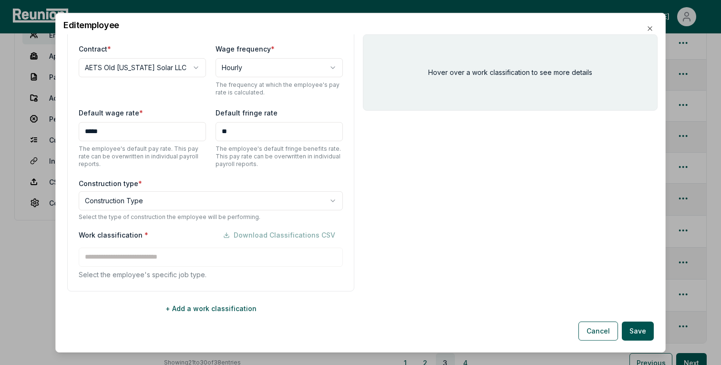
click at [143, 201] on body "Please visit us on your desktop We're working on making our marketplace mobile-…" at bounding box center [360, 146] width 721 height 633
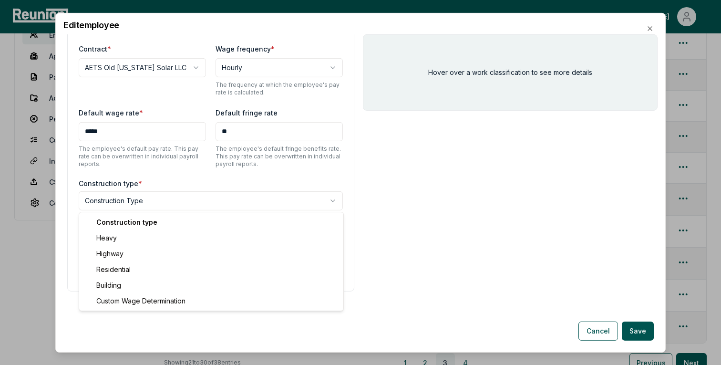
select select "********"
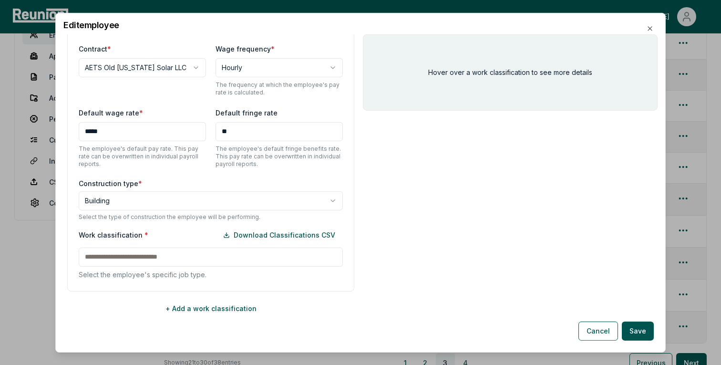
click at [190, 253] on input at bounding box center [211, 256] width 264 height 19
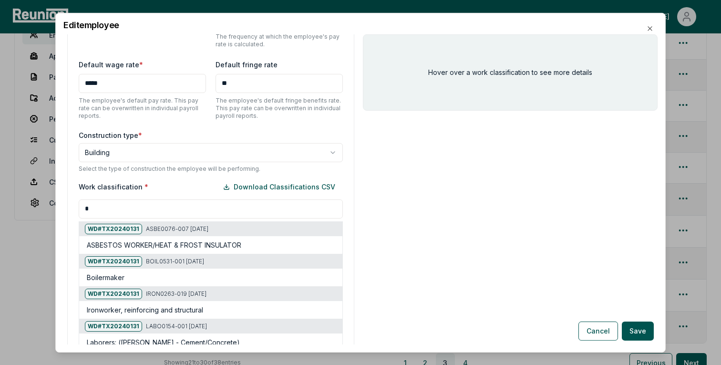
scroll to position [317, 0]
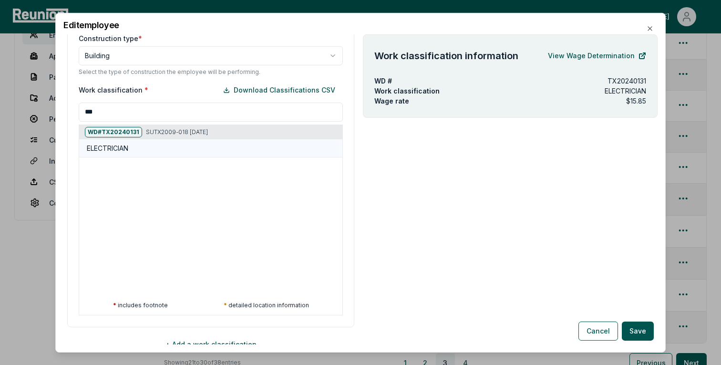
type input "***"
click at [140, 151] on div "ELECTRICIAN" at bounding box center [213, 148] width 252 height 10
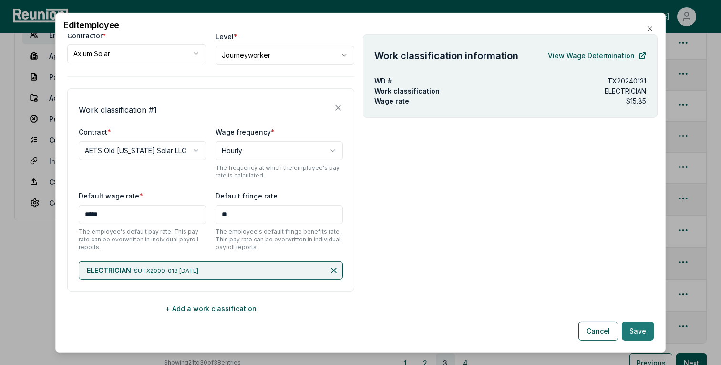
click at [640, 329] on button "Save" at bounding box center [638, 330] width 32 height 19
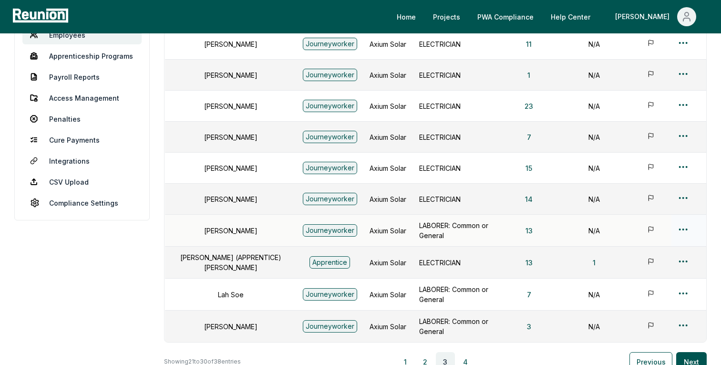
click at [683, 222] on td at bounding box center [688, 231] width 34 height 32
click at [683, 228] on html "Please visit us on your desktop We're working on making our marketplace mobile-…" at bounding box center [360, 146] width 721 height 632
click at [641, 266] on div "Edit" at bounding box center [667, 266] width 91 height 16
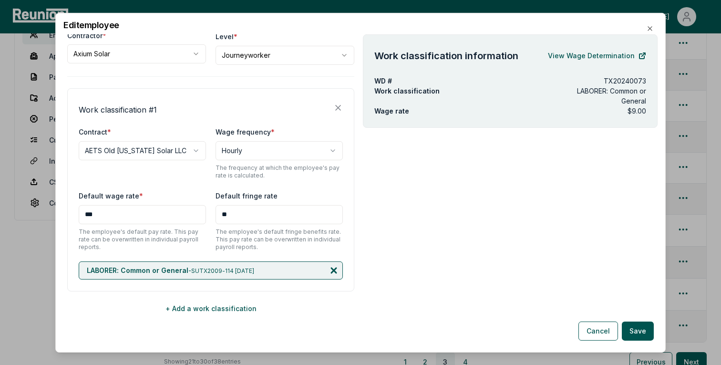
click at [333, 269] on icon at bounding box center [333, 269] width 5 height 5
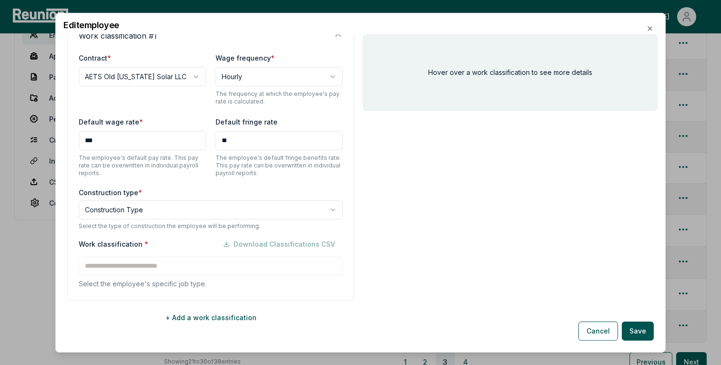
scroll to position [172, 0]
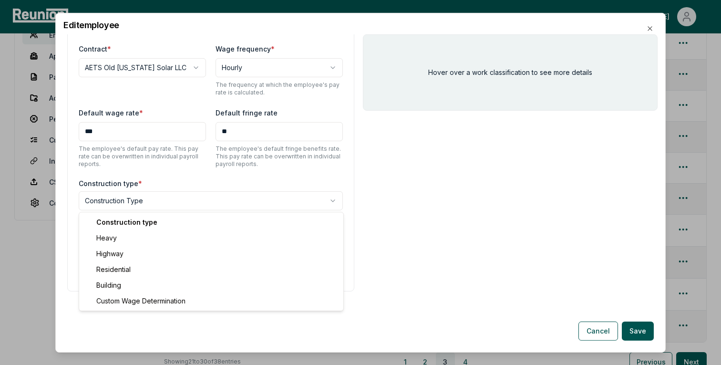
click at [123, 196] on body "Please visit us on your desktop We're working on making our marketplace mobile-…" at bounding box center [360, 146] width 721 height 632
select select "********"
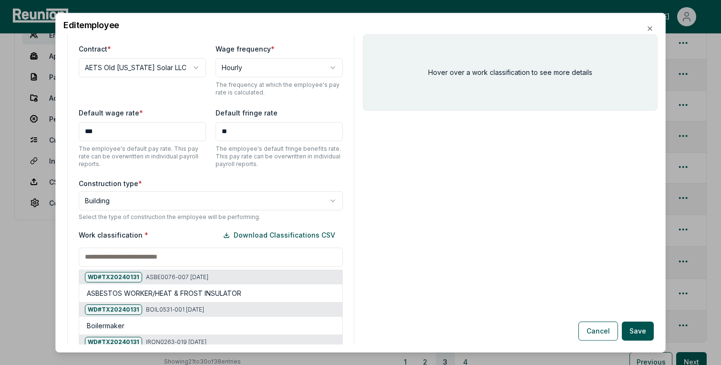
click at [155, 256] on input at bounding box center [211, 256] width 264 height 19
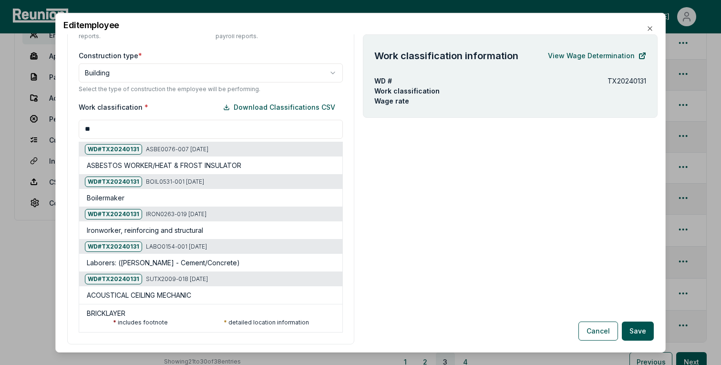
scroll to position [317, 0]
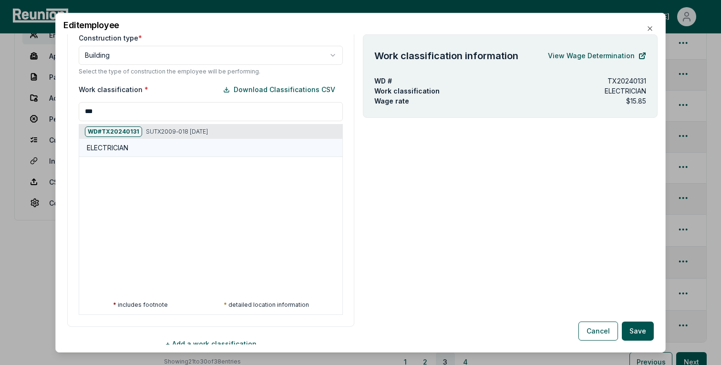
type input "***"
click at [149, 149] on div "ELECTRICIAN" at bounding box center [213, 148] width 252 height 10
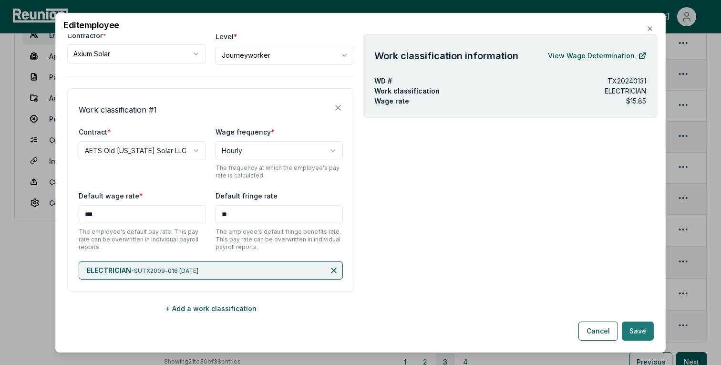
click at [639, 329] on button "Save" at bounding box center [638, 330] width 32 height 19
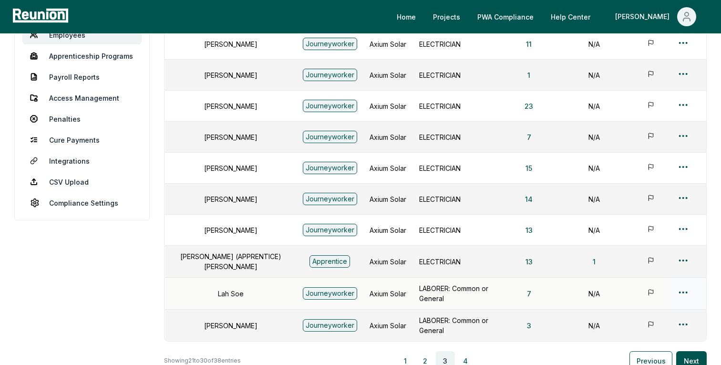
click at [682, 292] on html "Please visit us on your desktop We're working on making our marketplace mobile-…" at bounding box center [360, 145] width 721 height 631
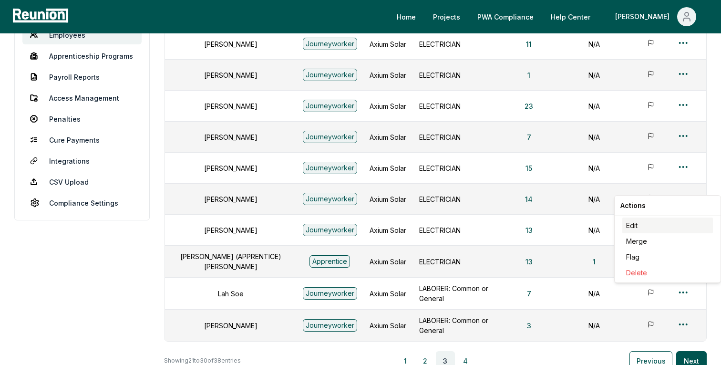
click at [640, 224] on div "Edit" at bounding box center [667, 225] width 91 height 16
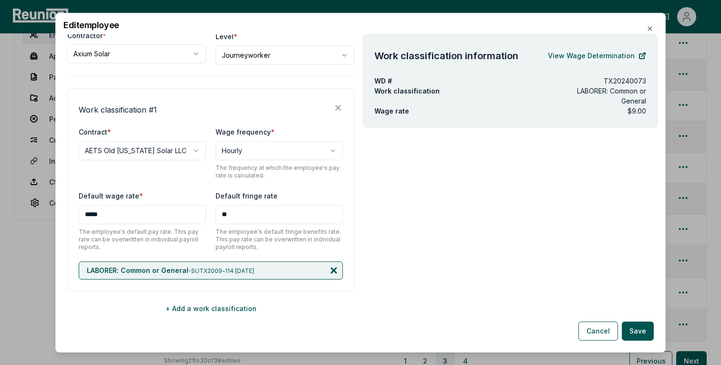
click at [337, 269] on icon at bounding box center [334, 270] width 10 height 10
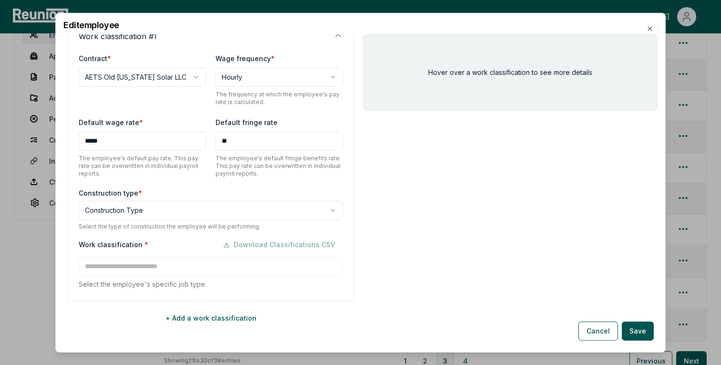
scroll to position [172, 0]
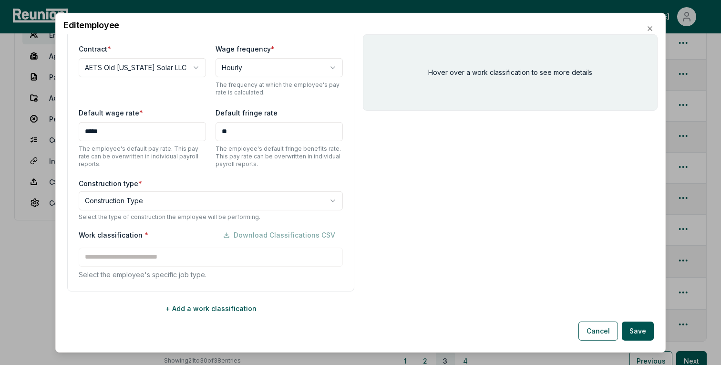
click at [203, 201] on body "Please visit us on your desktop We're working on making our marketplace mobile-…" at bounding box center [360, 145] width 721 height 631
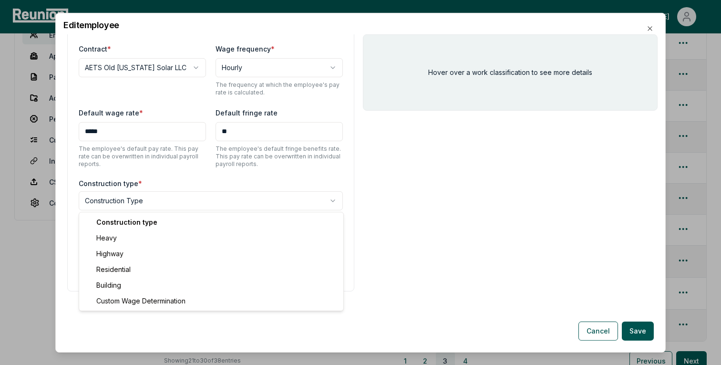
select select "*****"
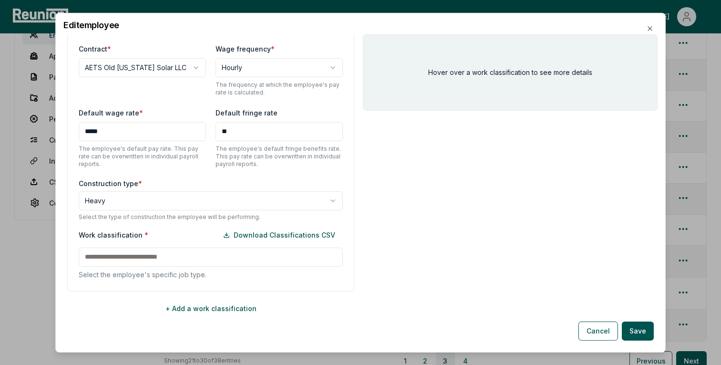
click at [184, 251] on input at bounding box center [211, 256] width 264 height 19
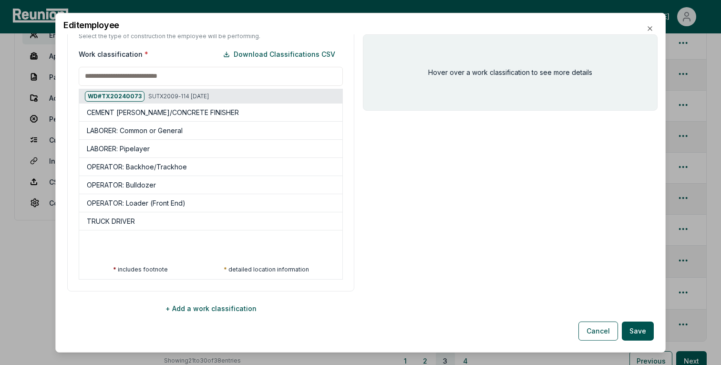
scroll to position [352, 0]
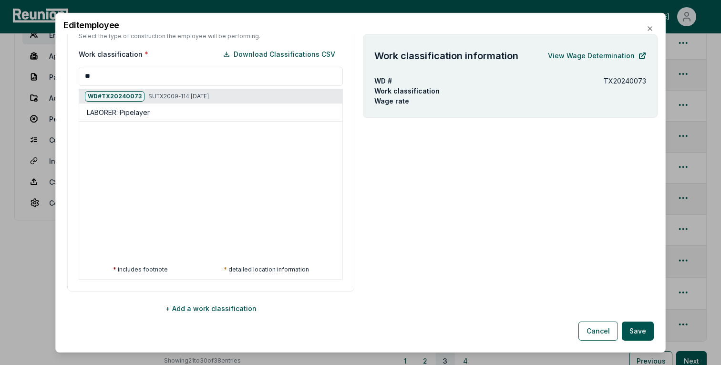
type input "*"
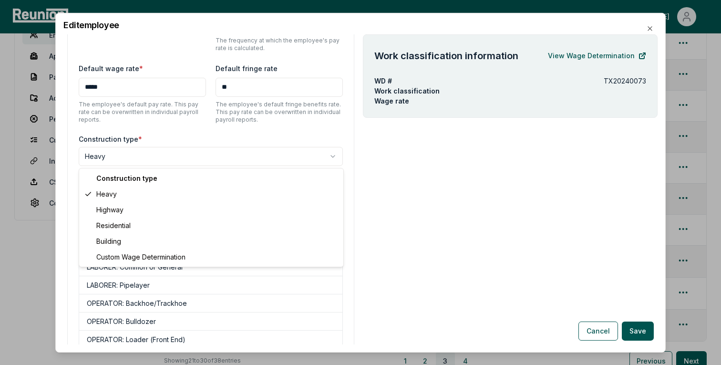
click at [130, 146] on body "Please visit us on your desktop We're working on making our marketplace mobile-…" at bounding box center [360, 145] width 721 height 631
select select "********"
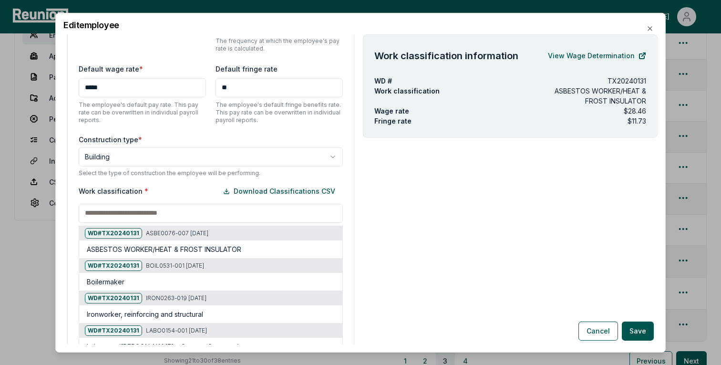
click at [114, 215] on input at bounding box center [211, 212] width 264 height 19
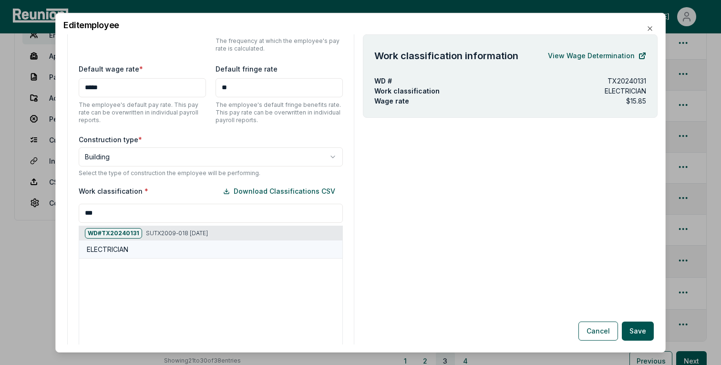
type input "***"
click at [137, 246] on div "ELECTRICIAN" at bounding box center [213, 249] width 252 height 10
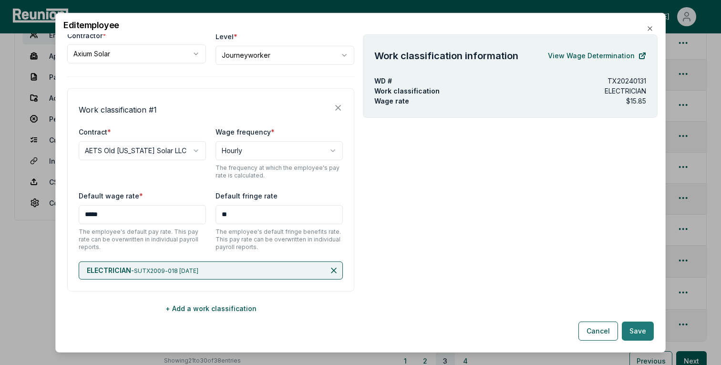
click at [650, 331] on button "Save" at bounding box center [638, 330] width 32 height 19
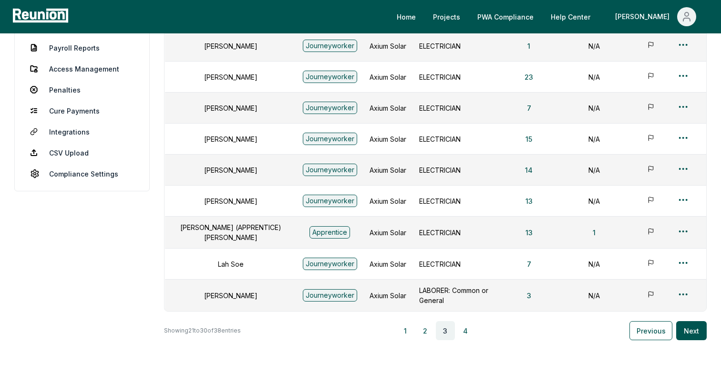
scroll to position [203, 0]
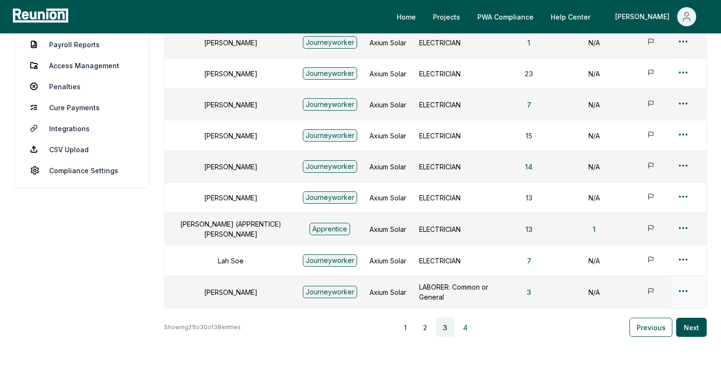
click at [683, 287] on html "Please visit us on your desktop We're working on making our marketplace mobile-…" at bounding box center [360, 112] width 721 height 630
click at [637, 226] on div "Edit" at bounding box center [667, 224] width 91 height 16
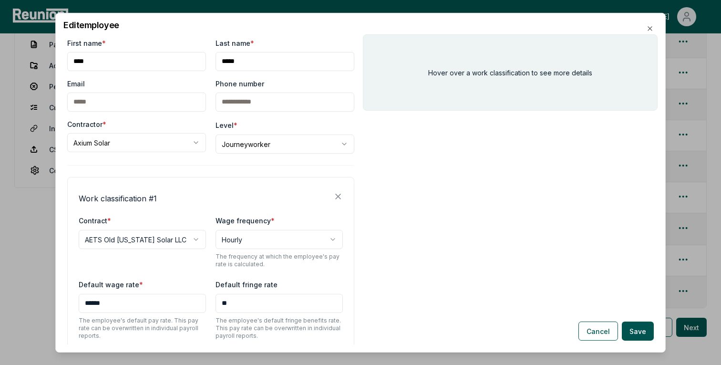
scroll to position [89, 0]
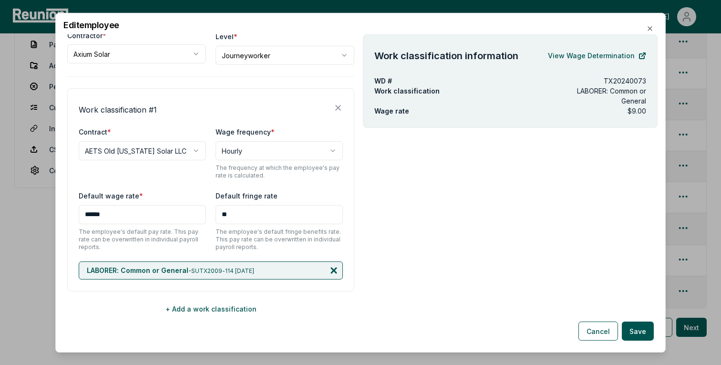
click at [334, 269] on icon at bounding box center [333, 269] width 5 height 5
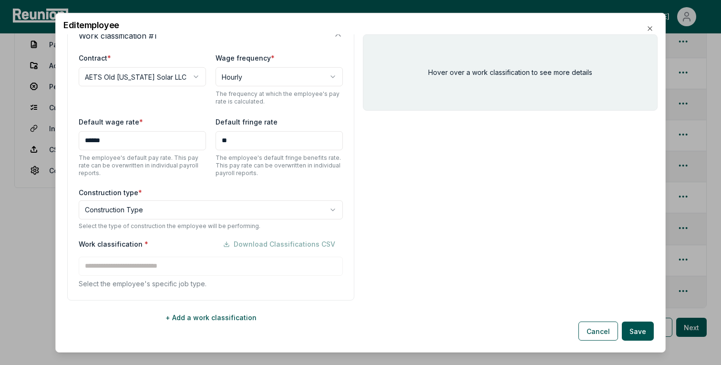
scroll to position [172, 0]
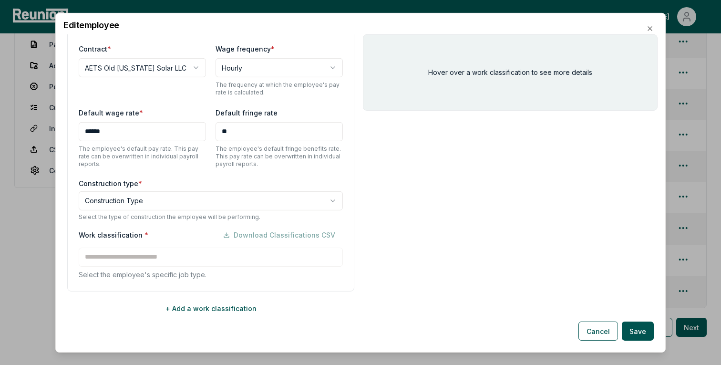
click at [147, 206] on body "Please visit us on your desktop We're working on making our marketplace mobile-…" at bounding box center [360, 112] width 721 height 630
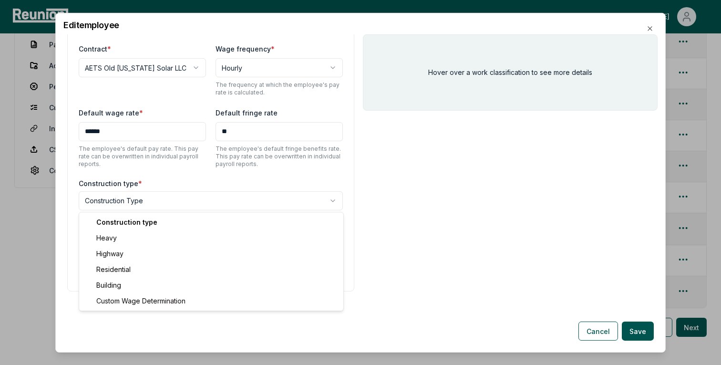
select select "********"
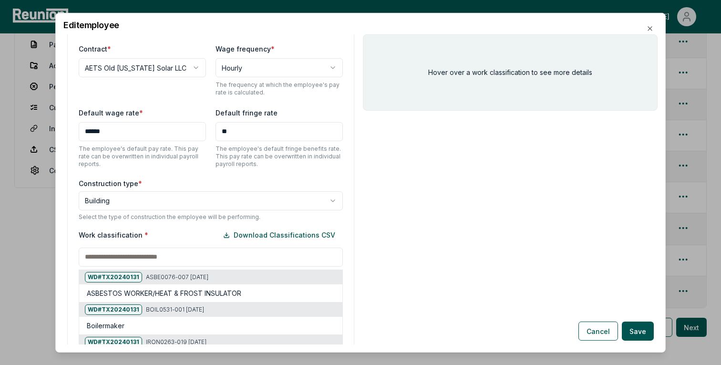
click at [156, 253] on input at bounding box center [211, 256] width 264 height 19
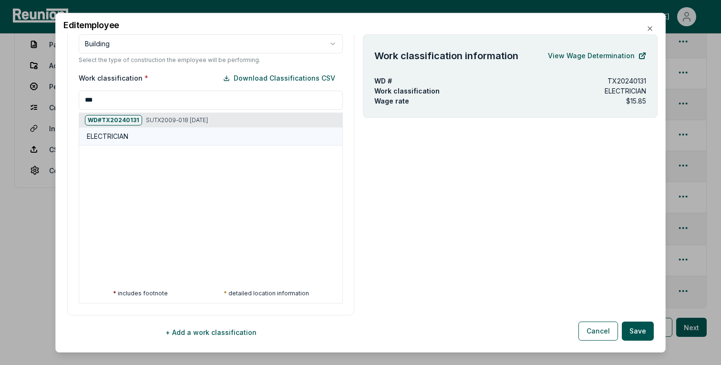
type input "***"
click at [159, 140] on div "ELECTRICIAN" at bounding box center [213, 136] width 252 height 10
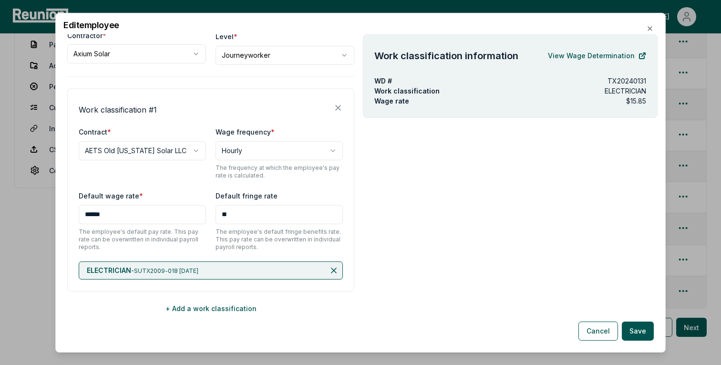
scroll to position [77, 0]
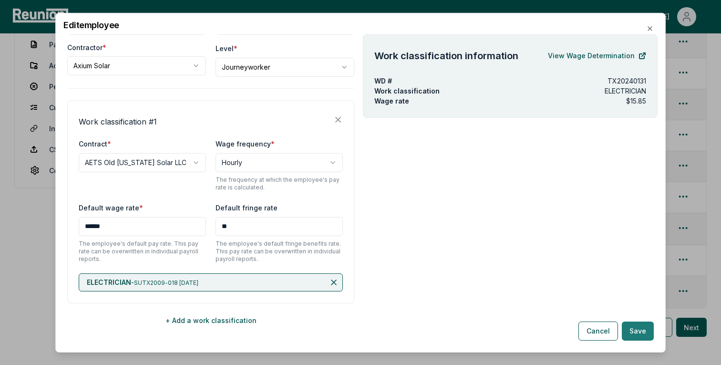
click at [648, 335] on button "Save" at bounding box center [638, 330] width 32 height 19
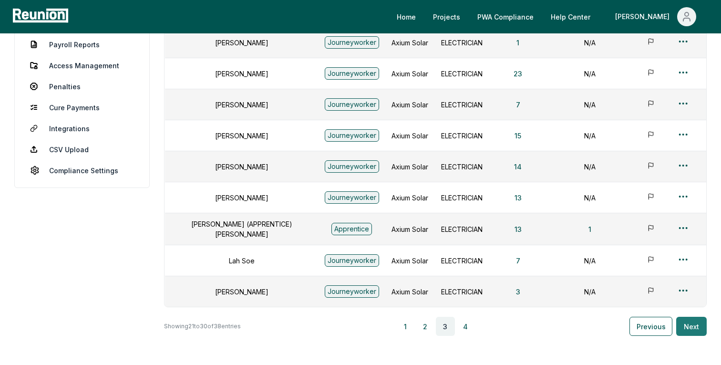
click at [690, 327] on button "Next" at bounding box center [691, 326] width 31 height 19
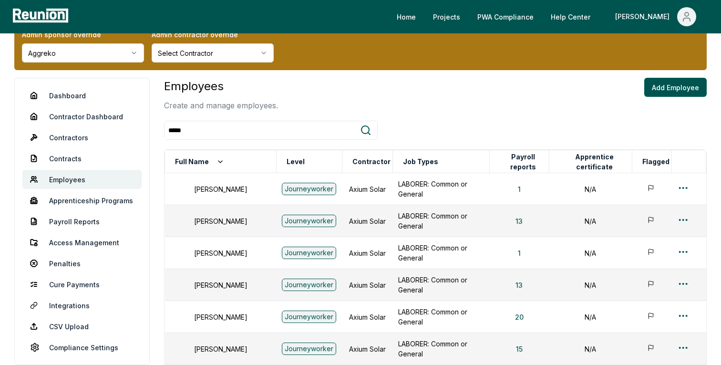
scroll to position [0, 0]
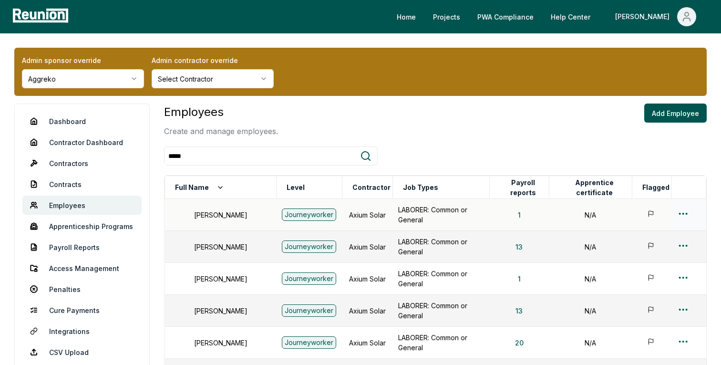
click at [681, 208] on html "Please visit us on your desktop We're working on making our marketplace mobile-…" at bounding box center [360, 287] width 721 height 574
click at [632, 254] on div "Edit" at bounding box center [667, 251] width 91 height 16
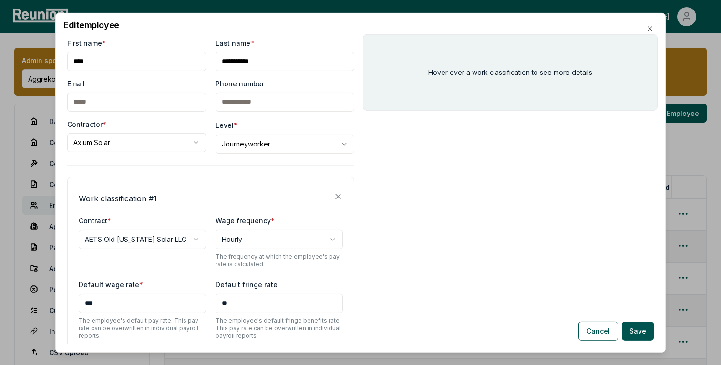
scroll to position [89, 0]
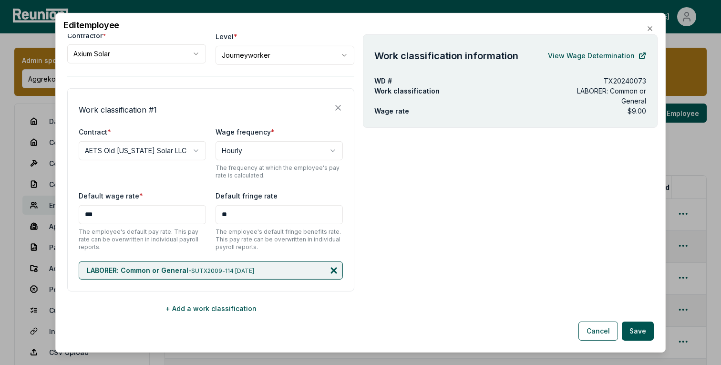
click at [337, 272] on icon at bounding box center [334, 270] width 10 height 10
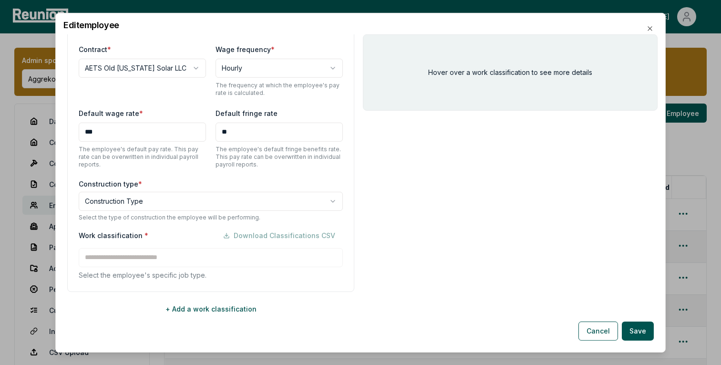
scroll to position [172, 0]
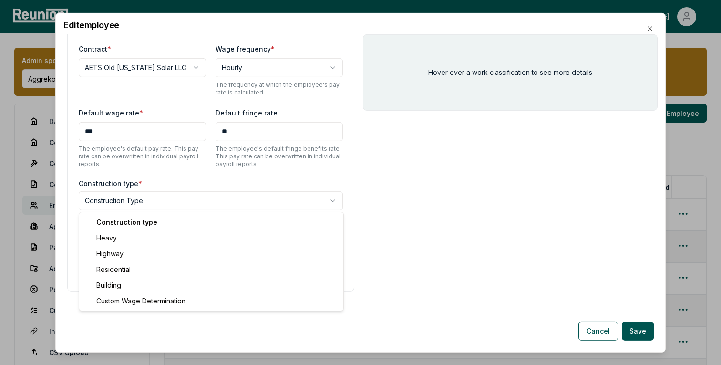
click at [187, 200] on body "Please visit us on your desktop We're working on making our marketplace mobile-…" at bounding box center [360, 287] width 721 height 574
select select "********"
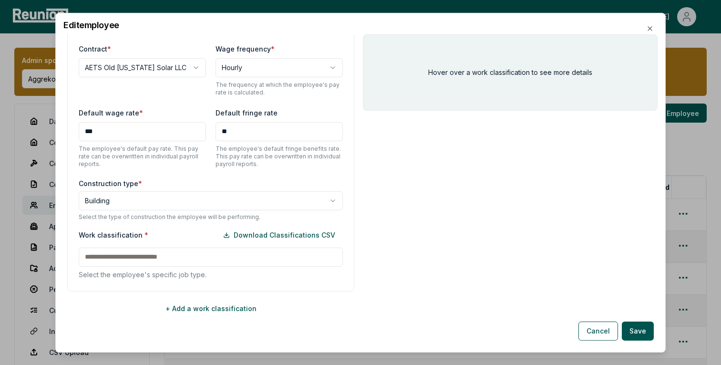
click at [195, 256] on input at bounding box center [211, 256] width 264 height 19
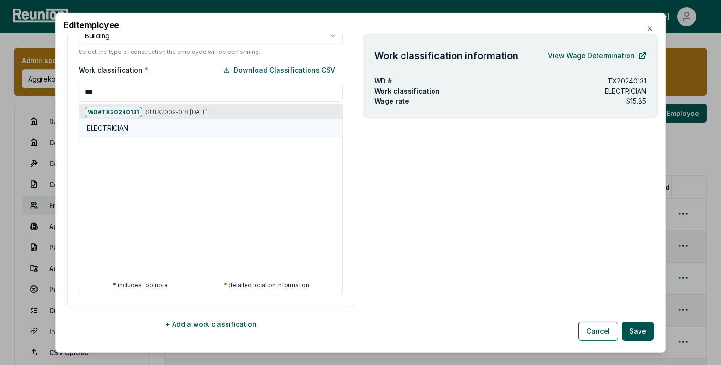
type input "***"
click at [155, 131] on div "ELECTRICIAN" at bounding box center [213, 128] width 252 height 10
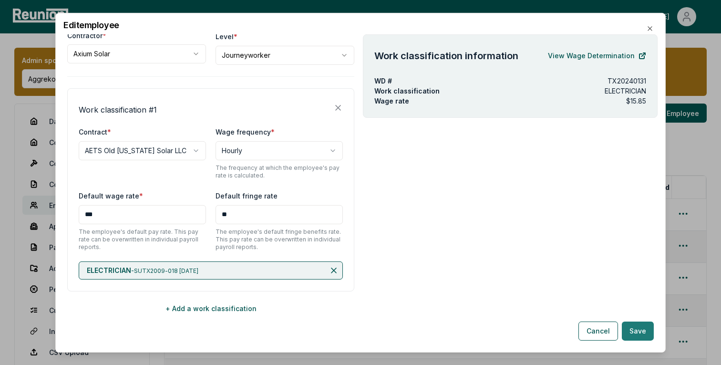
click at [644, 328] on button "Save" at bounding box center [638, 330] width 32 height 19
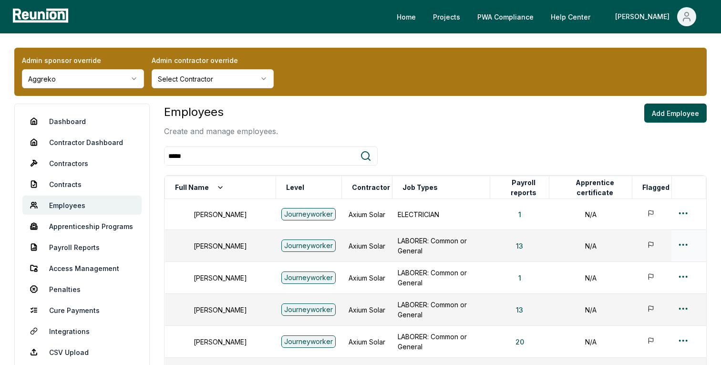
click at [677, 241] on html "Please visit us on your desktop We're working on making our marketplace mobile-…" at bounding box center [360, 286] width 721 height 573
click at [631, 281] on div "Edit" at bounding box center [667, 282] width 91 height 16
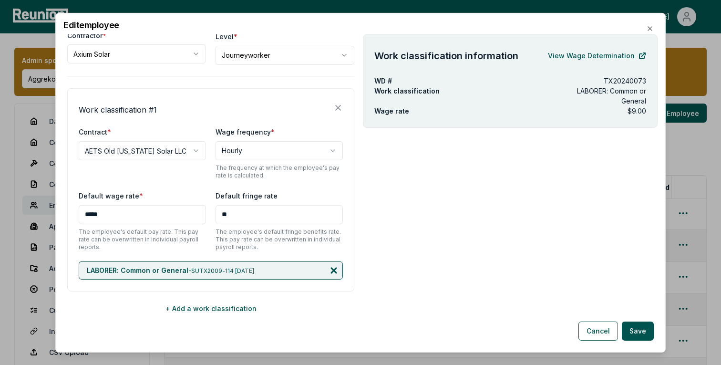
click at [333, 269] on icon at bounding box center [333, 269] width 5 height 5
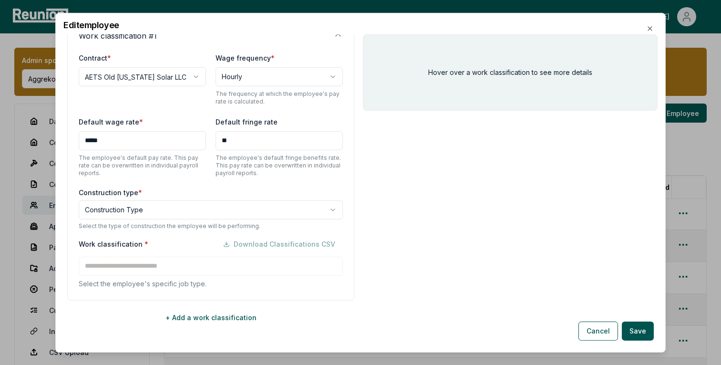
scroll to position [172, 0]
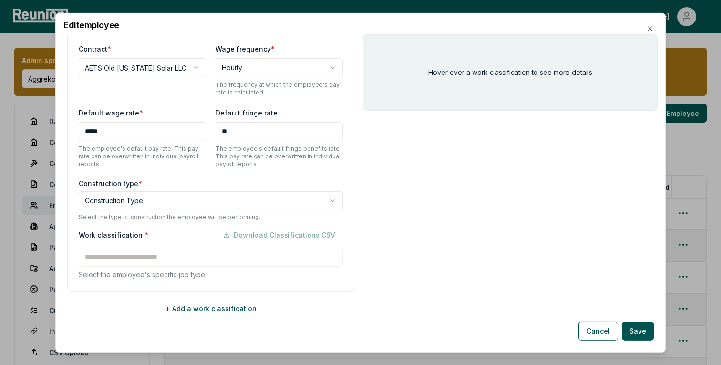
click at [120, 193] on body "Please visit us on your desktop We're working on making our marketplace mobile-…" at bounding box center [360, 286] width 721 height 573
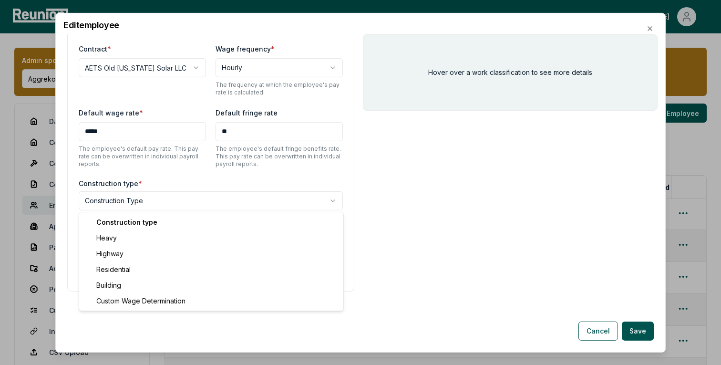
select select "********"
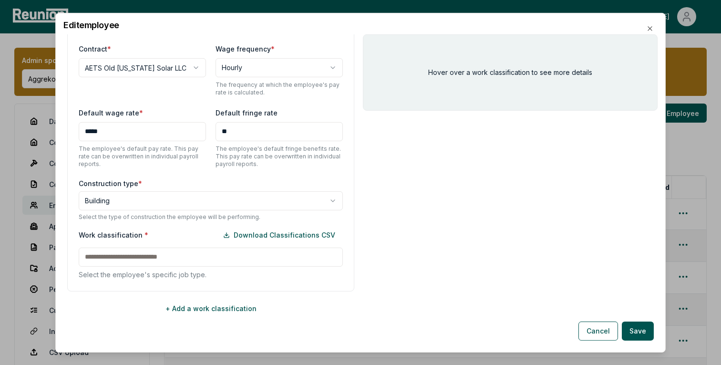
click at [145, 258] on input at bounding box center [211, 256] width 264 height 19
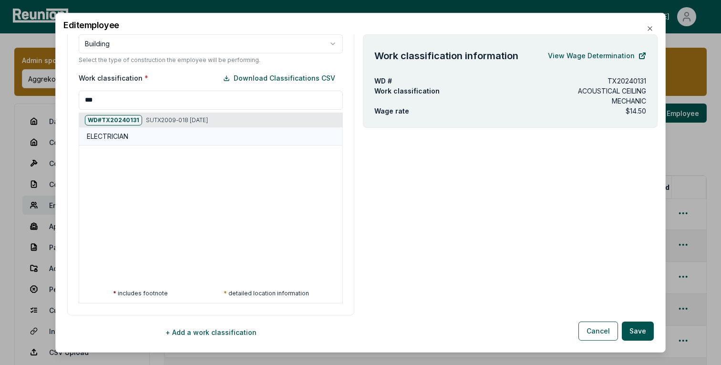
type input "***"
click at [173, 132] on div "ELECTRICIAN" at bounding box center [213, 136] width 252 height 10
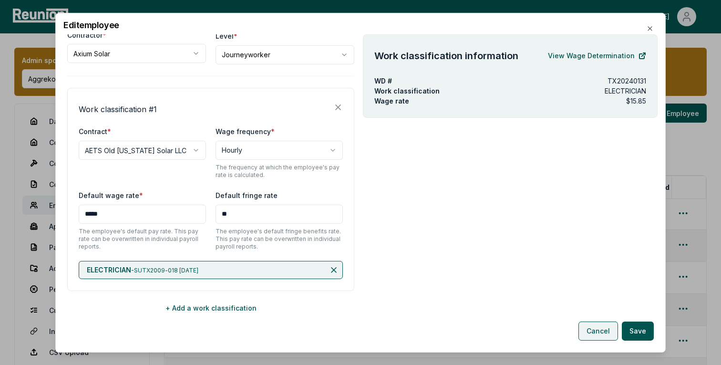
scroll to position [89, 0]
click at [632, 332] on button "Save" at bounding box center [638, 330] width 32 height 19
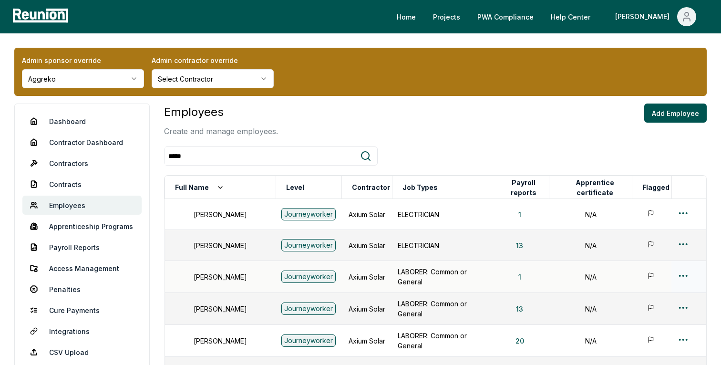
click at [685, 274] on html "Please visit us on your desktop We're working on making our marketplace mobile-…" at bounding box center [360, 286] width 721 height 572
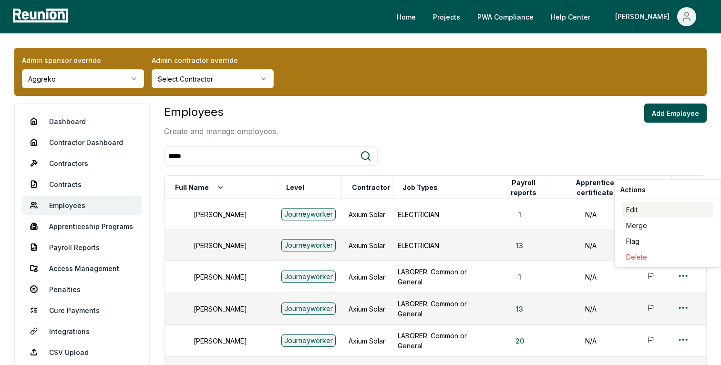
click at [639, 207] on div "Edit" at bounding box center [667, 210] width 91 height 16
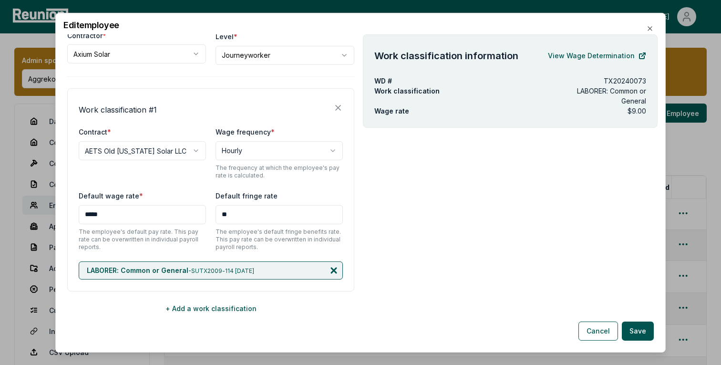
click at [332, 269] on icon at bounding box center [334, 270] width 10 height 10
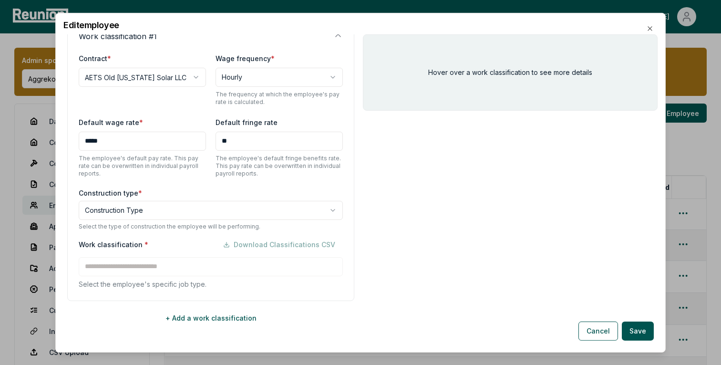
scroll to position [172, 0]
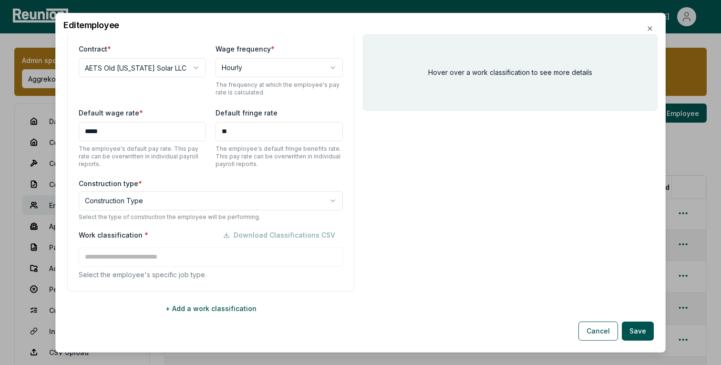
click at [141, 198] on body "Please visit us on your desktop We're working on making our marketplace mobile-…" at bounding box center [360, 286] width 721 height 572
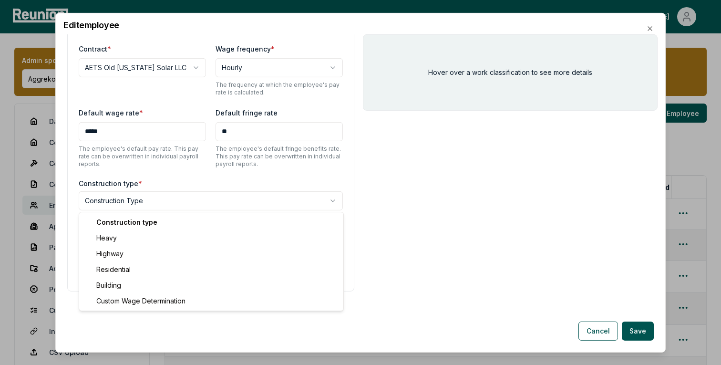
select select "********"
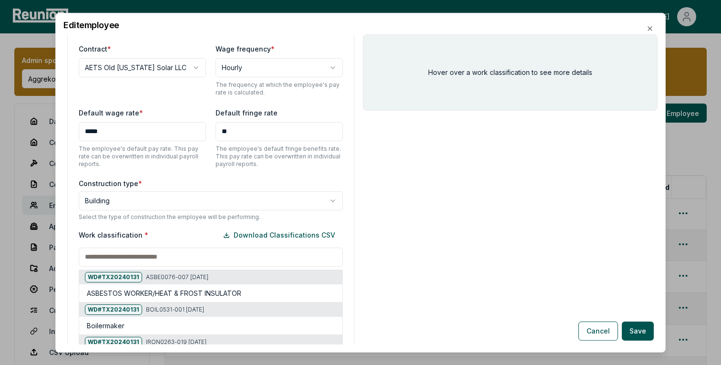
click at [138, 258] on input at bounding box center [211, 256] width 264 height 19
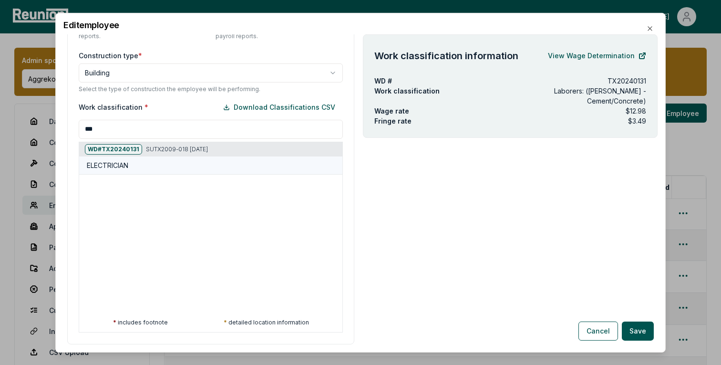
type input "***"
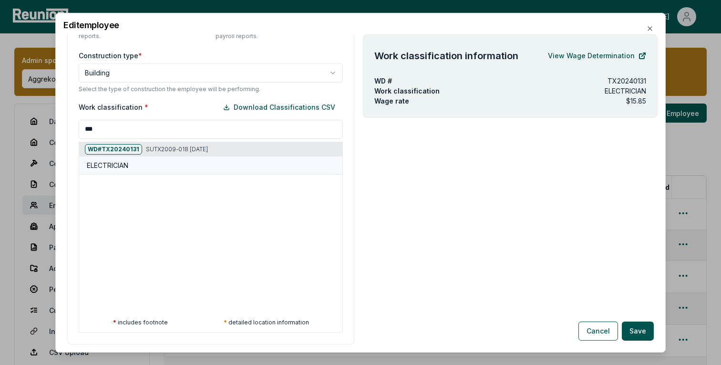
click at [151, 170] on div "ELECTRICIAN" at bounding box center [210, 165] width 263 height 18
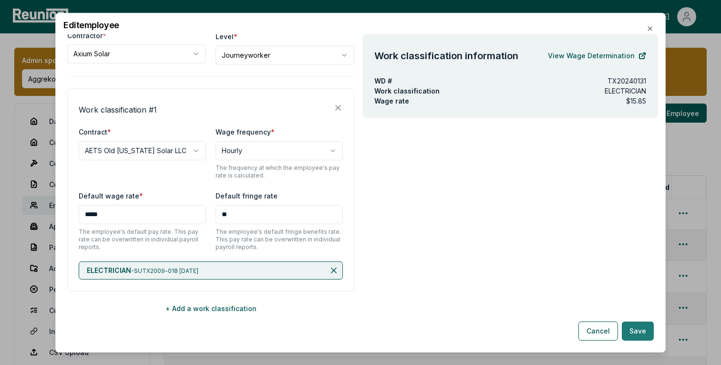
click at [636, 333] on button "Save" at bounding box center [638, 330] width 32 height 19
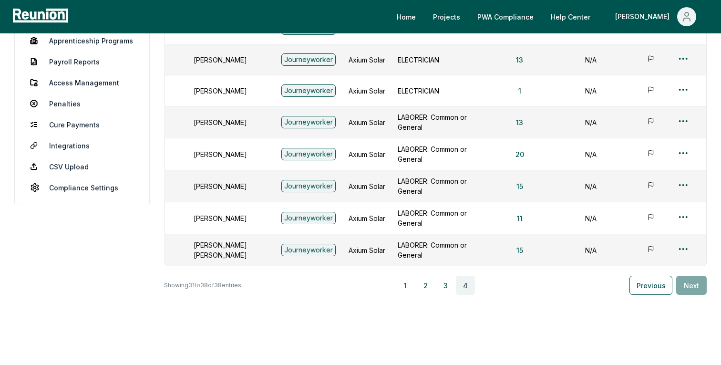
scroll to position [201, 0]
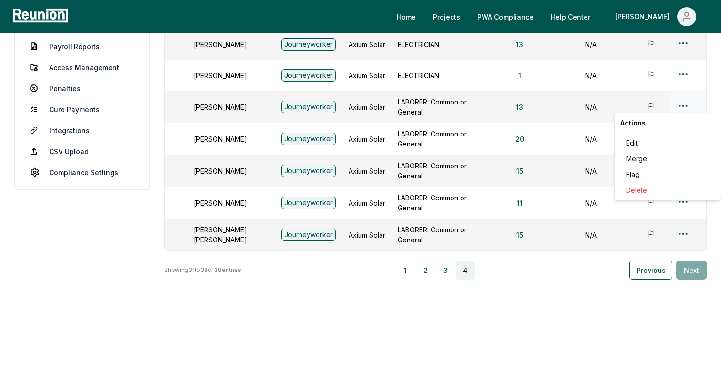
click at [682, 105] on html "Please visit us on your desktop We're working on making our marketplace mobile-…" at bounding box center [360, 84] width 721 height 571
click at [635, 141] on div "Edit" at bounding box center [667, 143] width 91 height 16
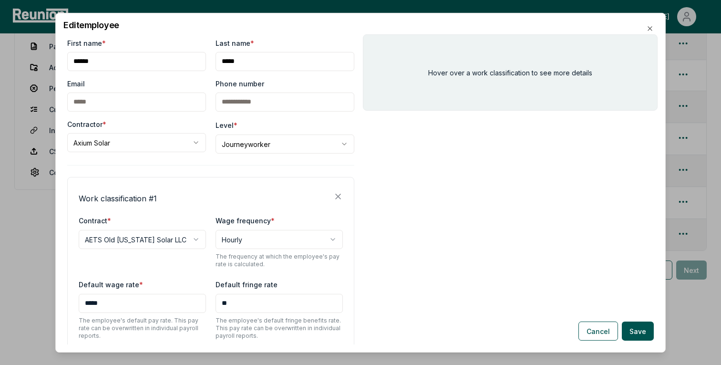
scroll to position [89, 0]
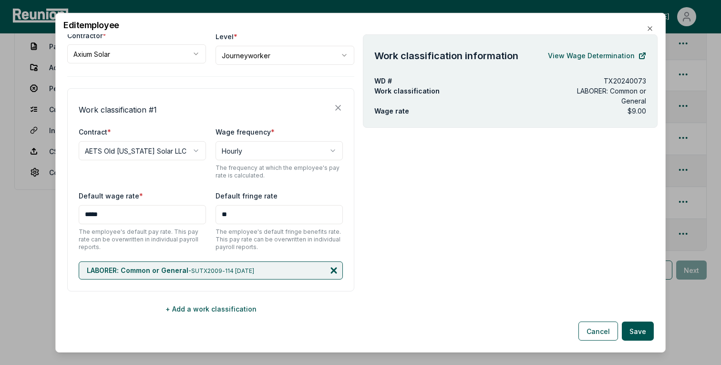
click at [334, 269] on icon at bounding box center [333, 269] width 5 height 5
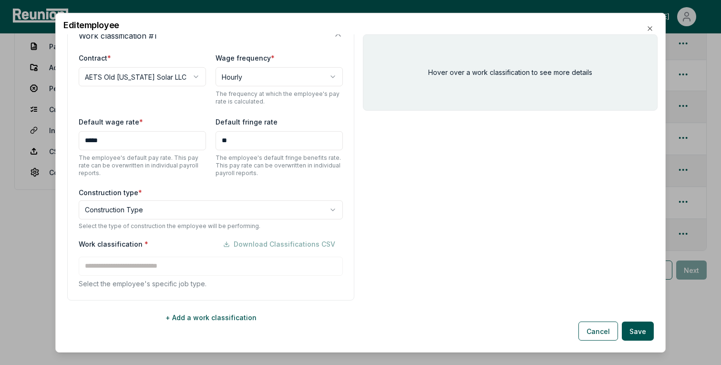
scroll to position [172, 0]
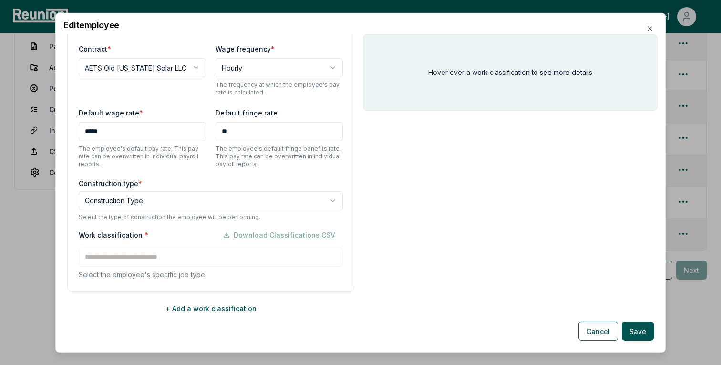
click at [124, 200] on body "Please visit us on your desktop We're working on making our marketplace mobile-…" at bounding box center [360, 84] width 721 height 571
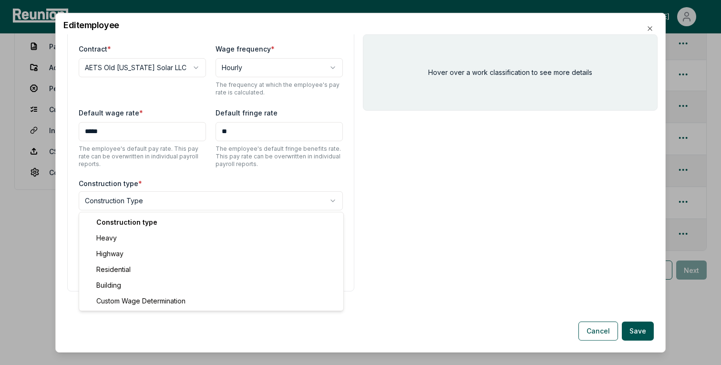
select select "********"
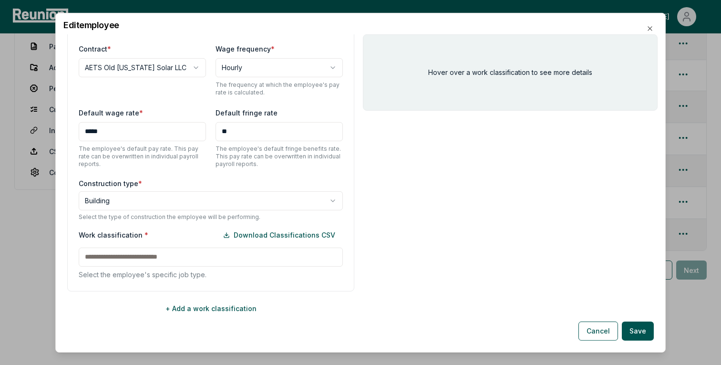
click at [140, 256] on input at bounding box center [211, 256] width 264 height 19
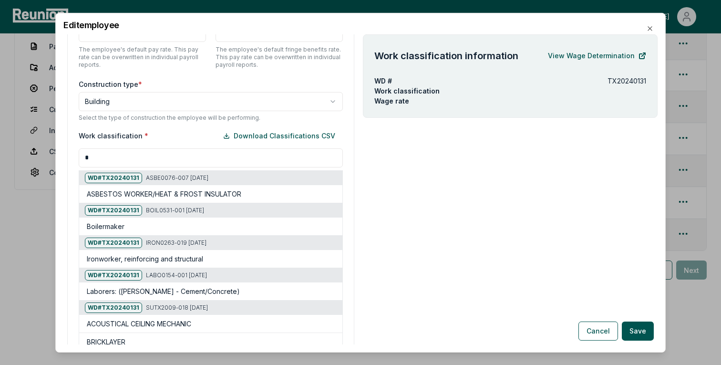
scroll to position [329, 0]
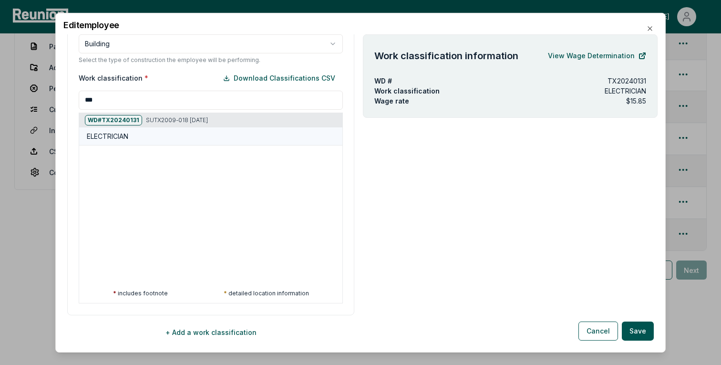
type input "***"
click at [150, 134] on div "ELECTRICIAN" at bounding box center [213, 136] width 252 height 10
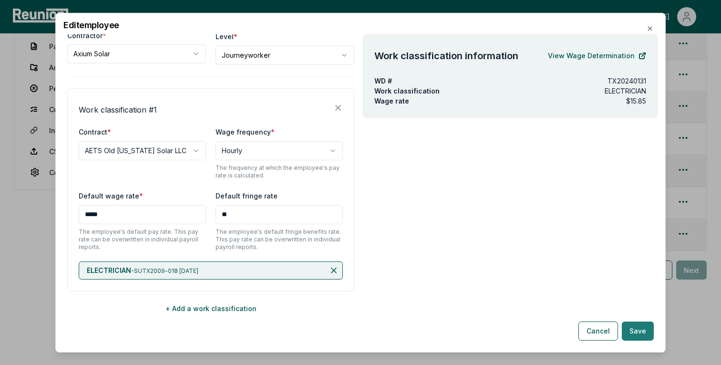
click at [636, 337] on button "Save" at bounding box center [638, 330] width 32 height 19
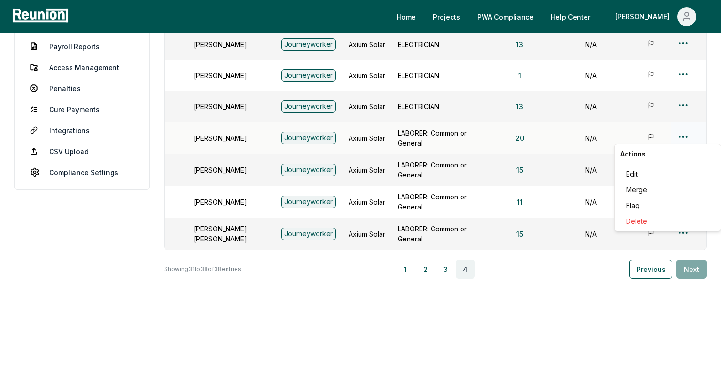
click at [684, 132] on html "Please visit us on your desktop We're working on making our marketplace mobile-…" at bounding box center [360, 84] width 721 height 570
click at [640, 178] on div "Edit" at bounding box center [667, 174] width 91 height 16
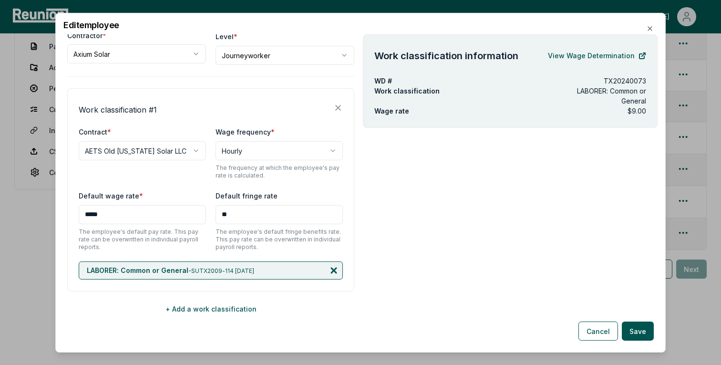
click at [337, 272] on icon at bounding box center [334, 270] width 10 height 10
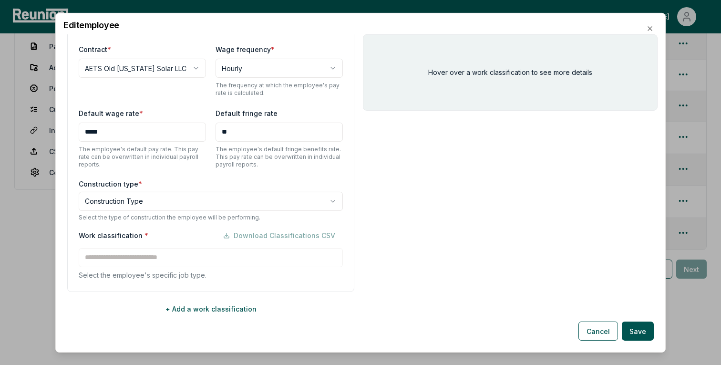
scroll to position [172, 0]
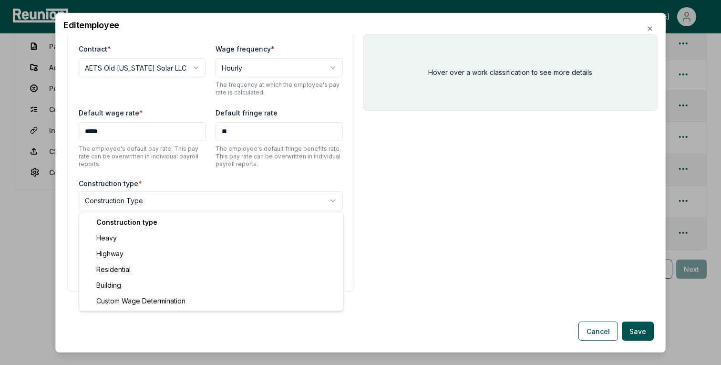
click at [103, 199] on body "Please visit us on your desktop We're working on making our marketplace mobile-…" at bounding box center [360, 84] width 721 height 570
select select "********"
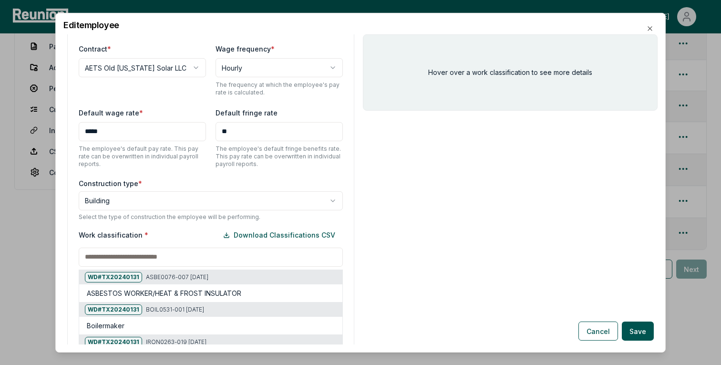
click at [128, 257] on input at bounding box center [211, 256] width 264 height 19
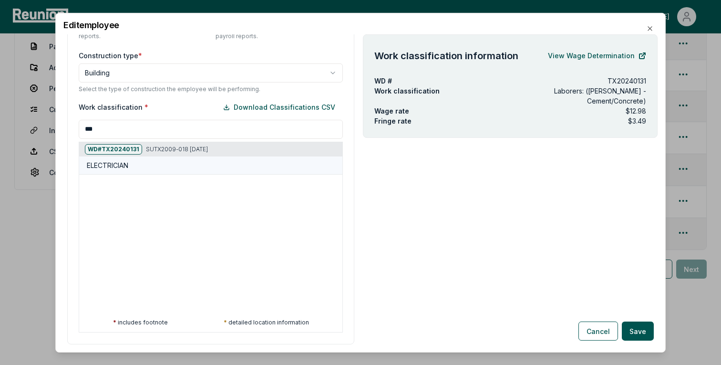
type input "***"
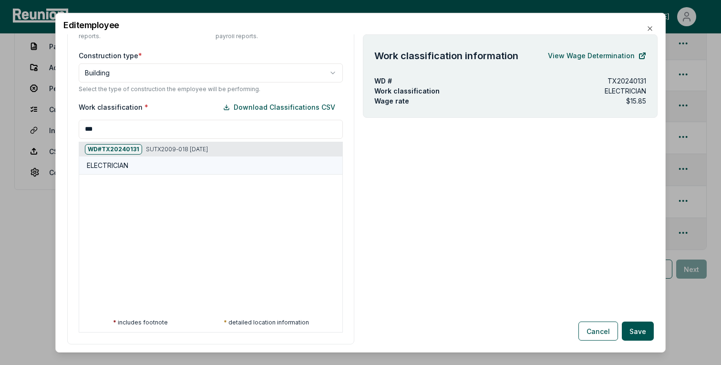
click at [160, 167] on div "ELECTRICIAN" at bounding box center [213, 165] width 252 height 10
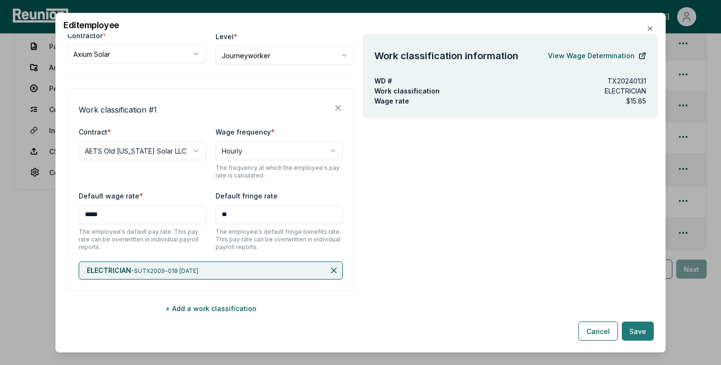
click at [639, 331] on button "Save" at bounding box center [638, 330] width 32 height 19
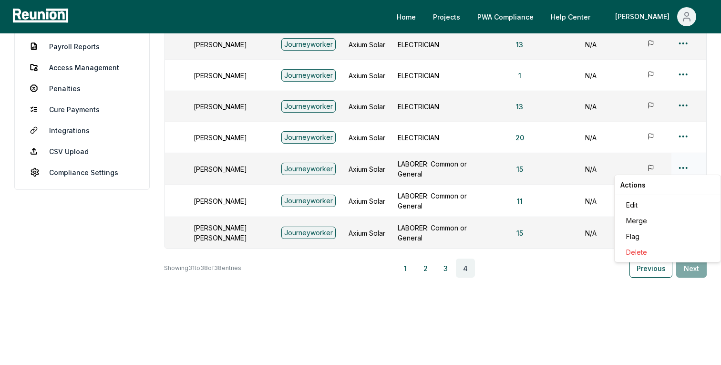
click at [677, 164] on html "Please visit us on your desktop We're working on making our marketplace mobile-…" at bounding box center [360, 83] width 721 height 569
click at [637, 205] on div "Edit" at bounding box center [667, 205] width 91 height 16
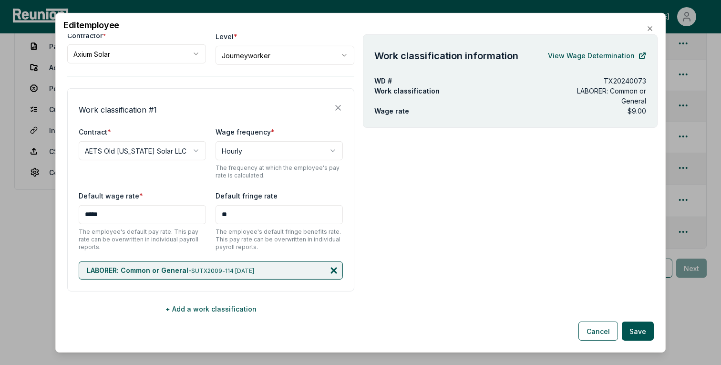
click at [332, 273] on icon at bounding box center [334, 270] width 10 height 10
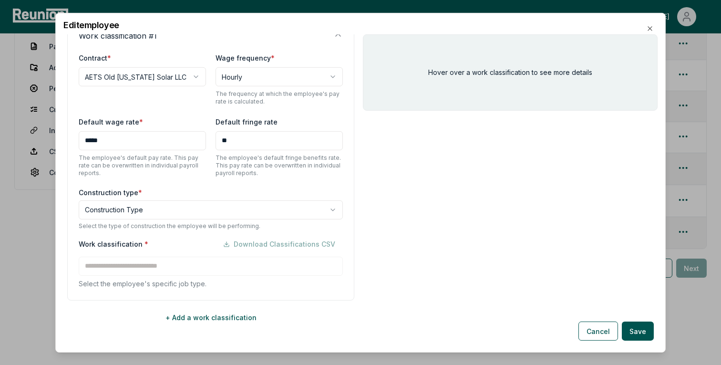
scroll to position [172, 0]
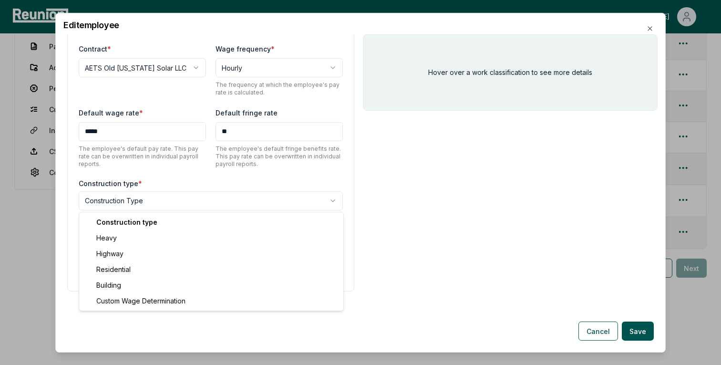
click at [140, 200] on body "Please visit us on your desktop We're working on making our marketplace mobile-…" at bounding box center [360, 83] width 721 height 569
select select "********"
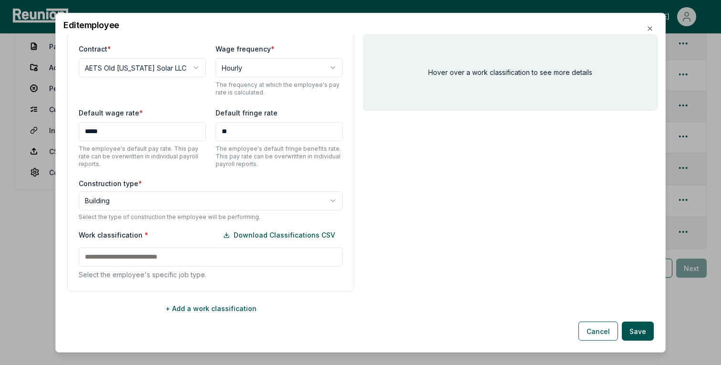
click at [243, 250] on input at bounding box center [211, 256] width 264 height 19
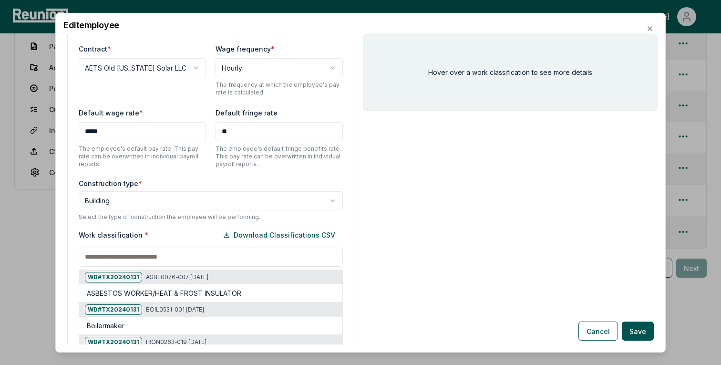
scroll to position [317, 0]
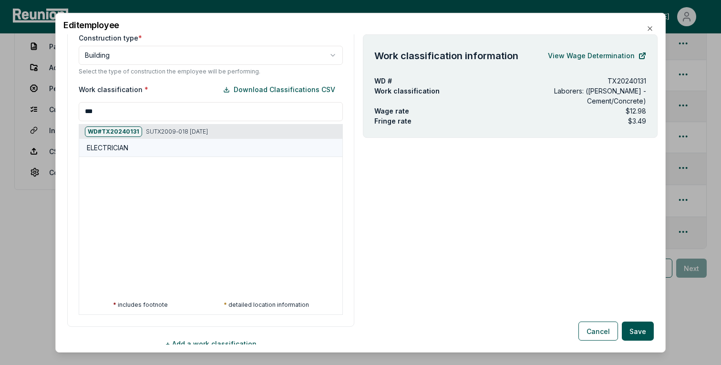
type input "***"
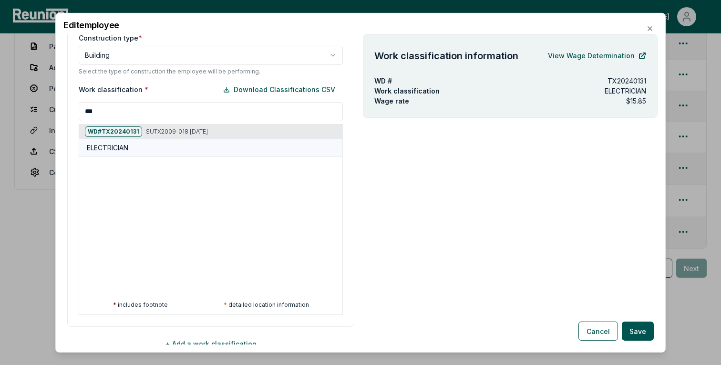
click at [159, 147] on div "ELECTRICIAN" at bounding box center [213, 148] width 252 height 10
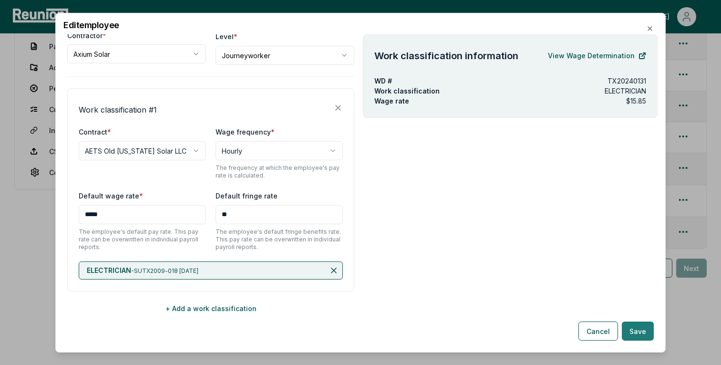
click at [653, 333] on button "Save" at bounding box center [638, 330] width 32 height 19
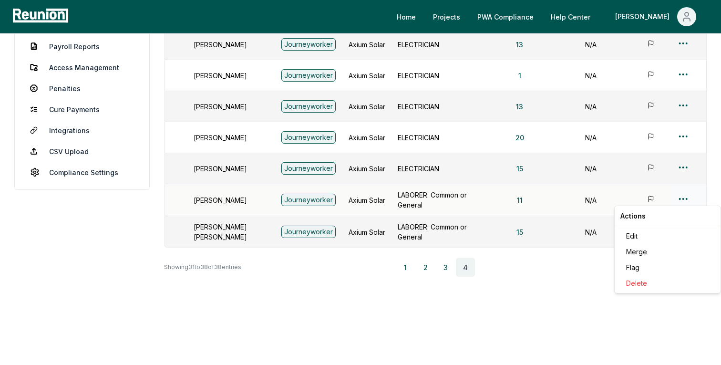
click at [683, 195] on html "Please visit us on your desktop We're working on making our marketplace mobile-…" at bounding box center [360, 83] width 721 height 568
click at [633, 239] on div "Edit" at bounding box center [667, 236] width 91 height 16
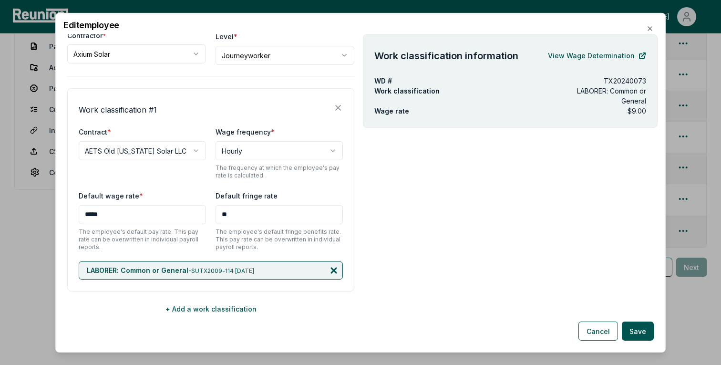
click at [337, 267] on icon at bounding box center [334, 270] width 10 height 10
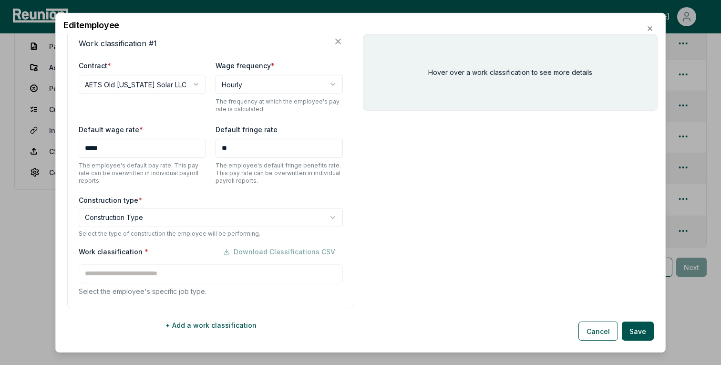
scroll to position [172, 0]
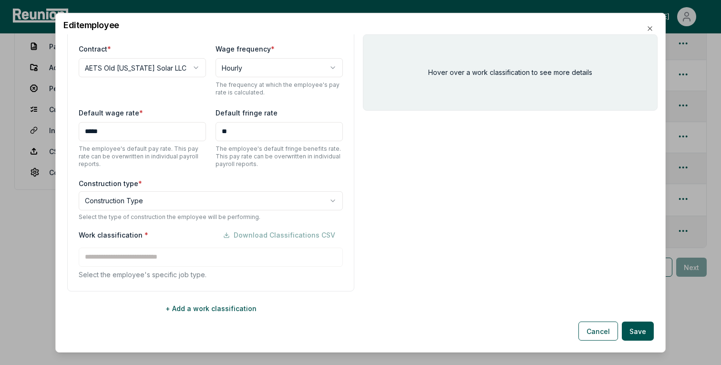
click at [127, 201] on body "Please visit us on your desktop We're working on making our marketplace mobile-…" at bounding box center [360, 83] width 721 height 568
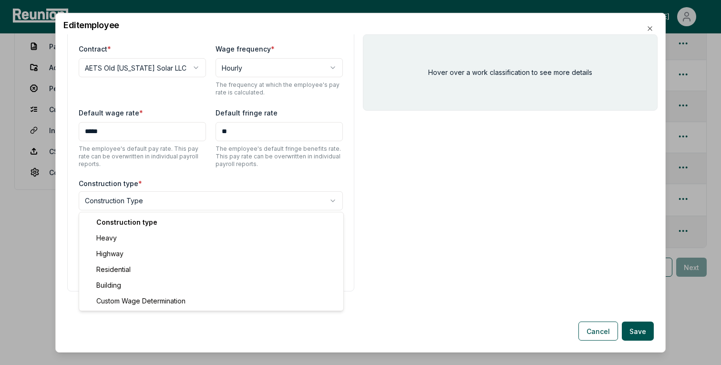
select select "********"
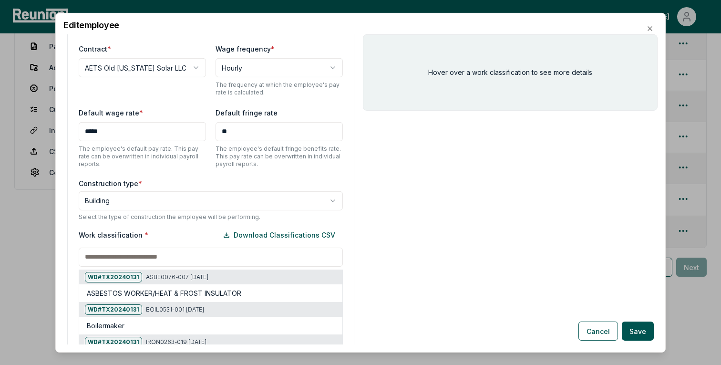
click at [140, 257] on input at bounding box center [211, 256] width 264 height 19
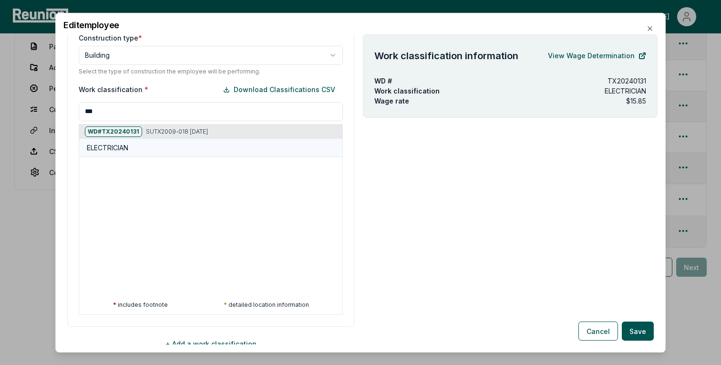
type input "***"
click at [143, 151] on div "ELECTRICIAN" at bounding box center [213, 148] width 252 height 10
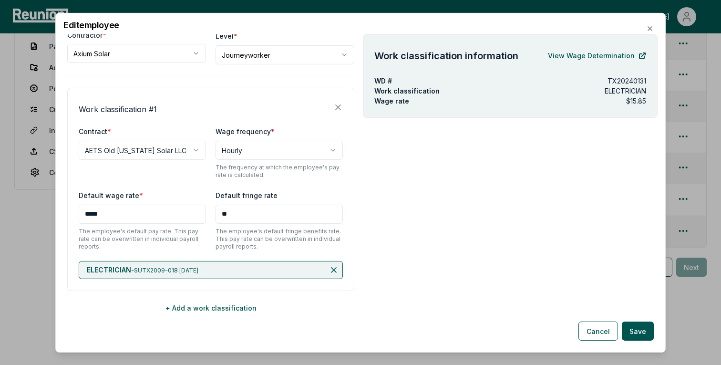
scroll to position [89, 0]
click at [646, 331] on button "Save" at bounding box center [638, 330] width 32 height 19
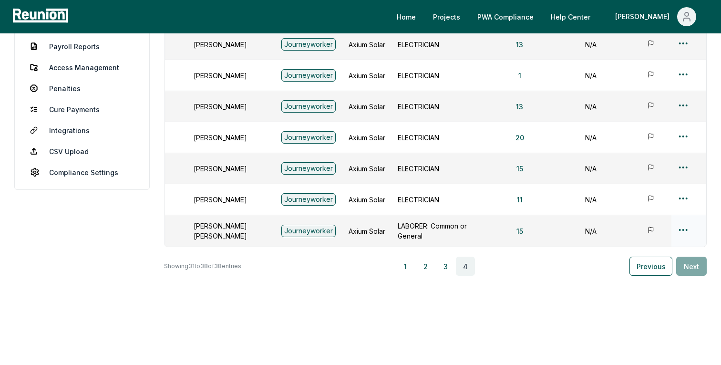
click at [680, 225] on html "Please visit us on your desktop We're working on making our marketplace mobile-…" at bounding box center [360, 82] width 721 height 567
click at [633, 265] on div "Edit" at bounding box center [667, 267] width 91 height 16
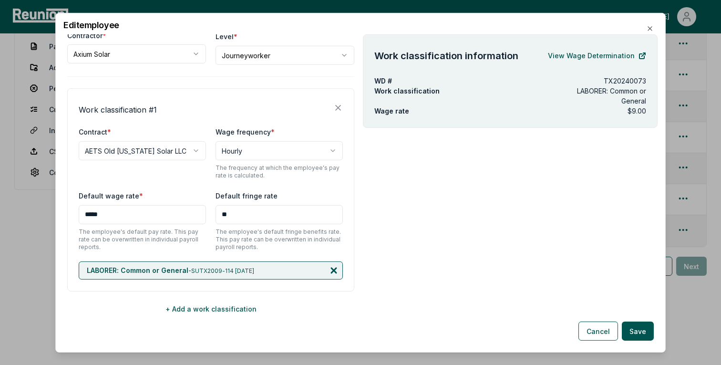
click at [335, 274] on icon at bounding box center [334, 270] width 10 height 10
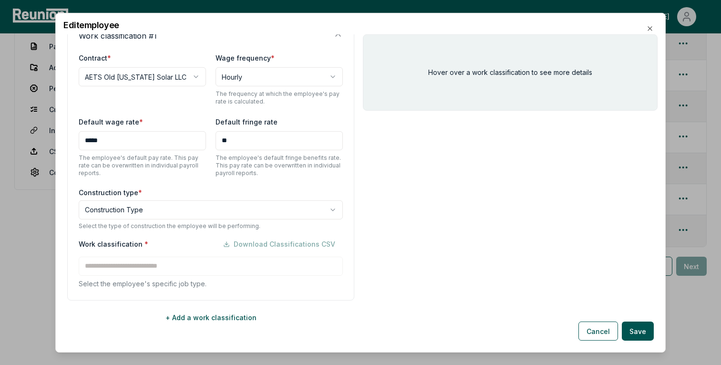
scroll to position [172, 0]
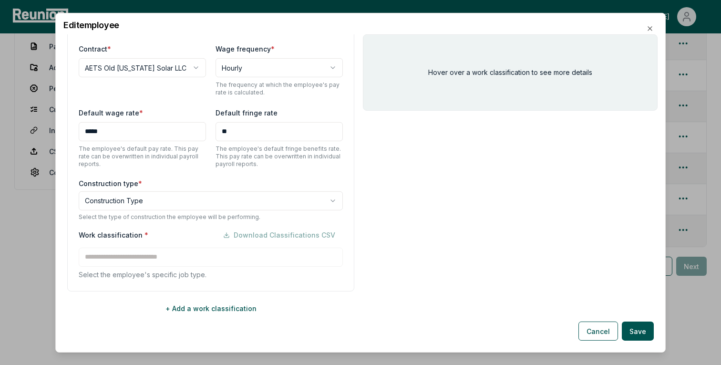
click at [100, 201] on body "Please visit us on your desktop We're working on making our marketplace mobile-…" at bounding box center [360, 82] width 721 height 567
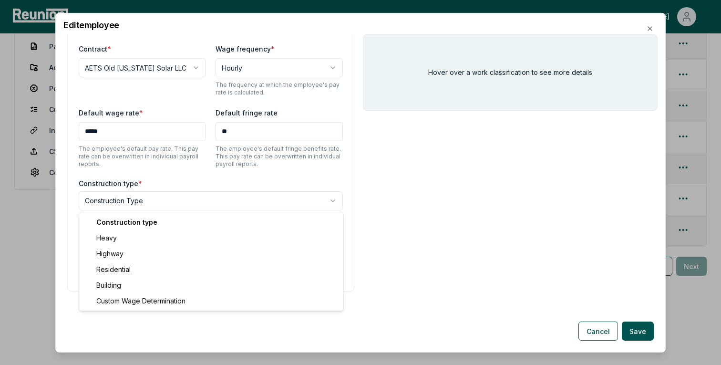
select select "********"
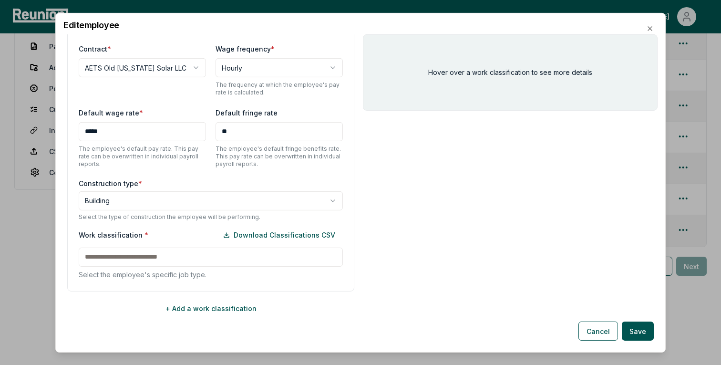
click at [200, 255] on input at bounding box center [211, 256] width 264 height 19
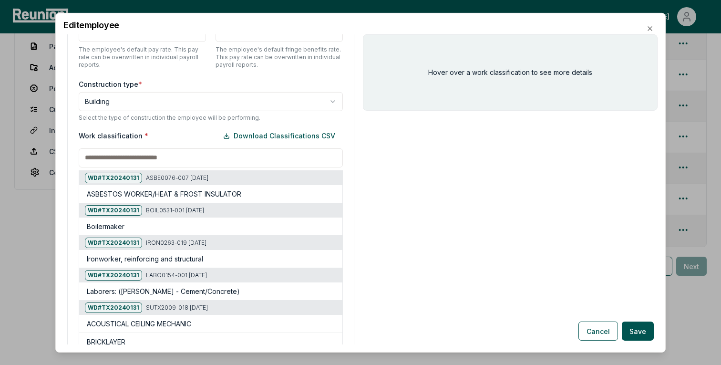
scroll to position [343, 0]
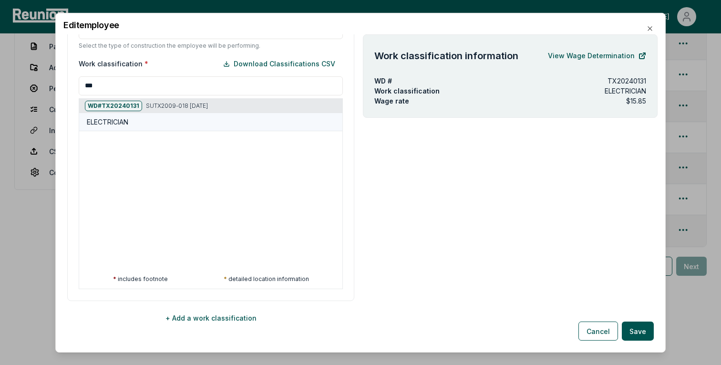
type input "***"
click at [150, 121] on div "ELECTRICIAN" at bounding box center [213, 122] width 252 height 10
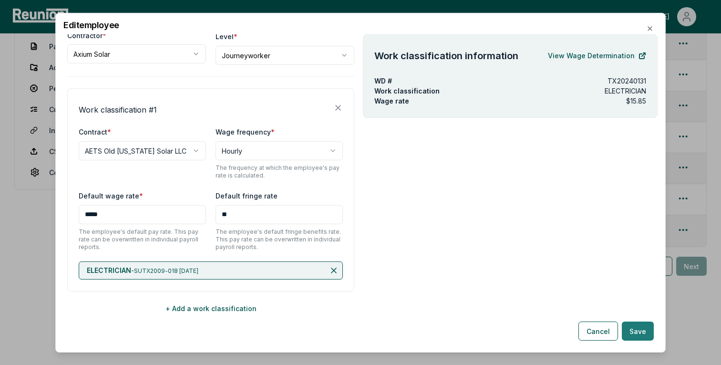
click at [640, 335] on button "Save" at bounding box center [638, 330] width 32 height 19
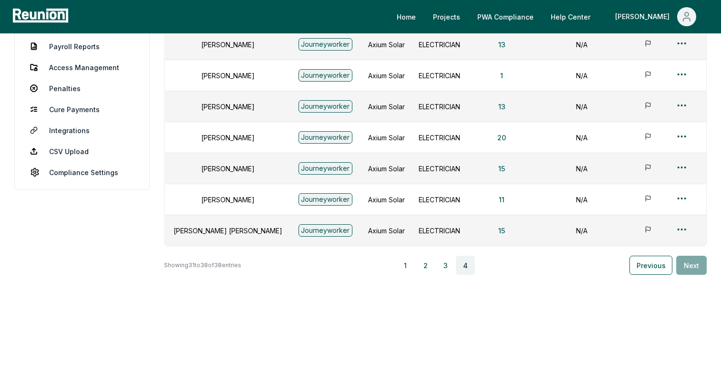
click at [39, 241] on aside "Dashboard Contractor Dashboard Contractors Contracts Employees [DEMOGRAPHIC_DAT…" at bounding box center [81, 127] width 135 height 448
click at [71, 83] on link "Penalties" at bounding box center [81, 88] width 119 height 19
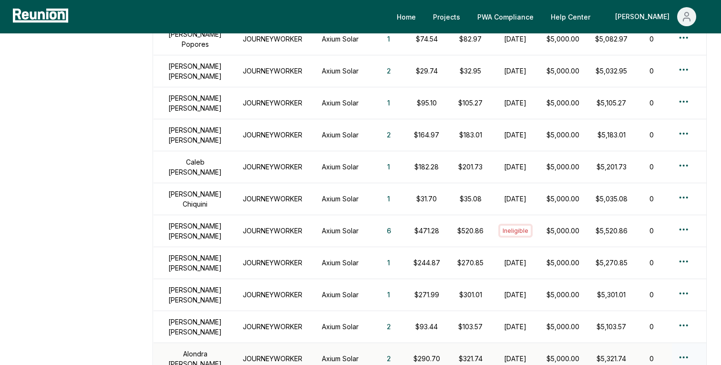
scroll to position [769, 0]
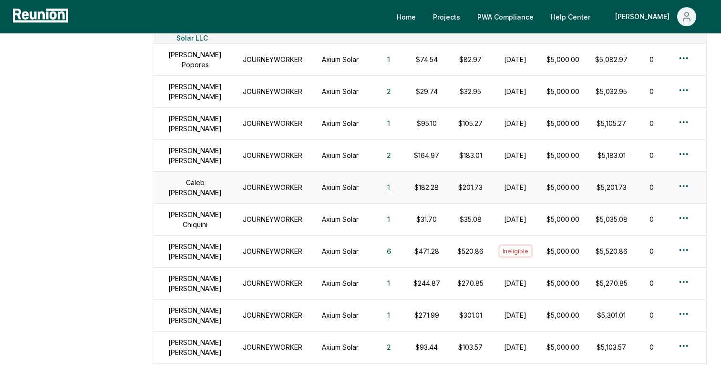
click at [380, 178] on button "1" at bounding box center [389, 187] width 18 height 19
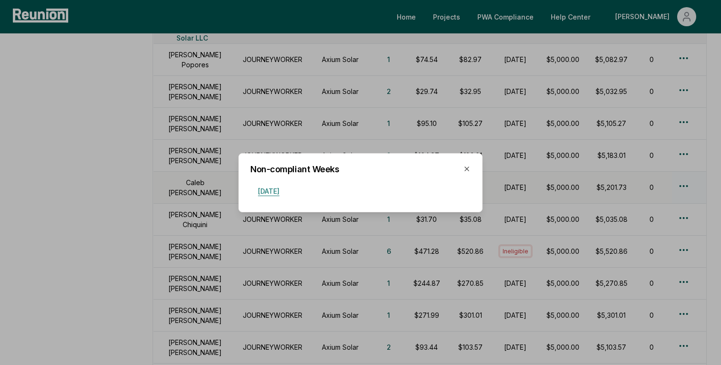
click at [287, 192] on button "[DATE]" at bounding box center [268, 190] width 37 height 19
click at [471, 172] on div "Non-compliant Weeks [DATE] Close" at bounding box center [360, 182] width 244 height 59
click at [469, 171] on icon "button" at bounding box center [467, 169] width 8 height 8
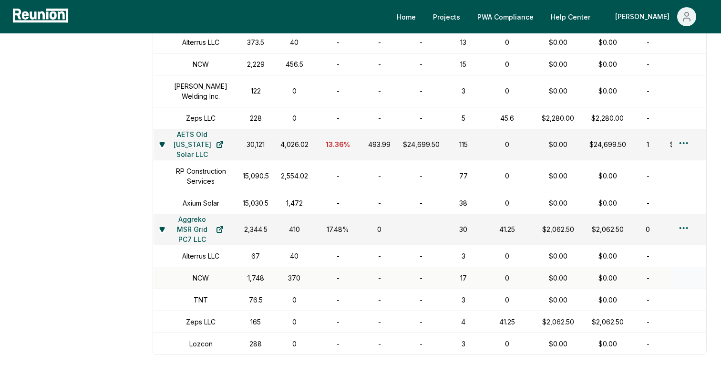
scroll to position [1413, 0]
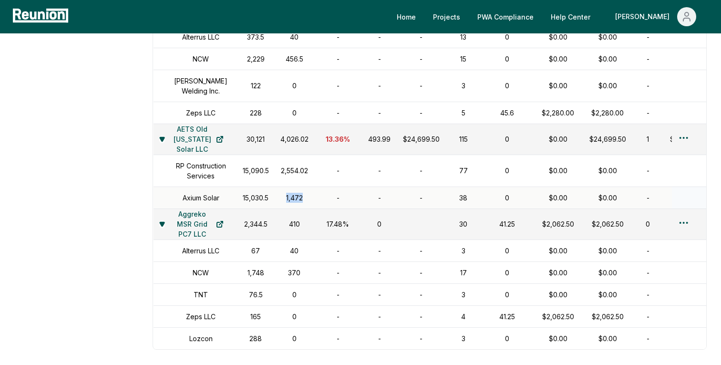
drag, startPoint x: 300, startPoint y: 213, endPoint x: 277, endPoint y: 213, distance: 22.9
click at [280, 203] on div "1,472" at bounding box center [294, 198] width 28 height 10
copy div "1,472"
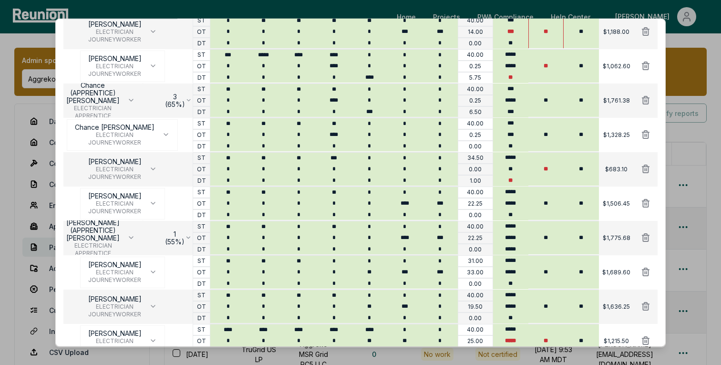
scroll to position [124, 0]
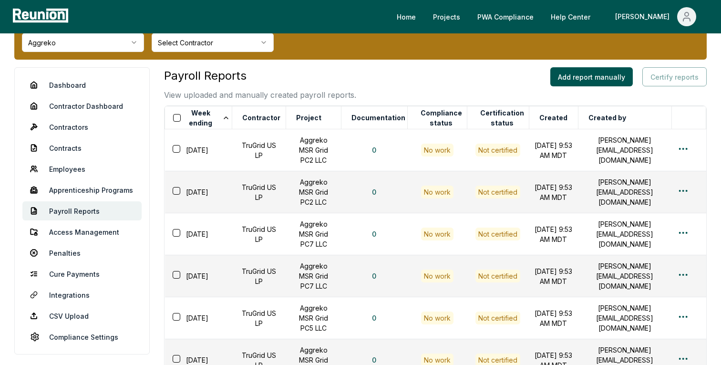
scroll to position [82, 0]
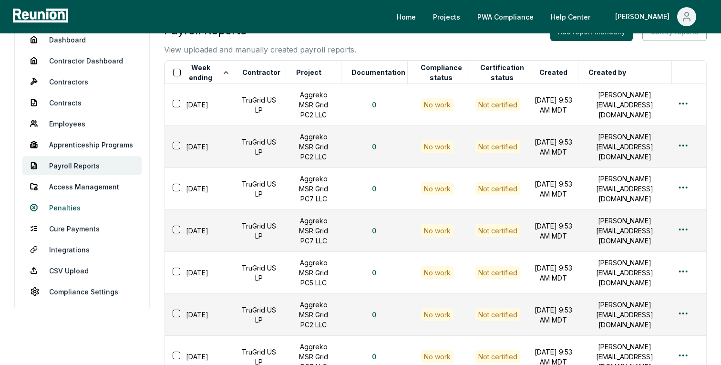
click at [69, 204] on link "Penalties" at bounding box center [81, 207] width 119 height 19
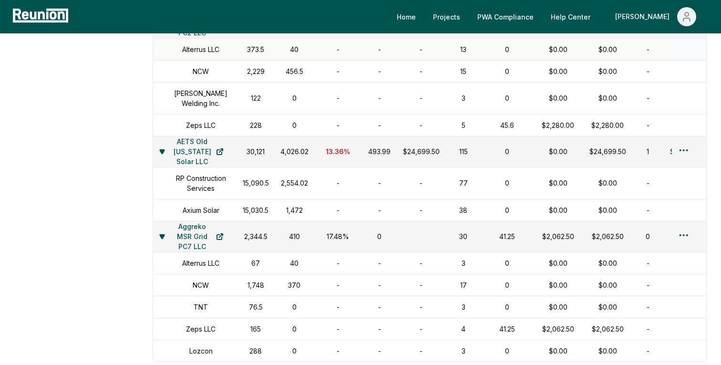
scroll to position [1413, 0]
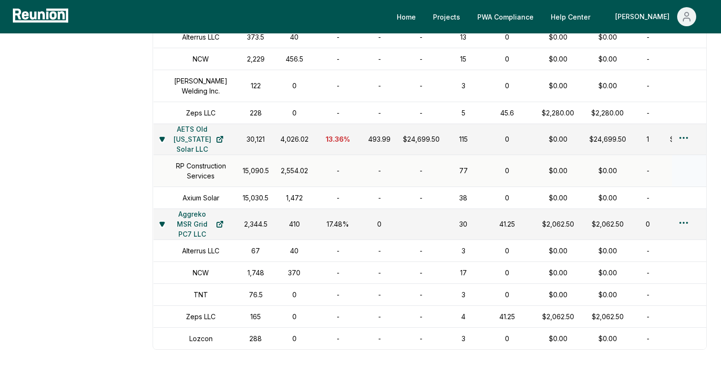
click at [280, 175] on div "2,554.02" at bounding box center [294, 170] width 28 height 10
click at [261, 175] on div "15,090.5" at bounding box center [256, 170] width 26 height 10
drag, startPoint x: 265, startPoint y: 211, endPoint x: 231, endPoint y: 211, distance: 33.4
click at [237, 208] on td "15,030.5" at bounding box center [256, 197] width 38 height 22
copy div "15,030.5"
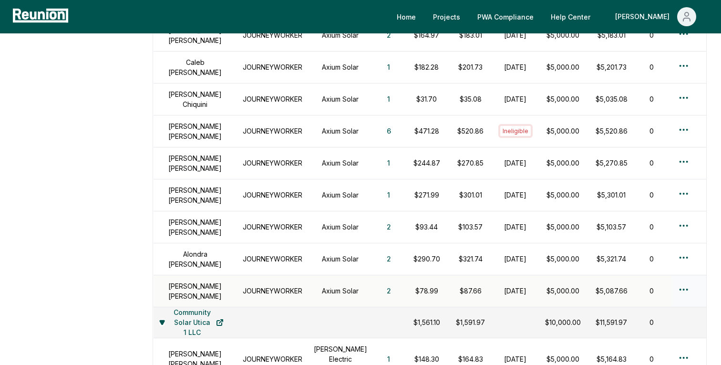
scroll to position [895, 0]
